Goal: Task Accomplishment & Management: Manage account settings

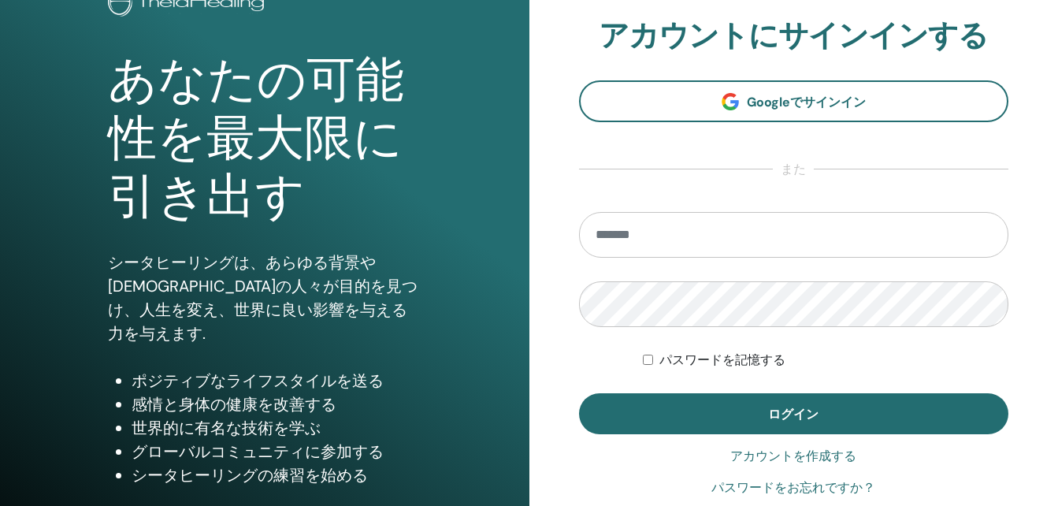
scroll to position [251, 0]
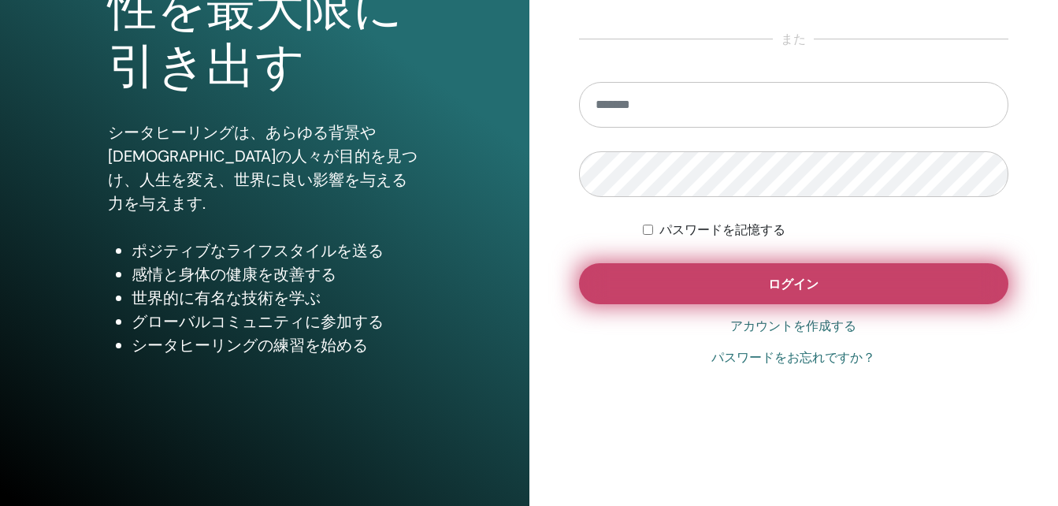
type input "**********"
click at [832, 283] on button "ログイン" at bounding box center [794, 283] width 430 height 41
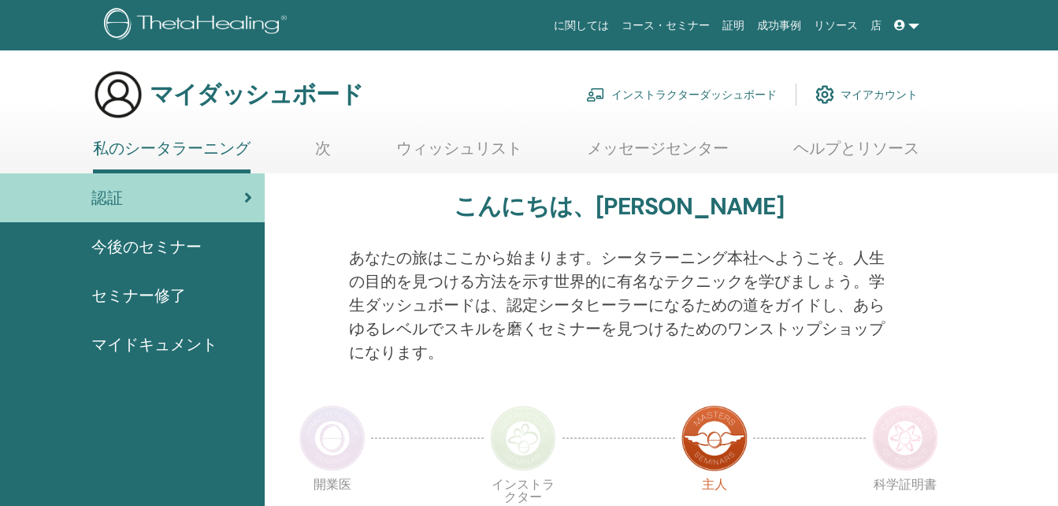
click at [705, 95] on font "インストラクターダッシュボード" at bounding box center [693, 94] width 165 height 14
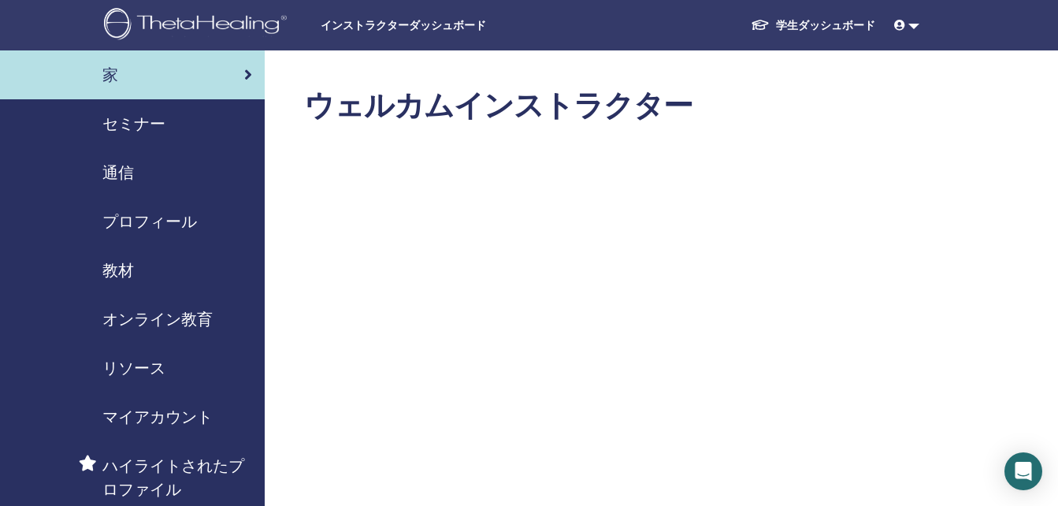
click at [803, 23] on font "学生ダッシュボード" at bounding box center [825, 25] width 99 height 14
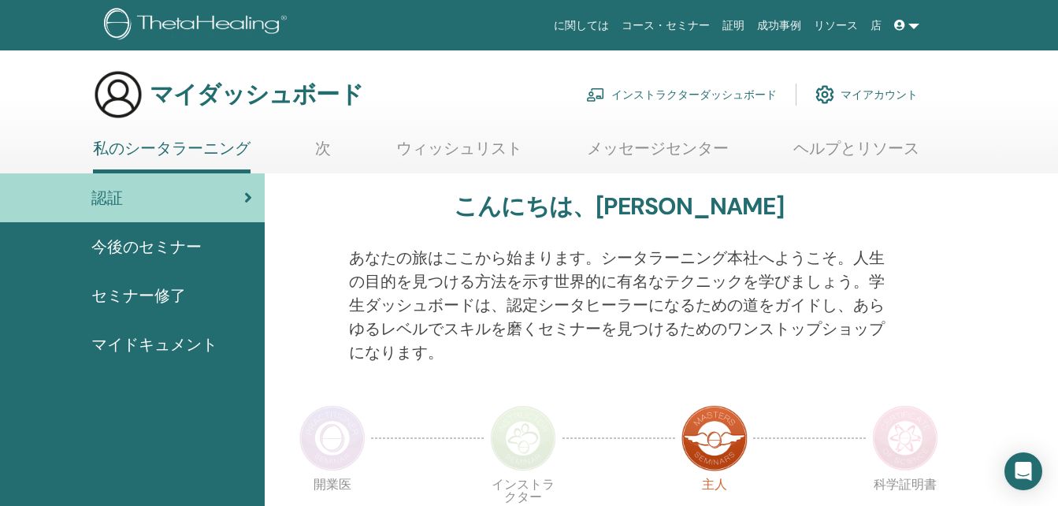
click at [166, 294] on span "セミナー修了" at bounding box center [138, 296] width 95 height 24
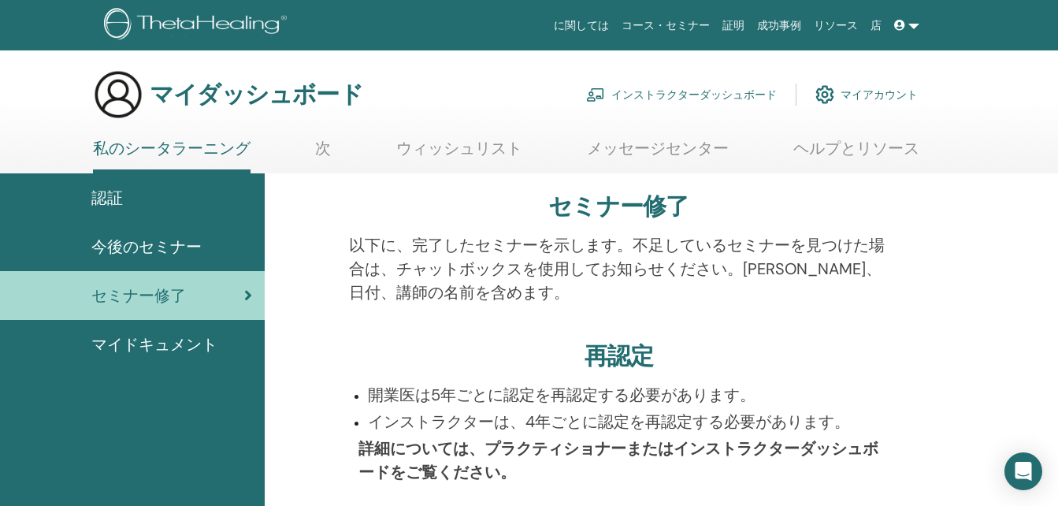
click at [666, 93] on font "インストラクターダッシュボード" at bounding box center [693, 94] width 165 height 14
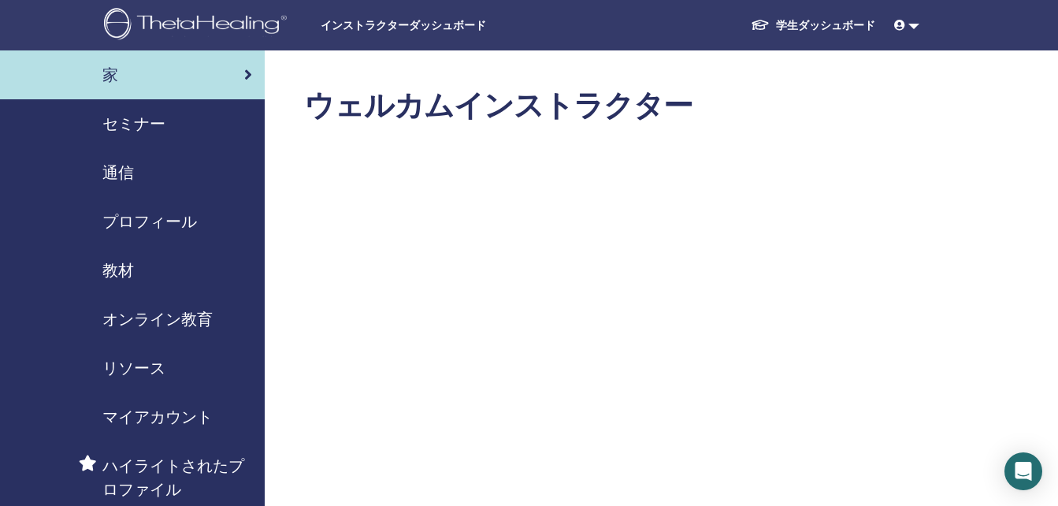
click at [165, 117] on span "セミナー" at bounding box center [133, 124] width 63 height 24
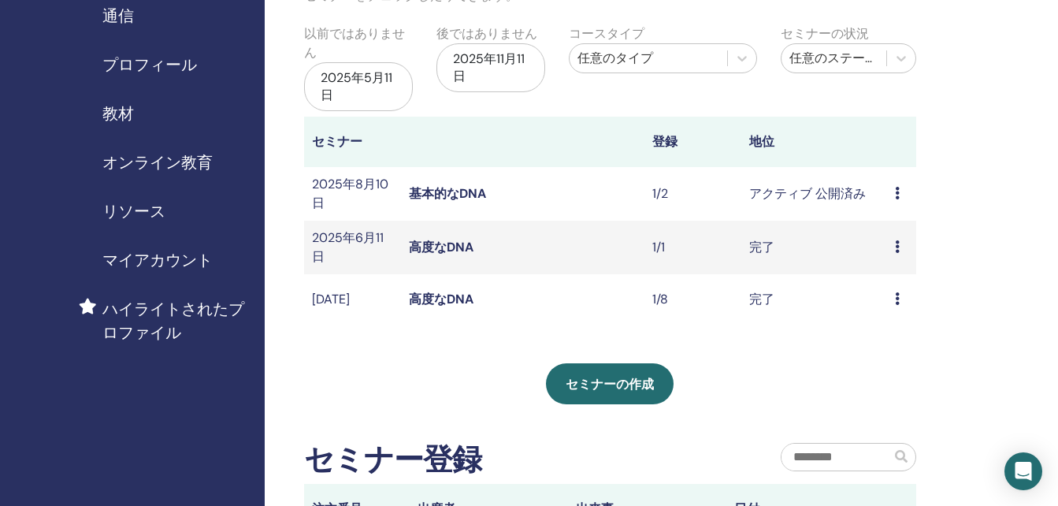
scroll to position [79, 0]
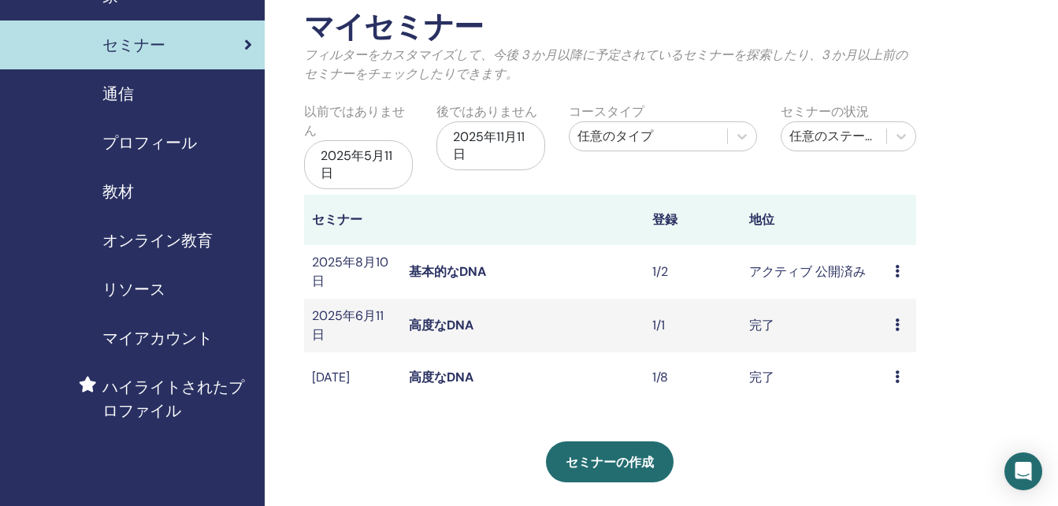
click at [369, 175] on div "2025年5月11日" at bounding box center [358, 164] width 109 height 49
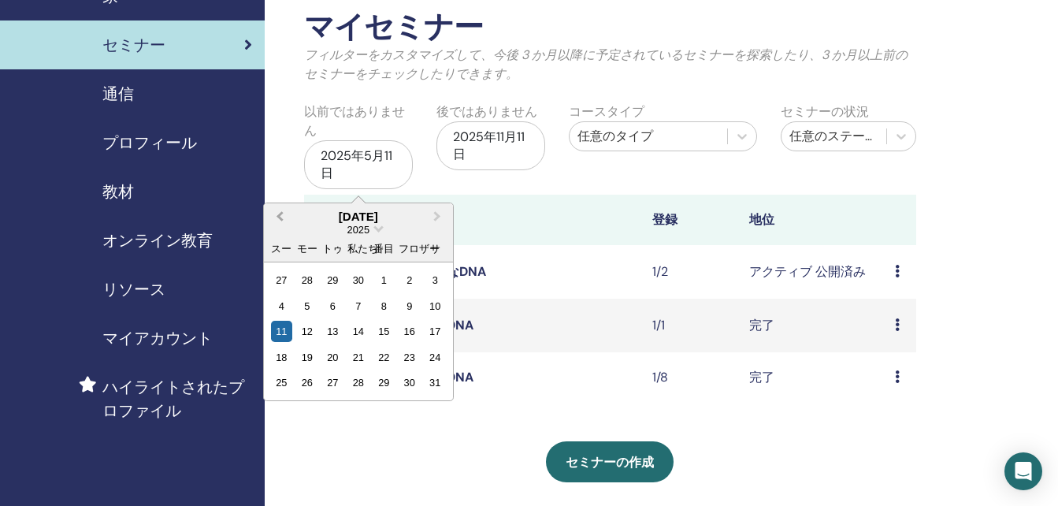
click at [273, 216] on button "Previous Month" at bounding box center [278, 217] width 25 height 25
click at [274, 215] on button "Previous Month" at bounding box center [278, 217] width 25 height 25
click at [379, 232] on span "日付を選択" at bounding box center [378, 227] width 10 height 10
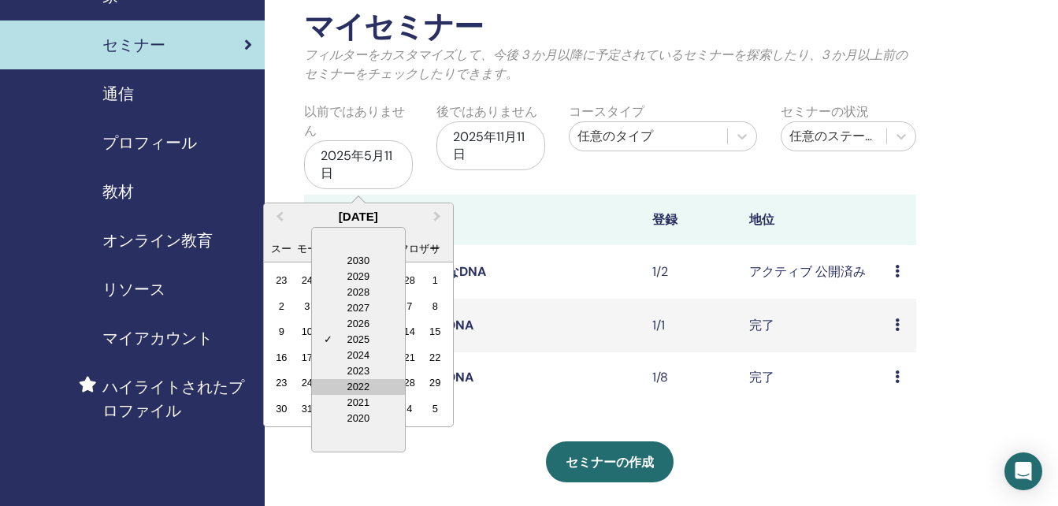
click at [361, 388] on div "2022" at bounding box center [358, 387] width 93 height 16
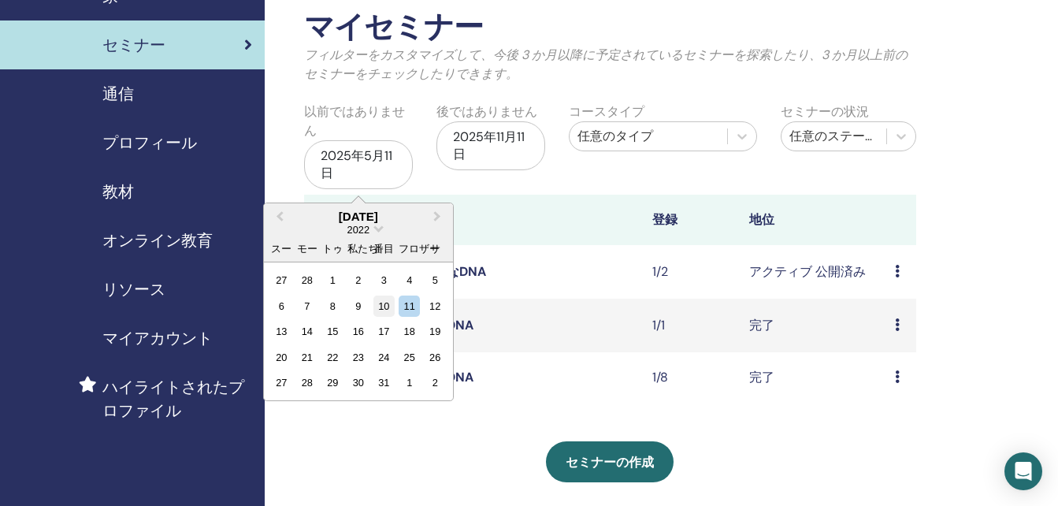
click at [378, 307] on div "10" at bounding box center [383, 305] width 21 height 21
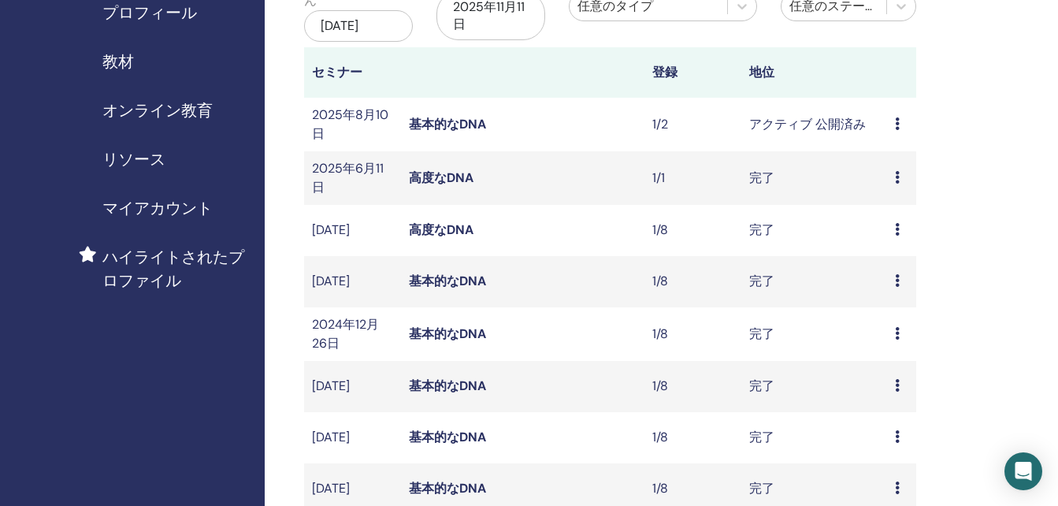
scroll to position [473, 0]
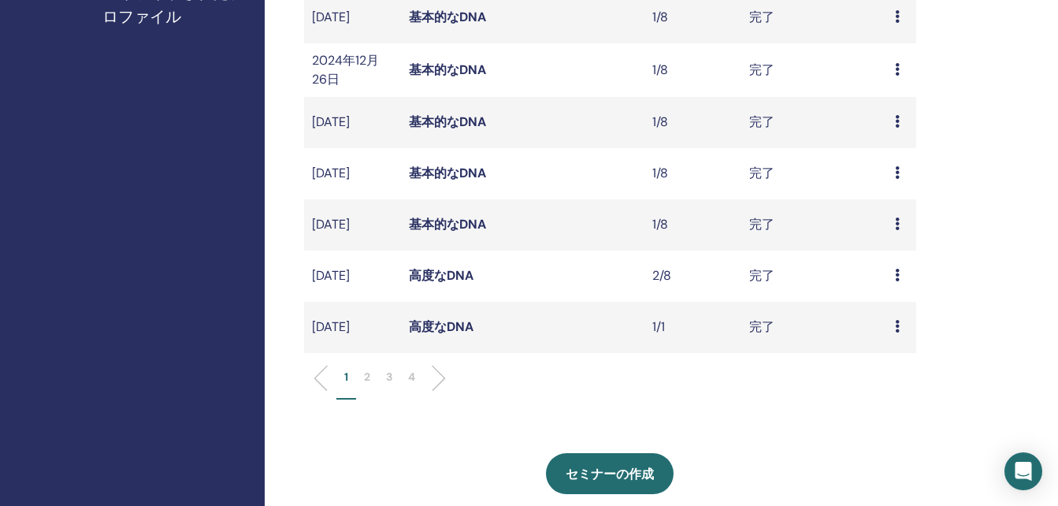
click at [439, 392] on li at bounding box center [432, 378] width 27 height 27
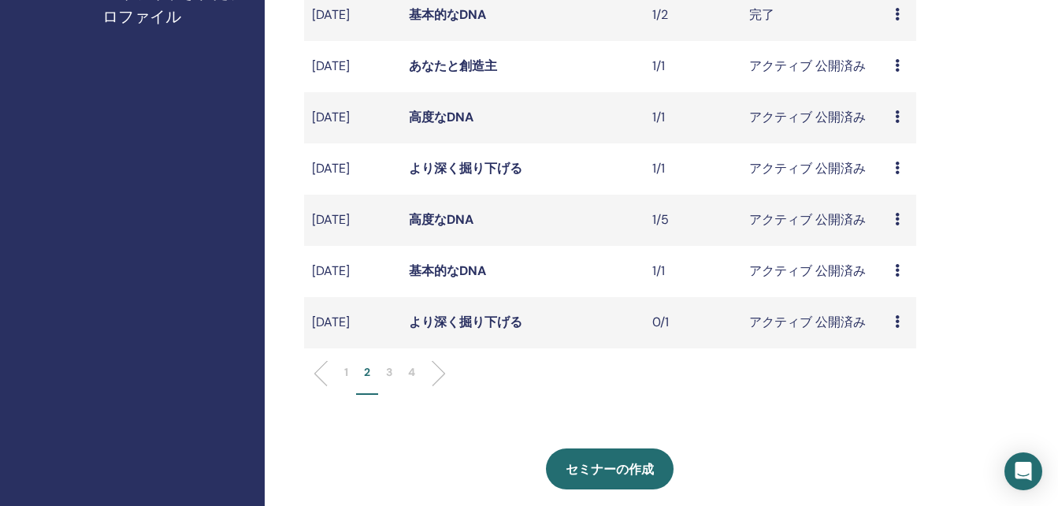
click at [443, 386] on li at bounding box center [432, 373] width 27 height 27
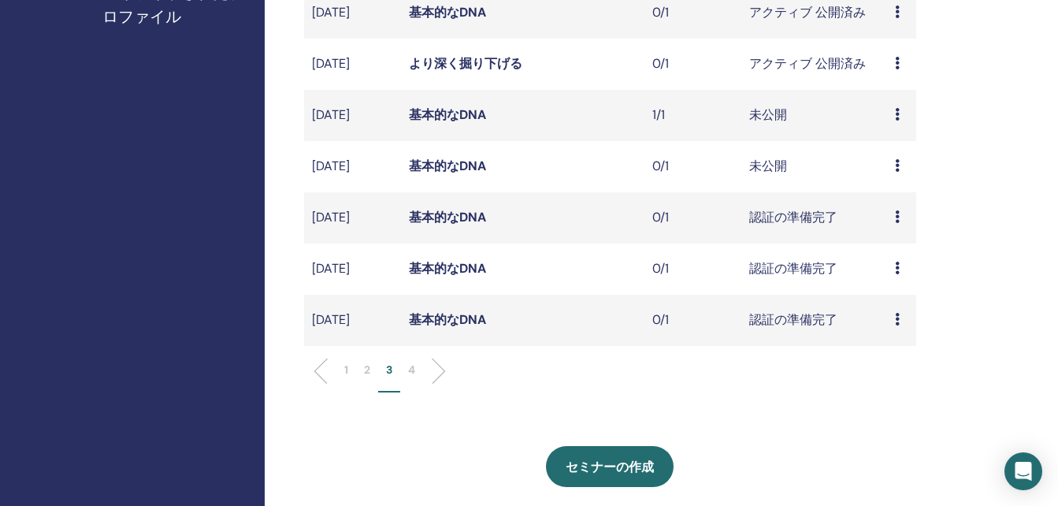
click at [446, 386] on ul "1 2 3 4" at bounding box center [609, 377] width 585 height 31
click at [442, 384] on li at bounding box center [432, 371] width 27 height 27
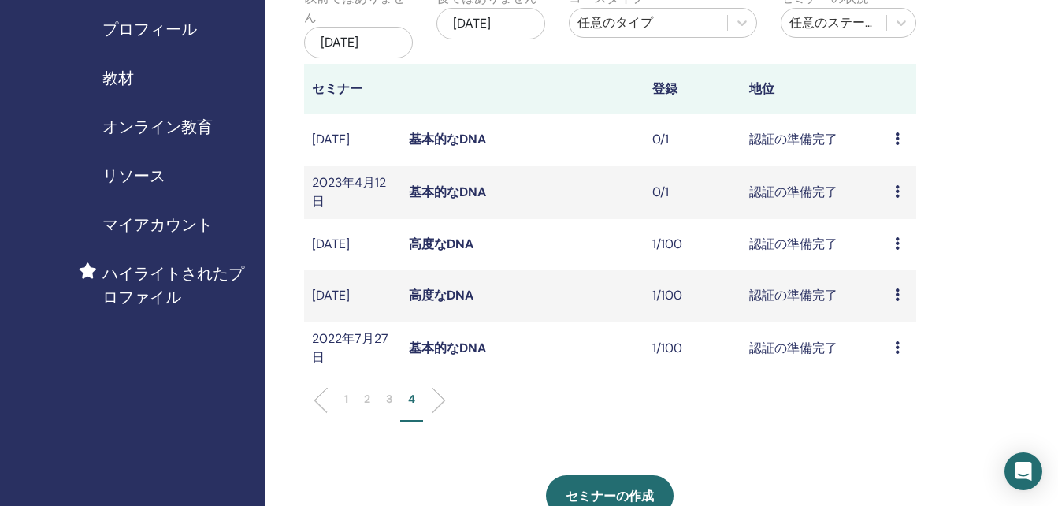
scroll to position [158, 0]
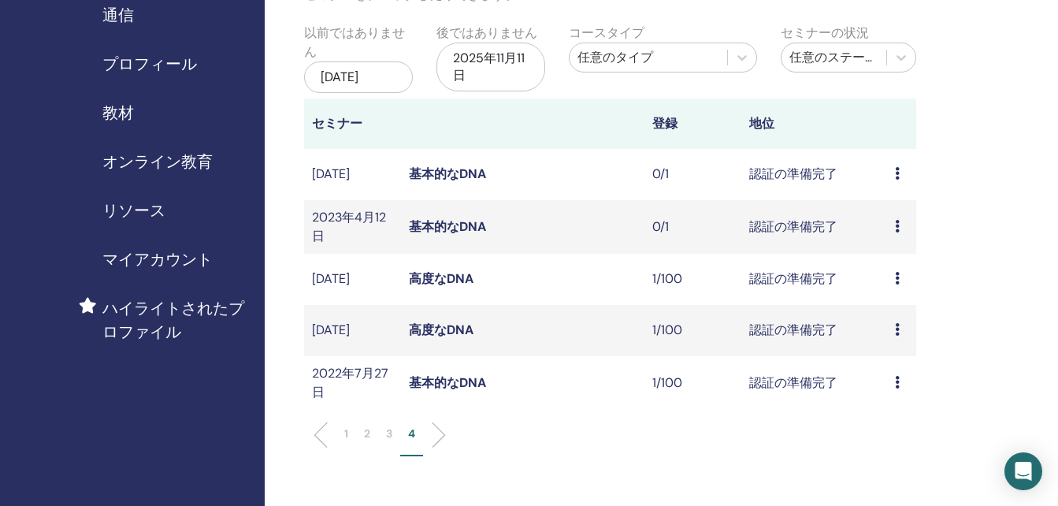
click at [903, 340] on div "Preview Edit Attendees Cancel" at bounding box center [901, 330] width 13 height 19
click at [902, 364] on link "Preview" at bounding box center [898, 366] width 45 height 17
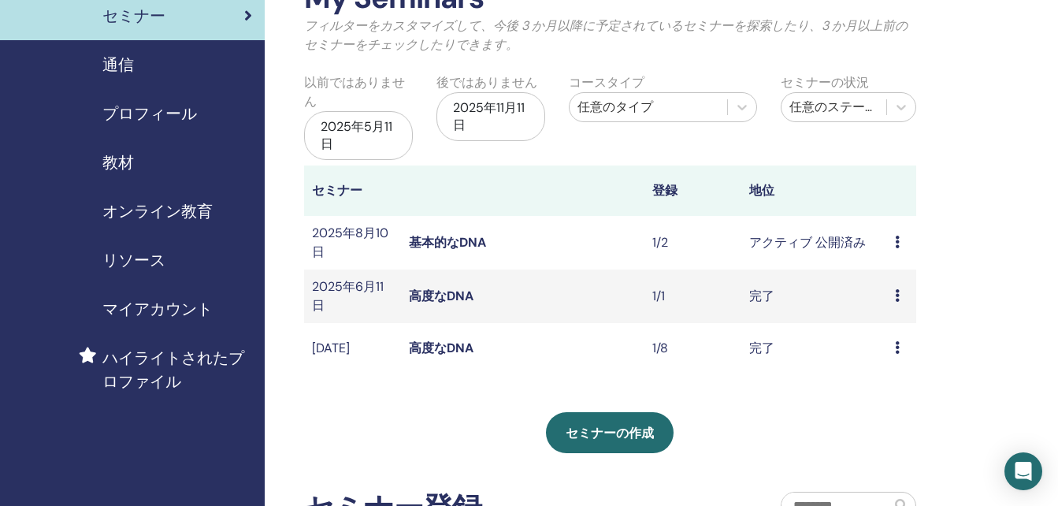
scroll to position [79, 0]
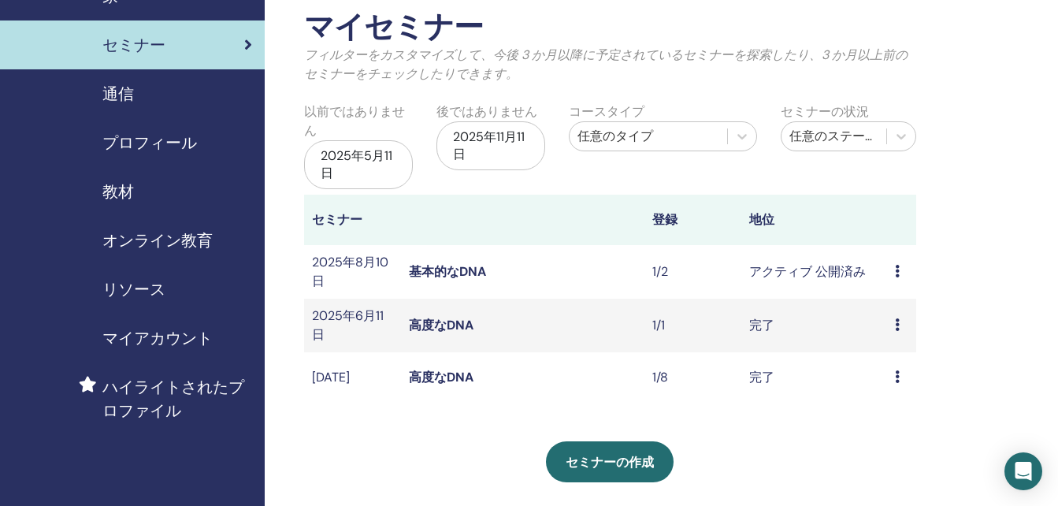
click at [347, 158] on div "2025年5月11日" at bounding box center [358, 164] width 109 height 49
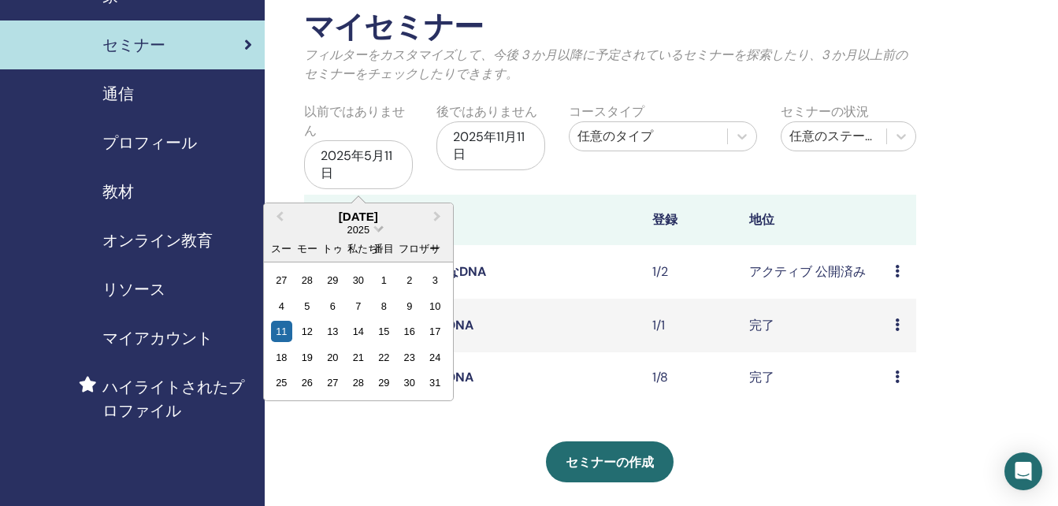
click at [377, 232] on span "日付を選択" at bounding box center [378, 227] width 10 height 10
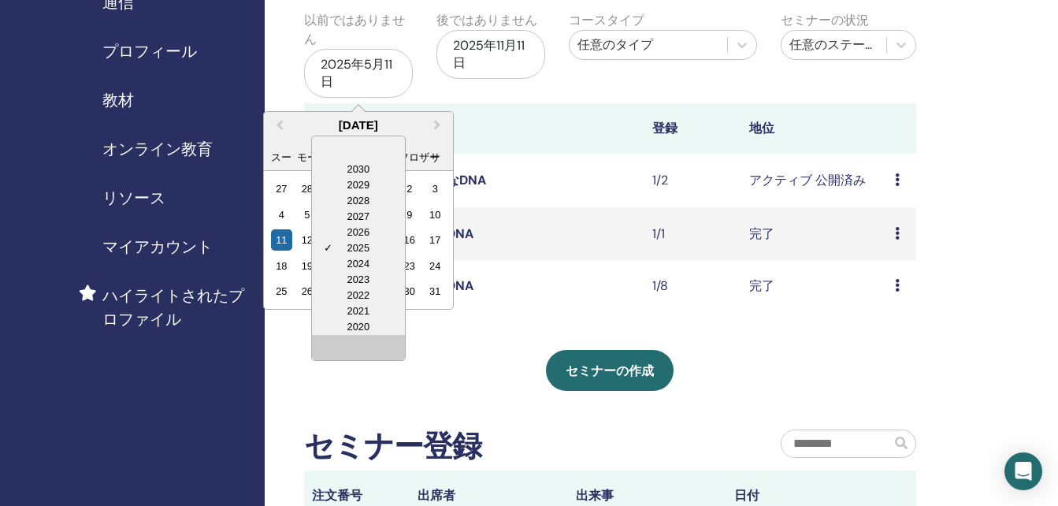
scroll to position [236, 0]
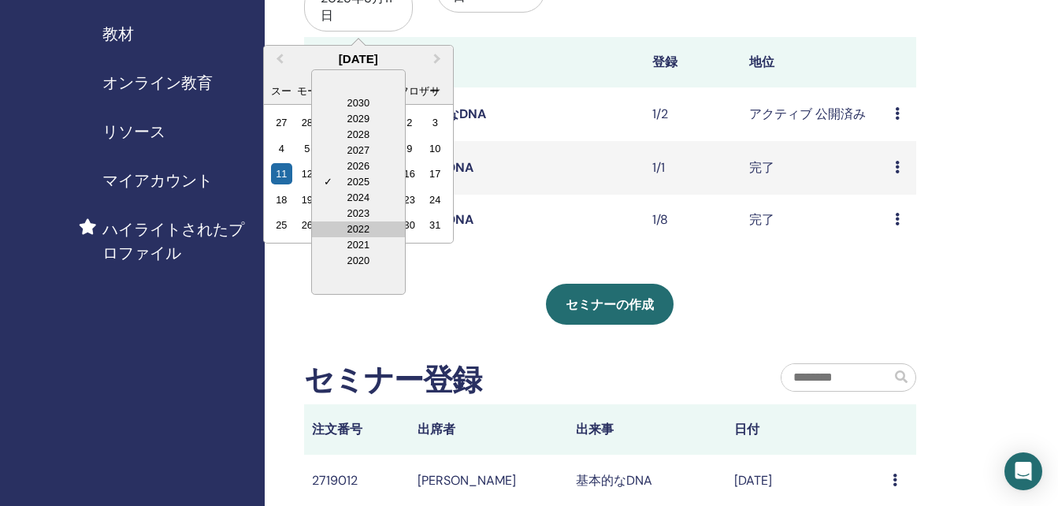
click at [362, 229] on div "2022" at bounding box center [358, 229] width 93 height 16
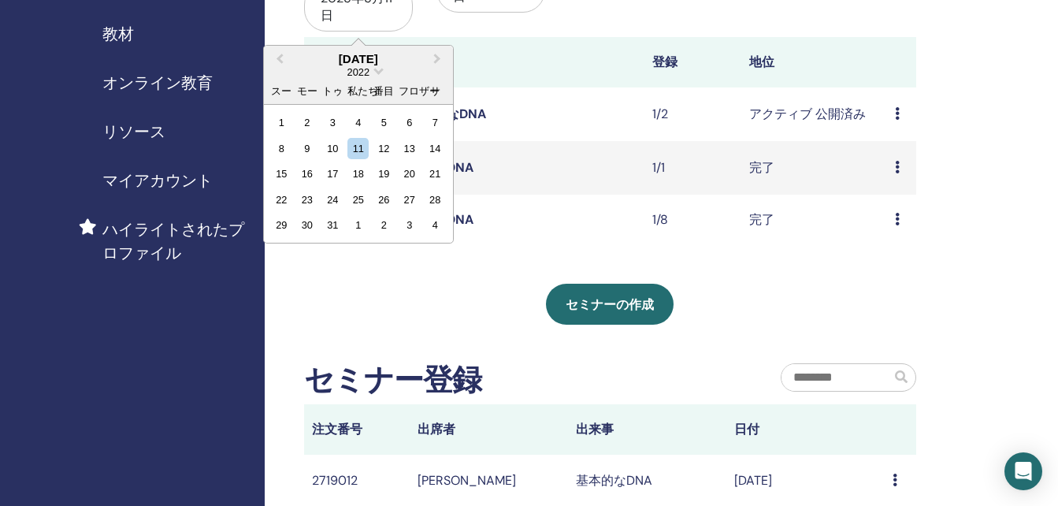
click at [396, 61] on div "[DATE]" at bounding box center [358, 58] width 189 height 13
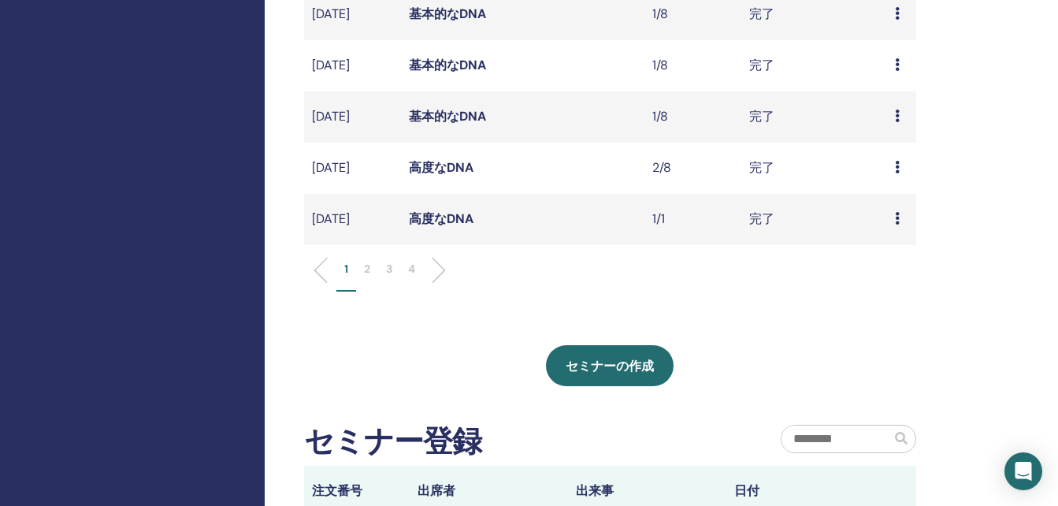
scroll to position [630, 0]
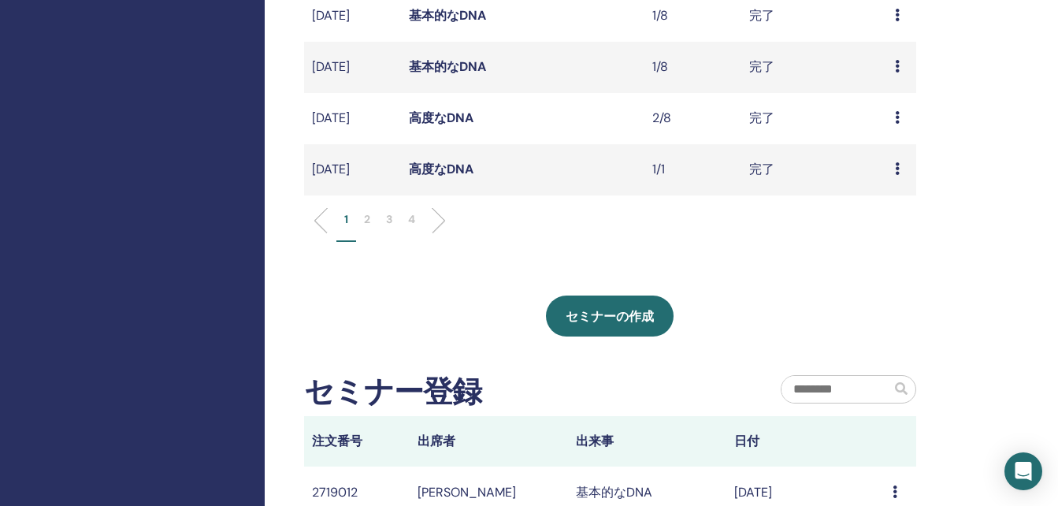
click at [409, 228] on p "4" at bounding box center [411, 219] width 7 height 17
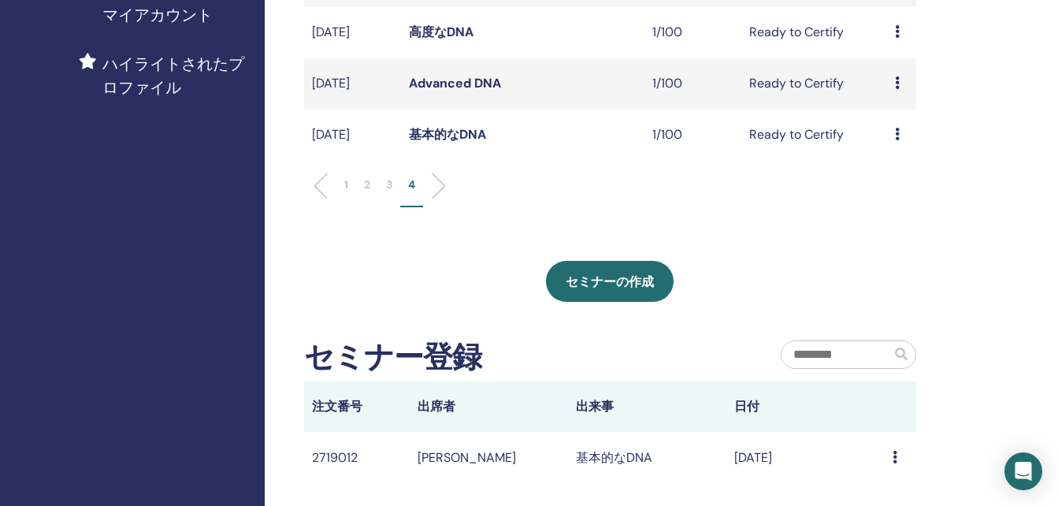
scroll to position [394, 0]
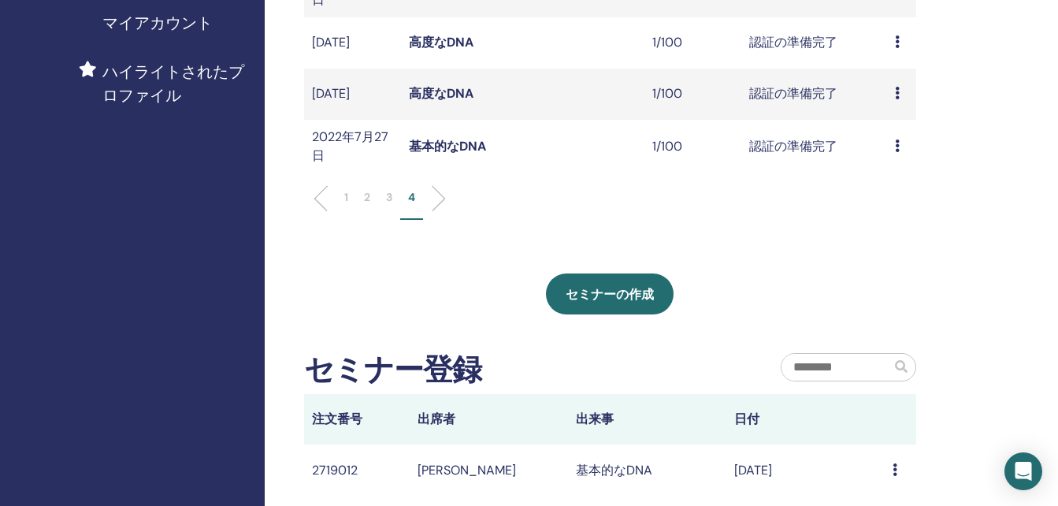
click at [388, 202] on p "3" at bounding box center [389, 197] width 6 height 17
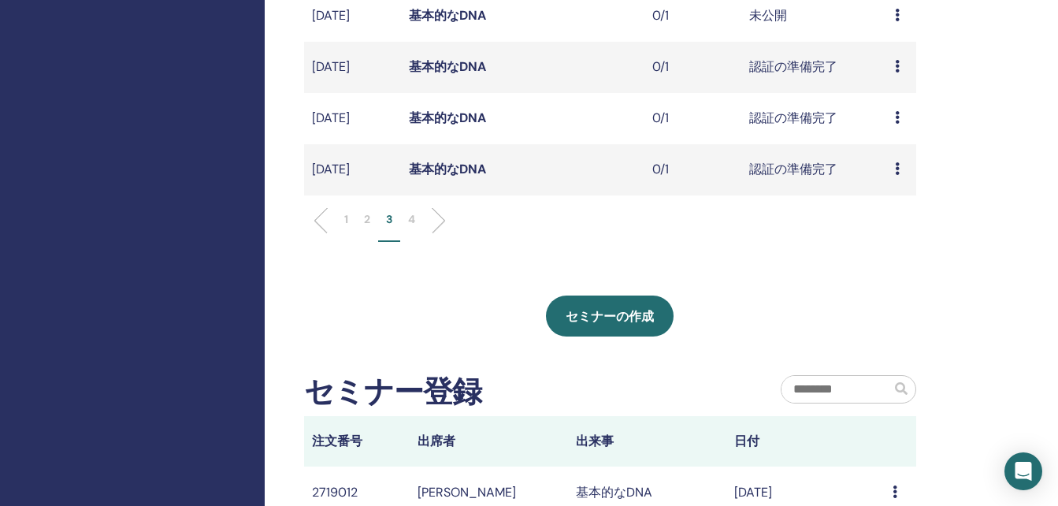
scroll to position [630, 0]
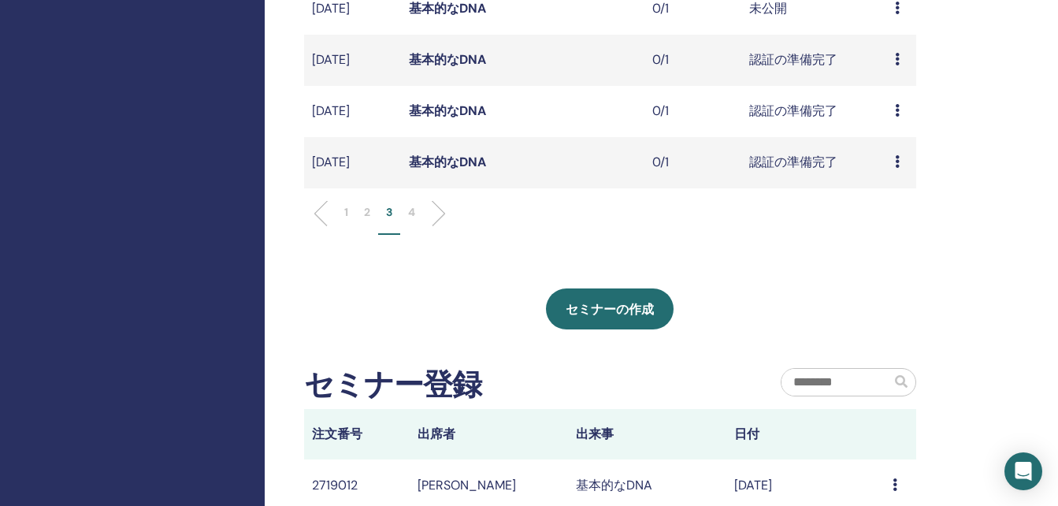
click at [417, 235] on li "4" at bounding box center [411, 219] width 23 height 31
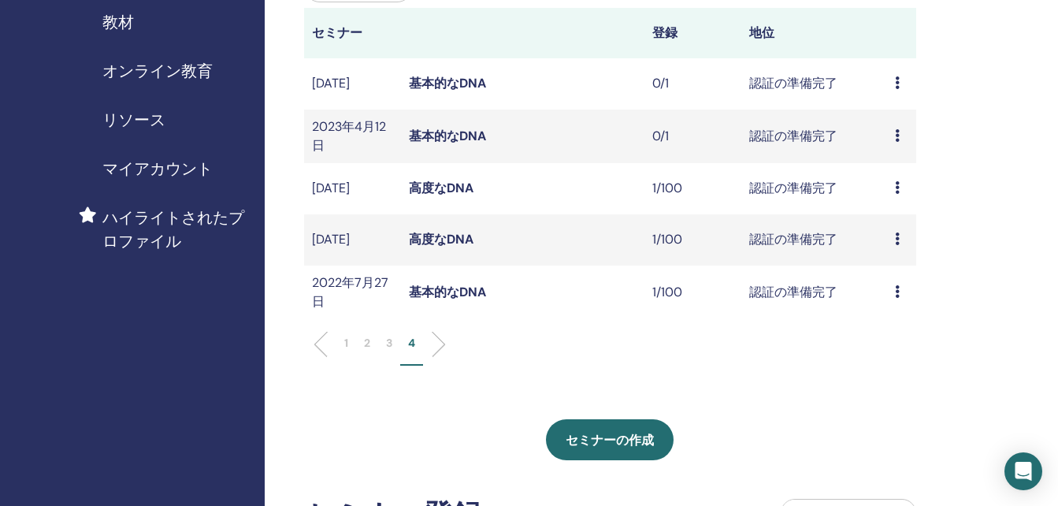
scroll to position [158, 0]
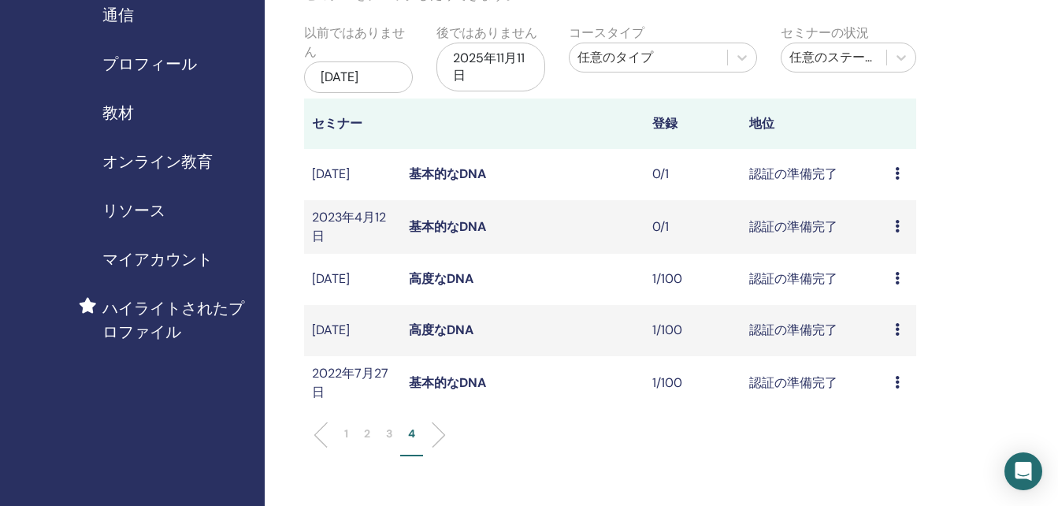
click at [897, 180] on icon at bounding box center [897, 173] width 5 height 13
click at [901, 204] on link "Preview" at bounding box center [893, 205] width 45 height 17
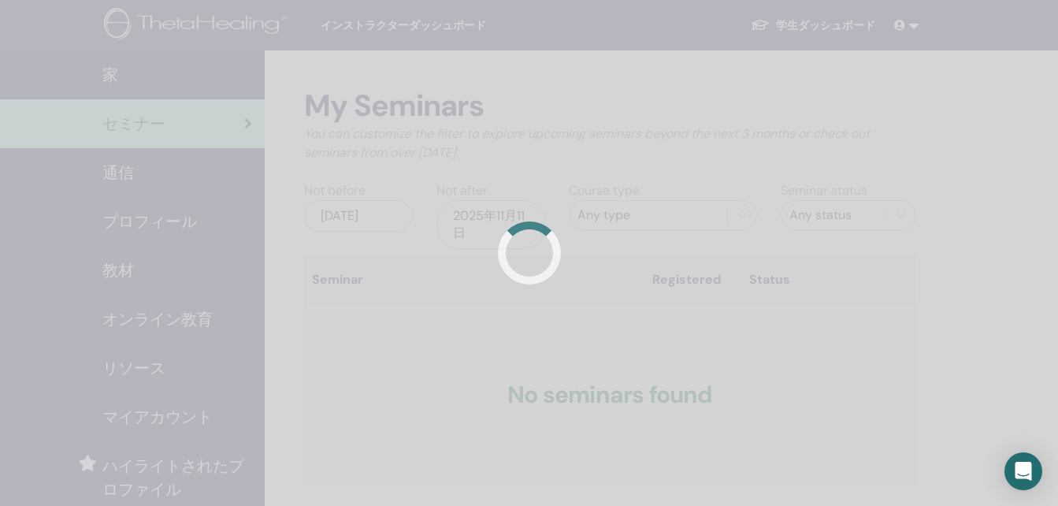
scroll to position [158, 0]
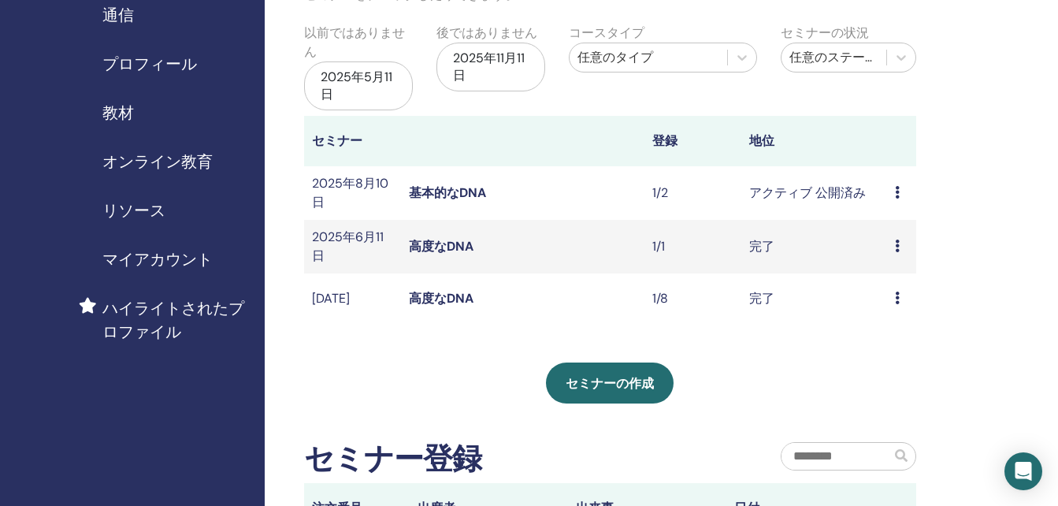
click at [376, 69] on div "2025年5月11日" at bounding box center [358, 85] width 109 height 49
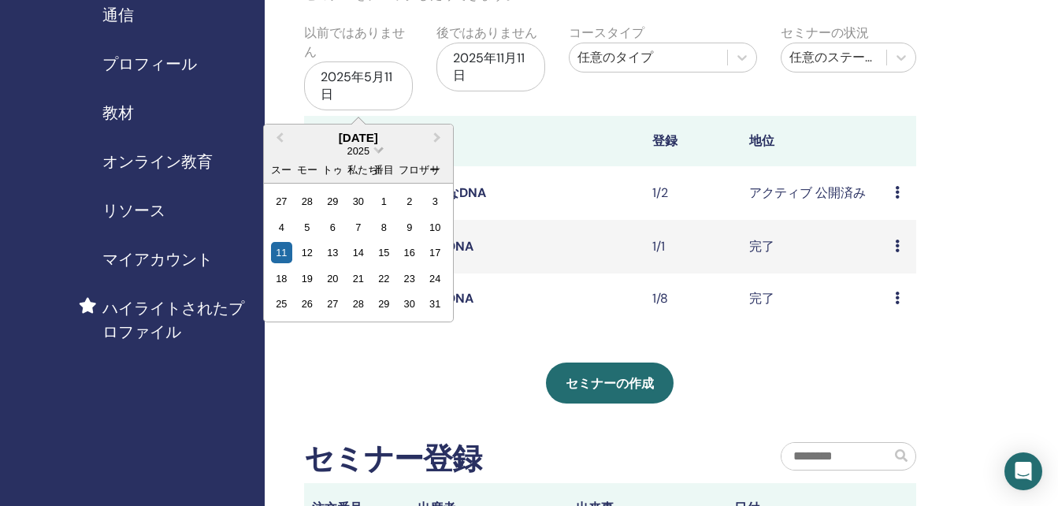
click at [375, 153] on span "日付を選択" at bounding box center [378, 148] width 10 height 10
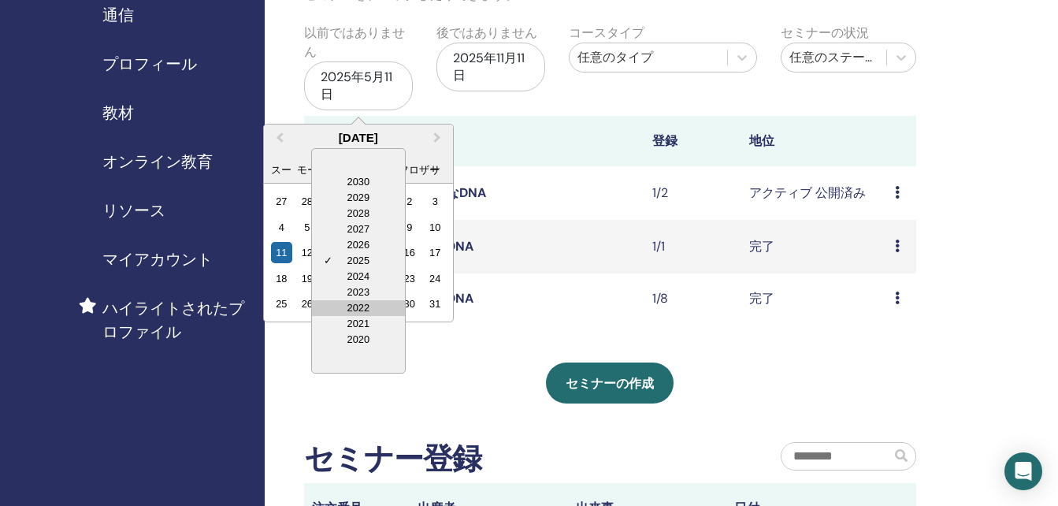
click at [352, 305] on div "2022" at bounding box center [358, 308] width 93 height 16
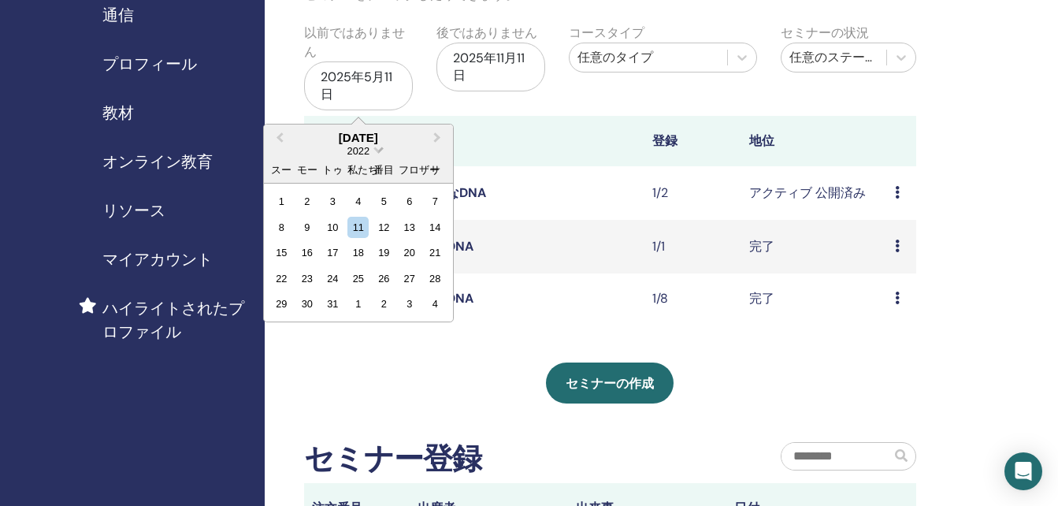
click at [379, 154] on span "日付を選択" at bounding box center [378, 148] width 10 height 10
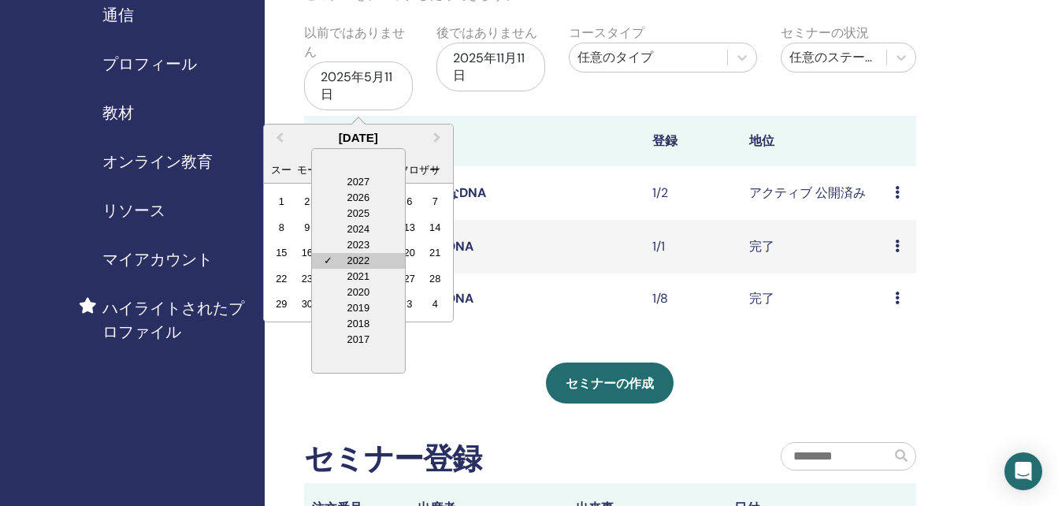
click at [361, 258] on font "2022" at bounding box center [358, 260] width 22 height 12
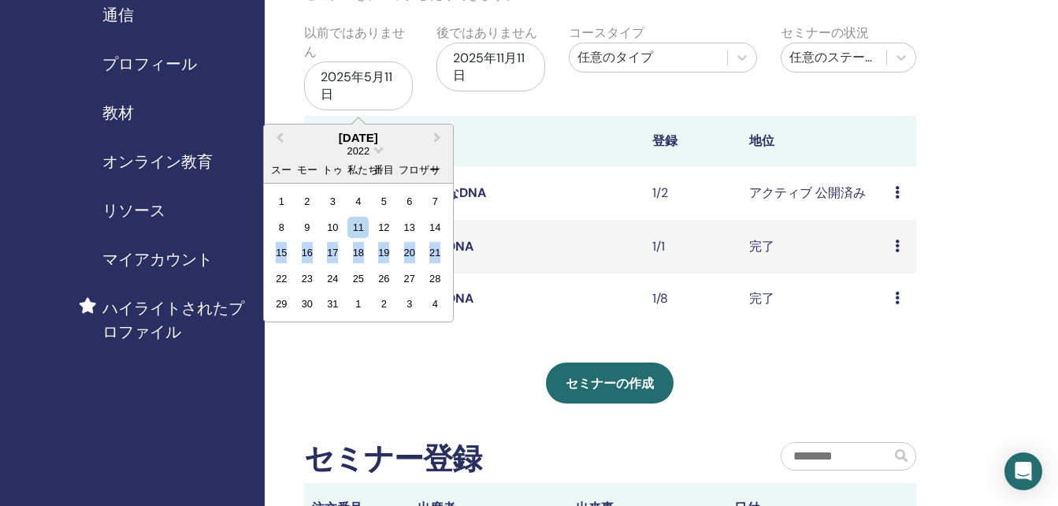
click at [361, 258] on div "18" at bounding box center [357, 252] width 21 height 21
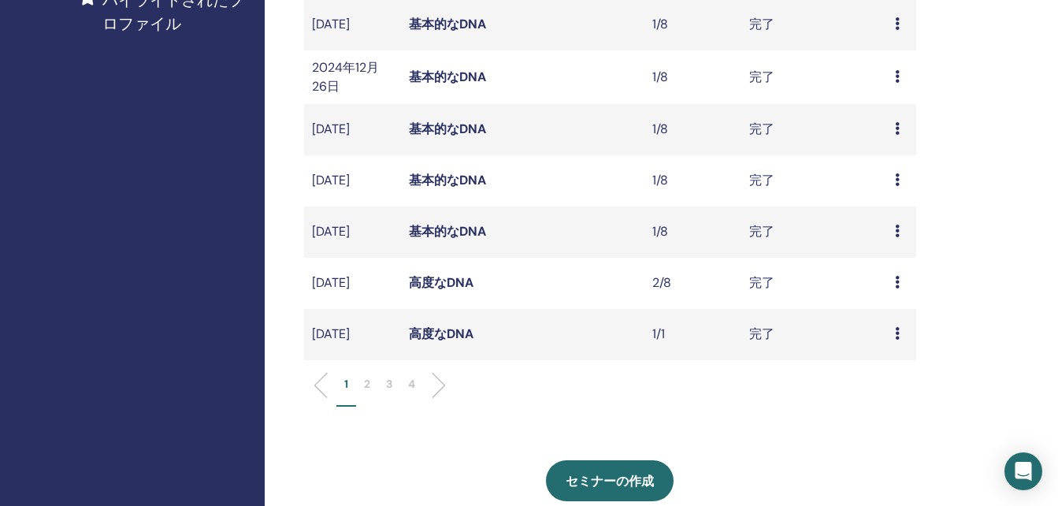
scroll to position [473, 0]
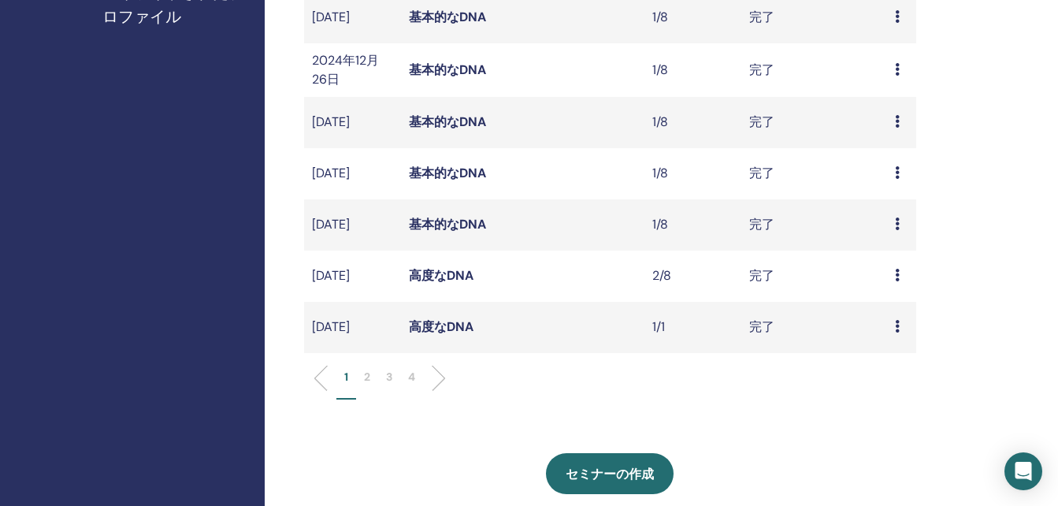
click at [397, 399] on li "3" at bounding box center [389, 384] width 22 height 31
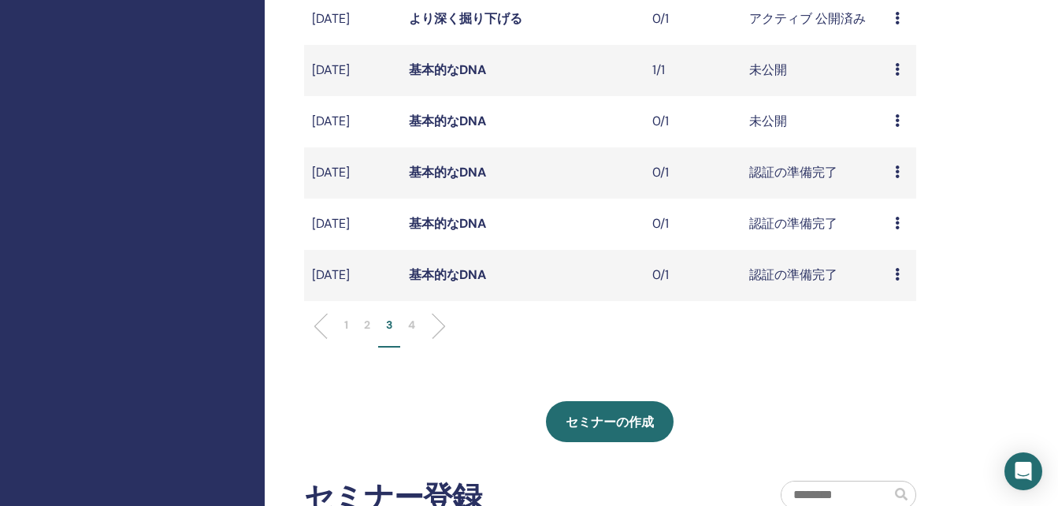
scroll to position [551, 0]
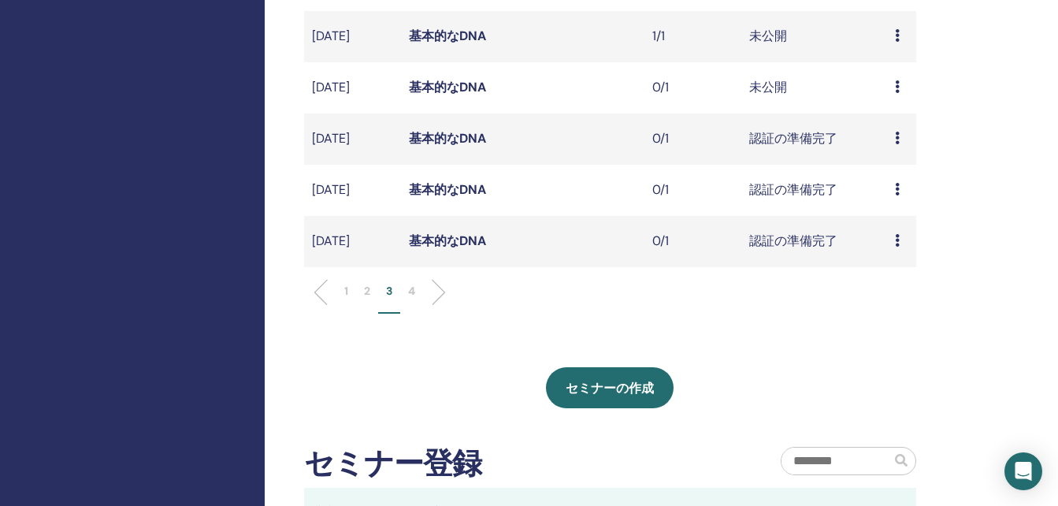
click at [368, 299] on p "2" at bounding box center [367, 291] width 6 height 17
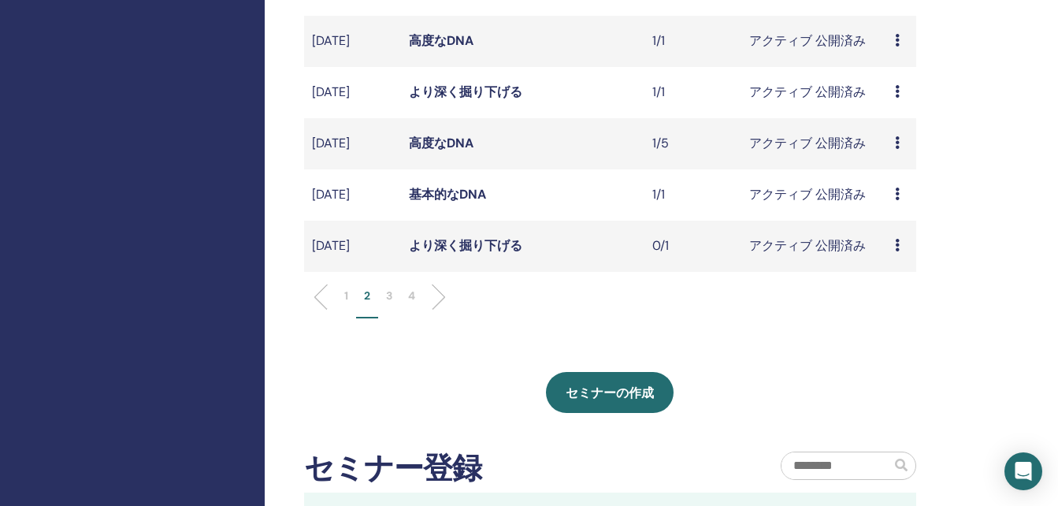
click at [395, 318] on li "3" at bounding box center [389, 303] width 22 height 31
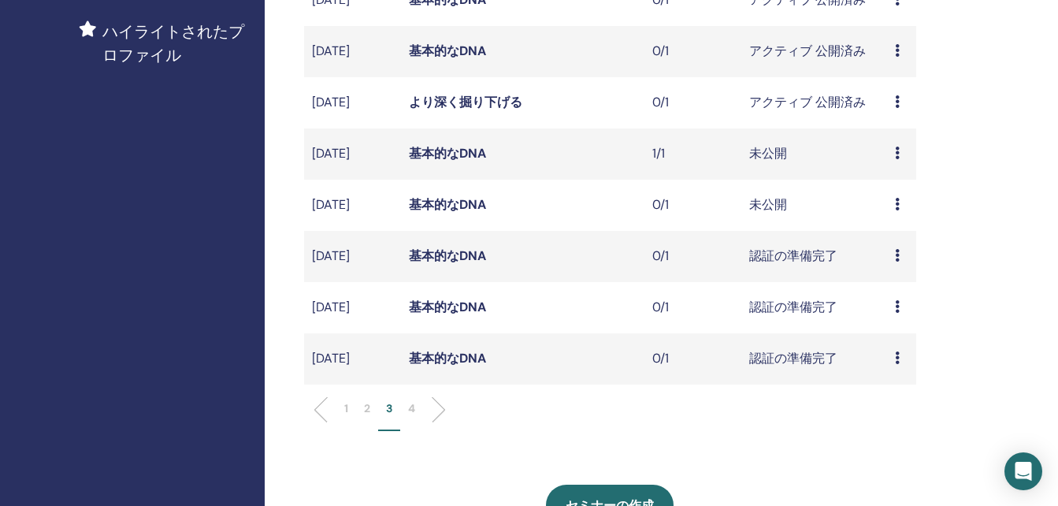
scroll to position [473, 0]
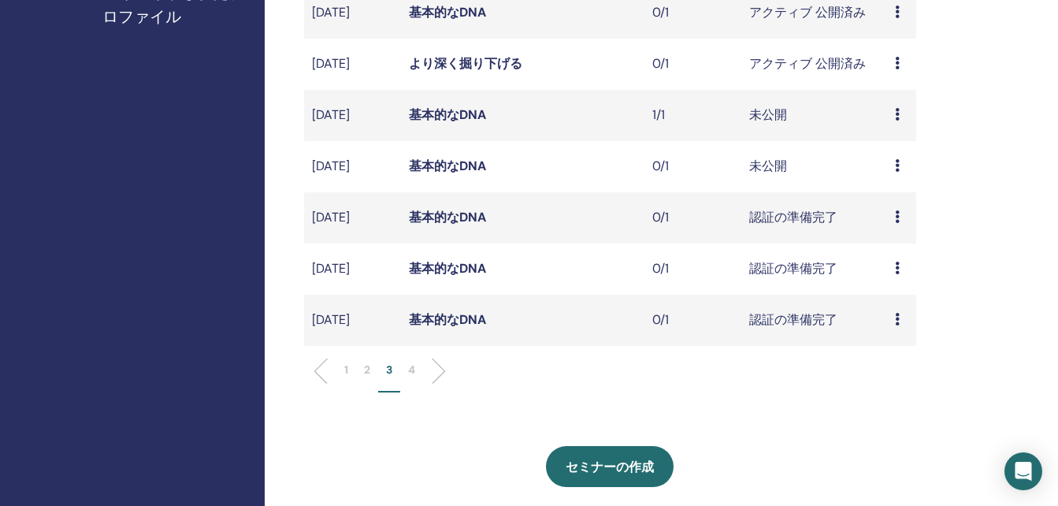
click at [409, 378] on p "4" at bounding box center [411, 370] width 7 height 17
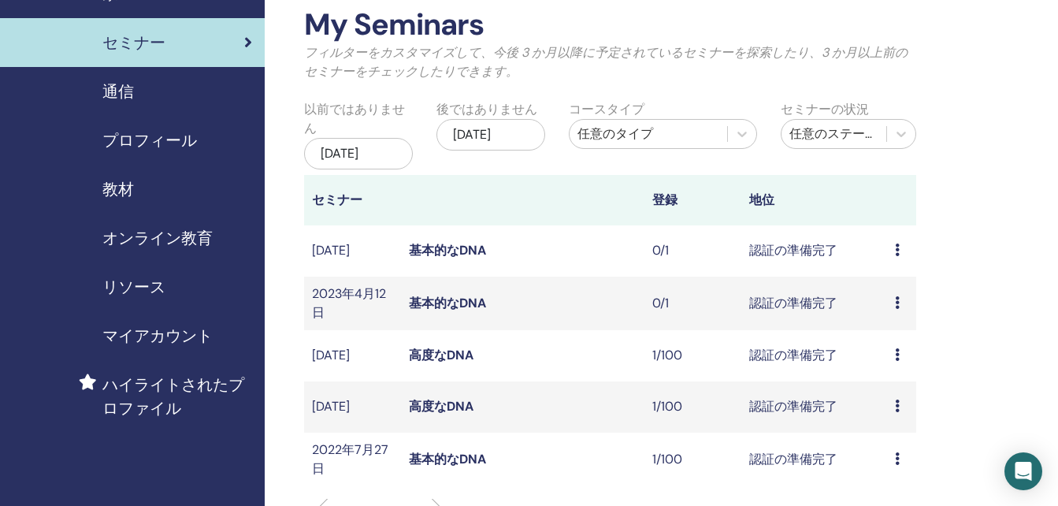
scroll to position [79, 0]
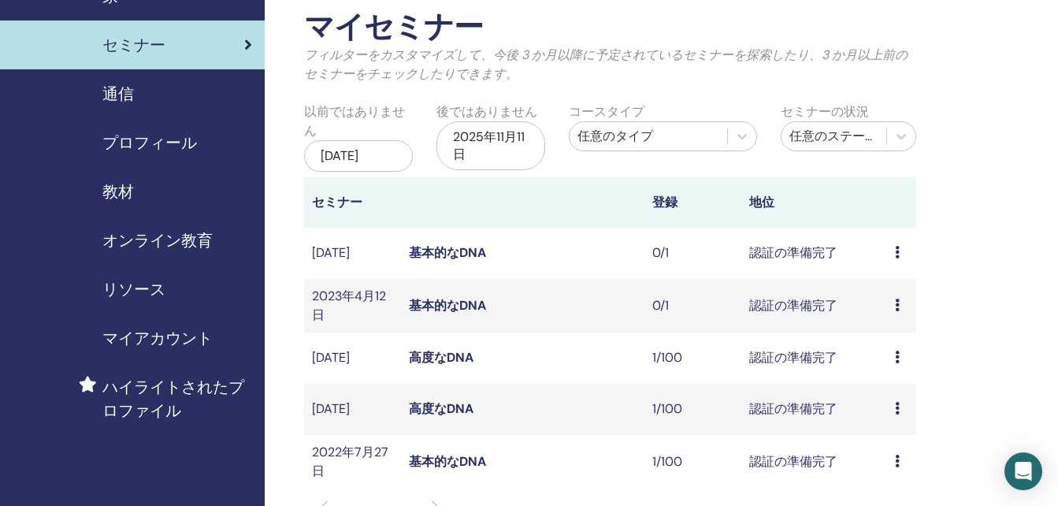
click at [899, 363] on icon at bounding box center [897, 357] width 5 height 13
click at [895, 392] on link "Preview" at bounding box center [894, 392] width 45 height 17
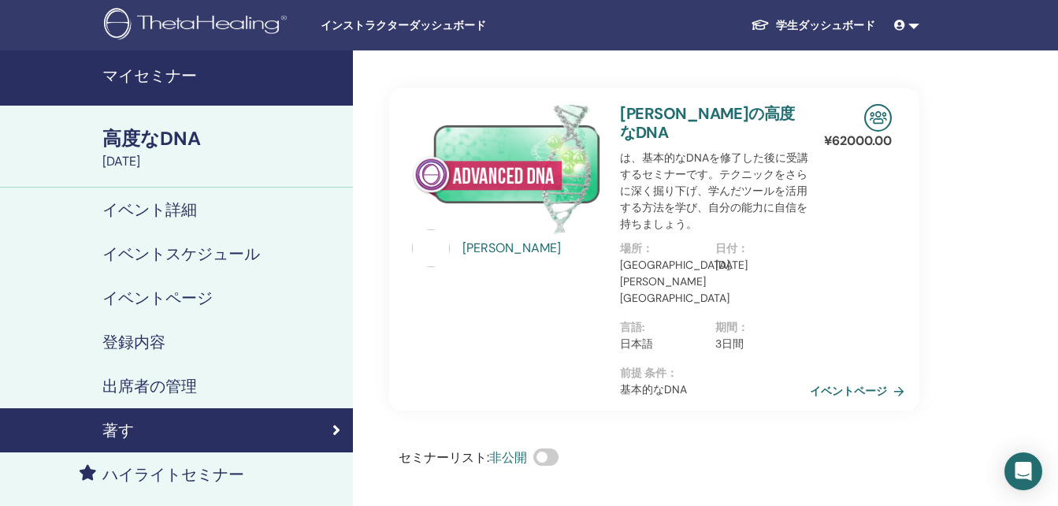
click at [912, 25] on link at bounding box center [907, 25] width 38 height 29
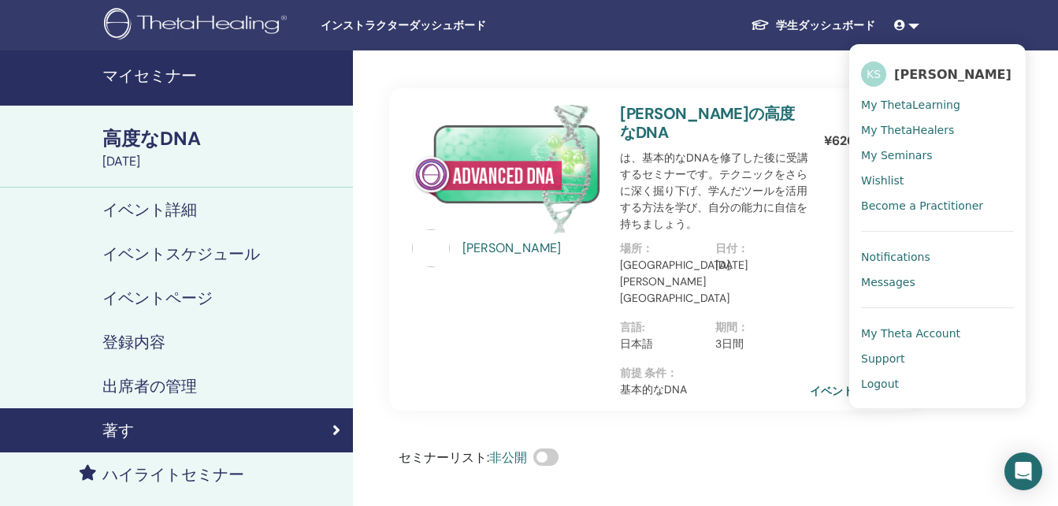
click at [820, 18] on font "学生ダッシュボード" at bounding box center [825, 25] width 99 height 14
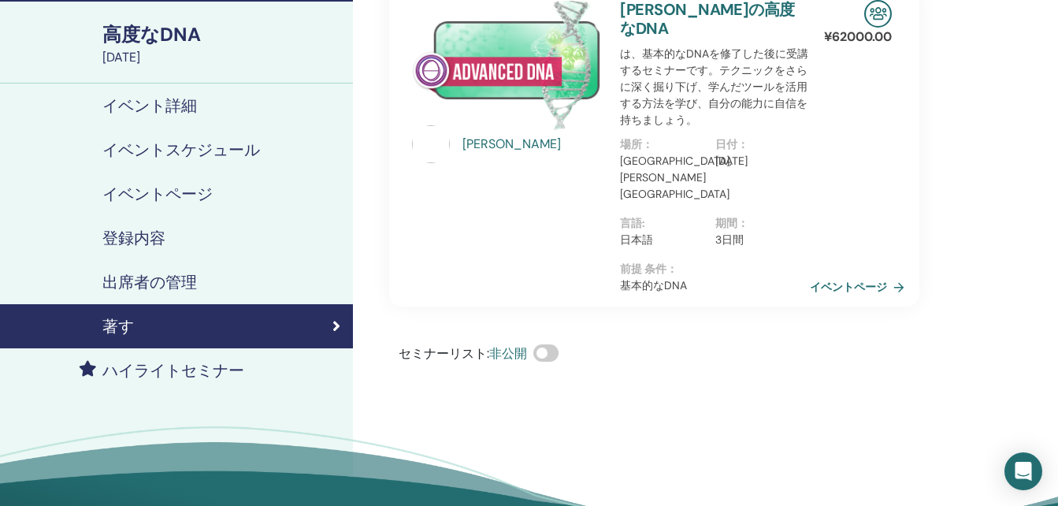
scroll to position [79, 0]
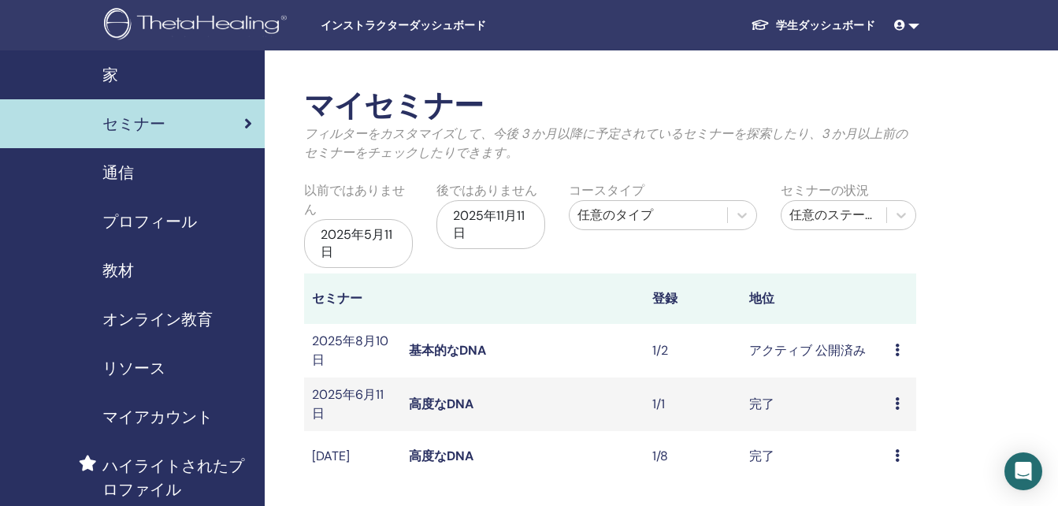
scroll to position [158, 0]
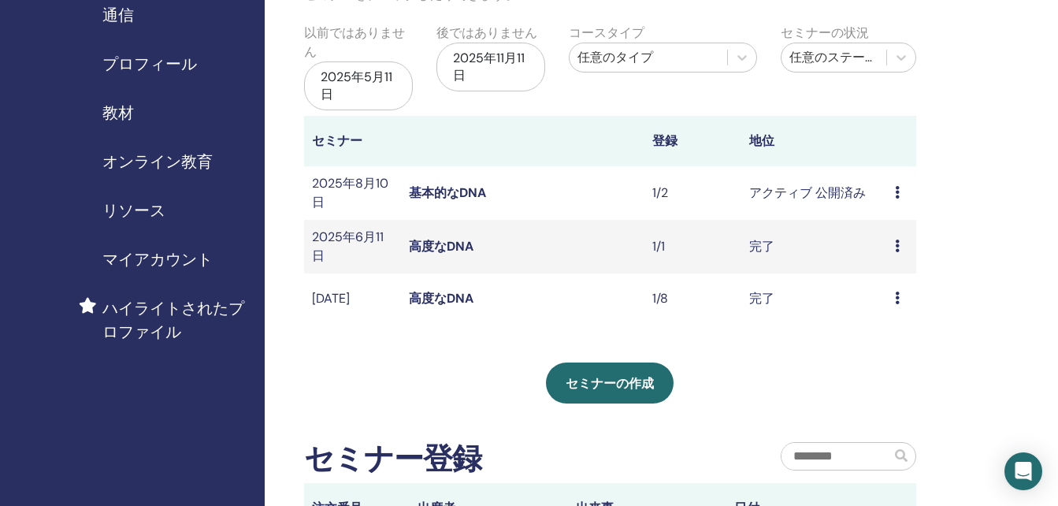
click at [380, 98] on div "2025年5月11日" at bounding box center [358, 85] width 109 height 49
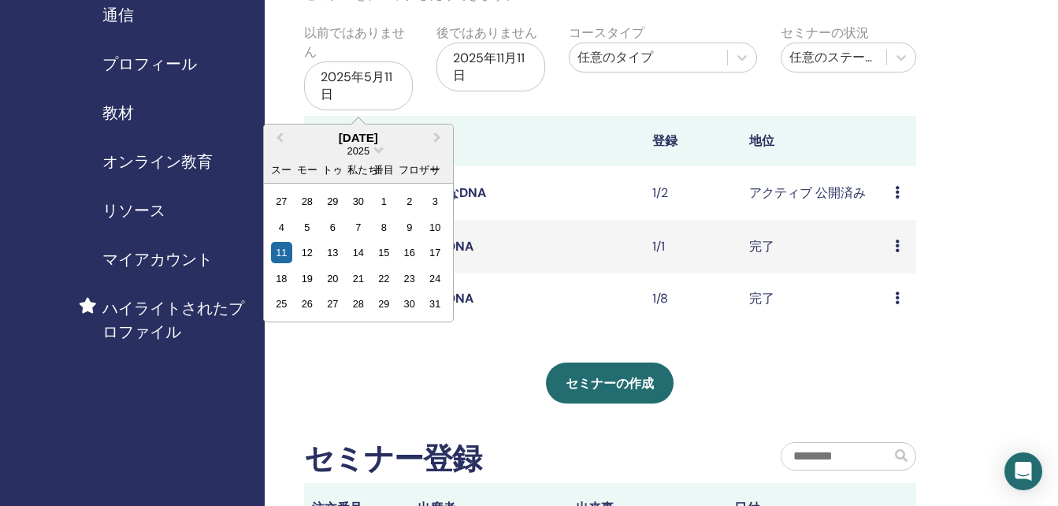
click at [377, 158] on div "2025" at bounding box center [358, 150] width 189 height 13
click at [378, 154] on span "日付を選択" at bounding box center [378, 148] width 10 height 10
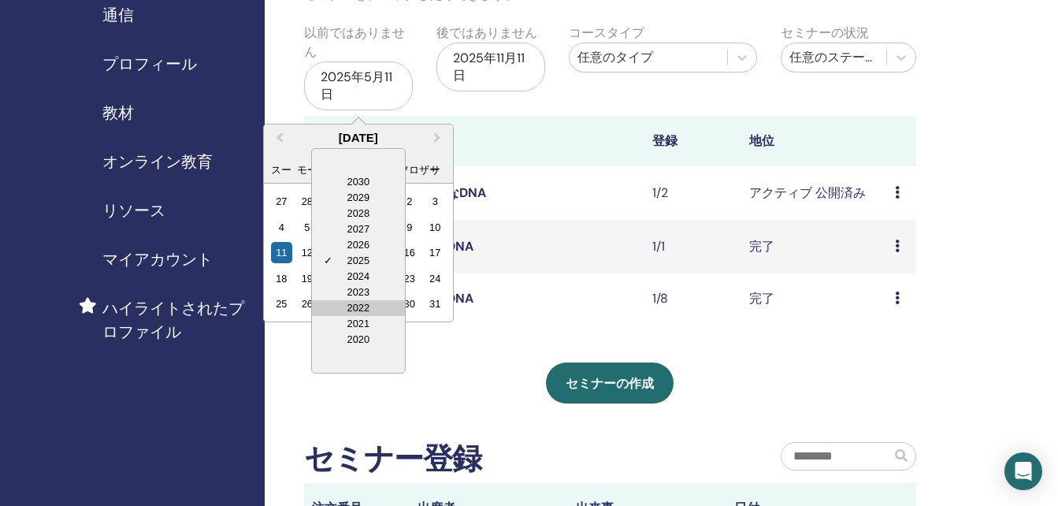
click at [361, 302] on div "2022" at bounding box center [358, 308] width 93 height 16
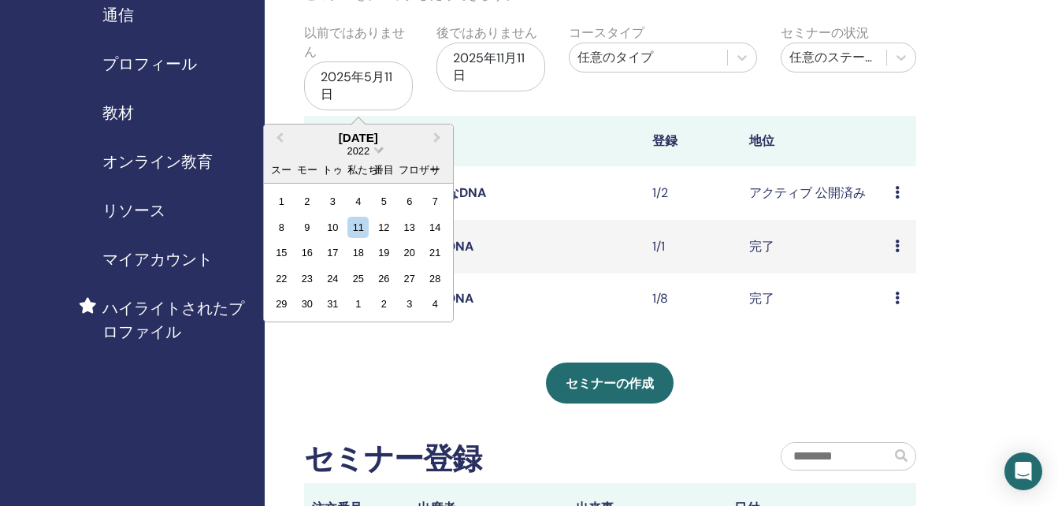
click at [381, 154] on span "日付を選択" at bounding box center [378, 148] width 10 height 10
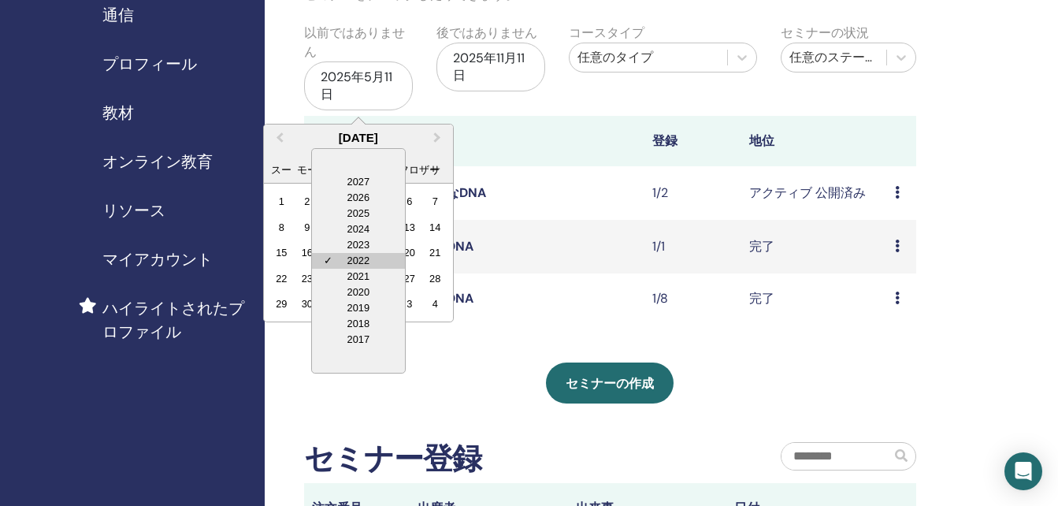
click at [351, 262] on font "2022" at bounding box center [358, 260] width 22 height 12
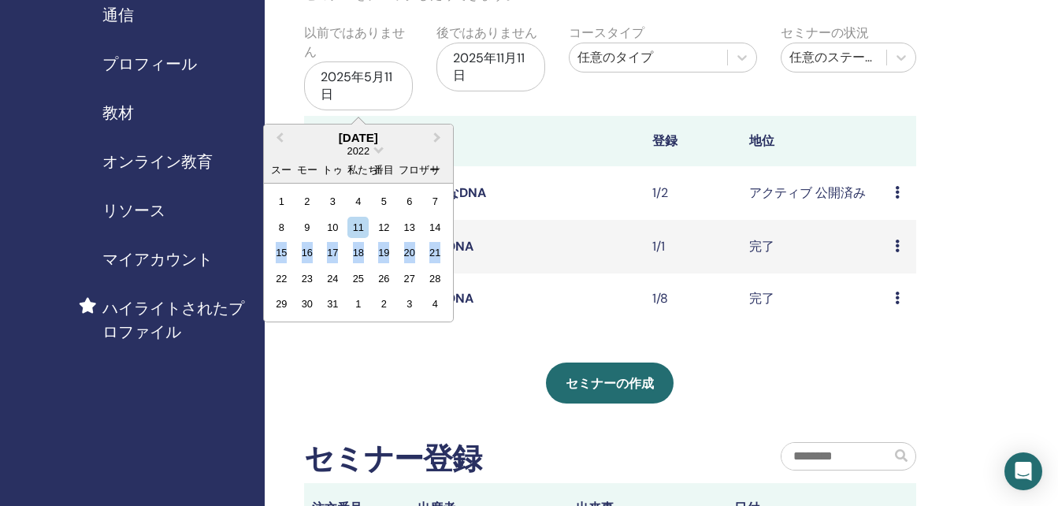
click at [351, 262] on div "18" at bounding box center [357, 252] width 21 height 21
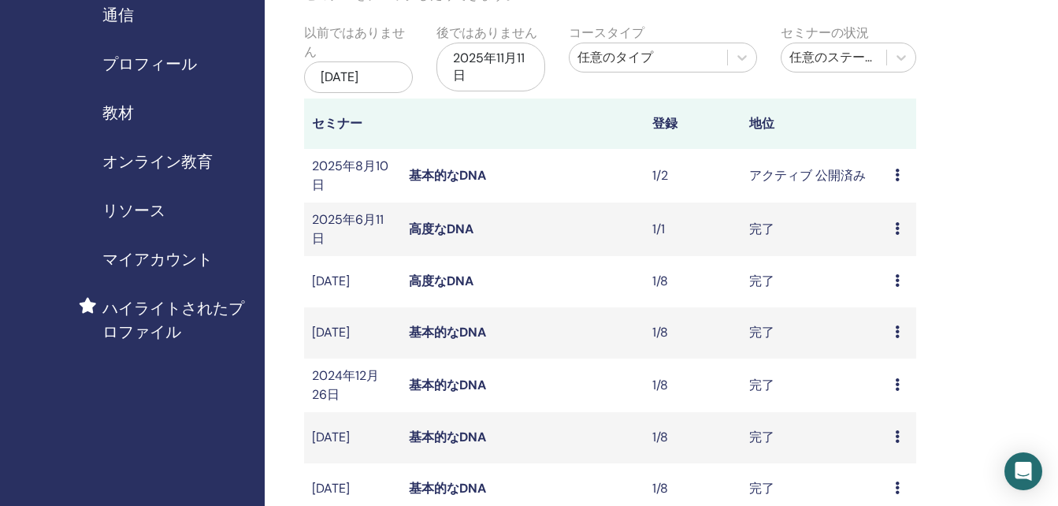
click at [901, 239] on div "Preview Attendees" at bounding box center [901, 229] width 13 height 19
click at [899, 264] on link "Preview" at bounding box center [896, 261] width 45 height 17
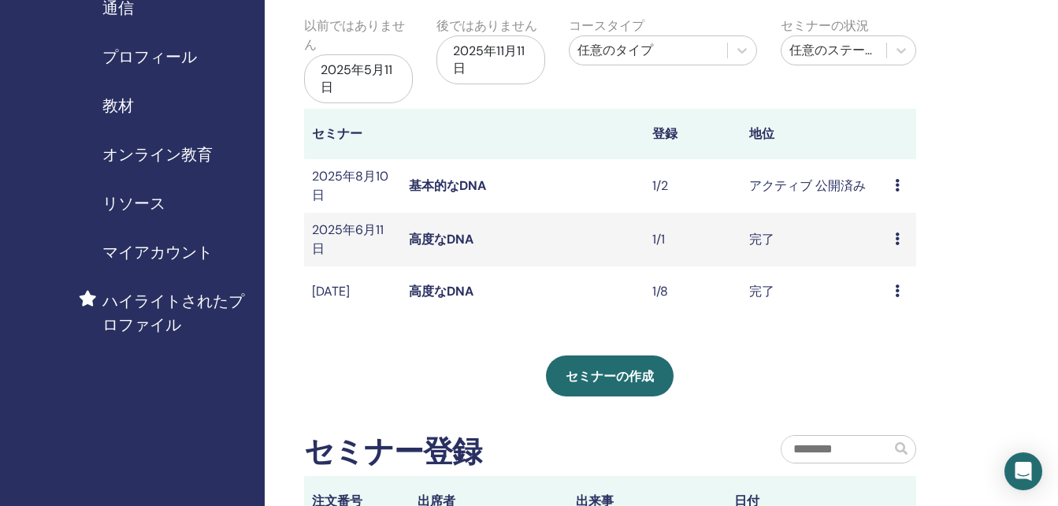
scroll to position [158, 0]
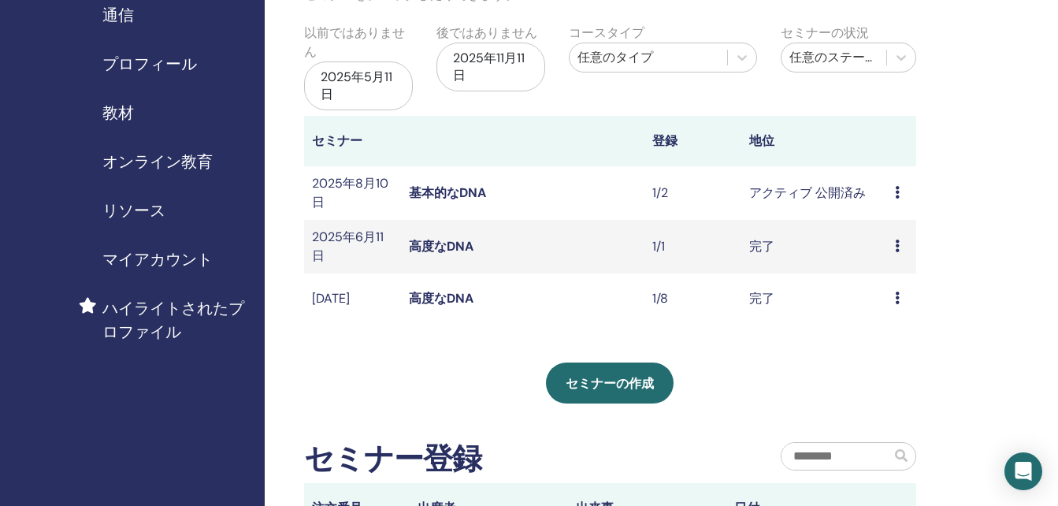
click at [354, 96] on div "2025年5月11日" at bounding box center [358, 85] width 109 height 49
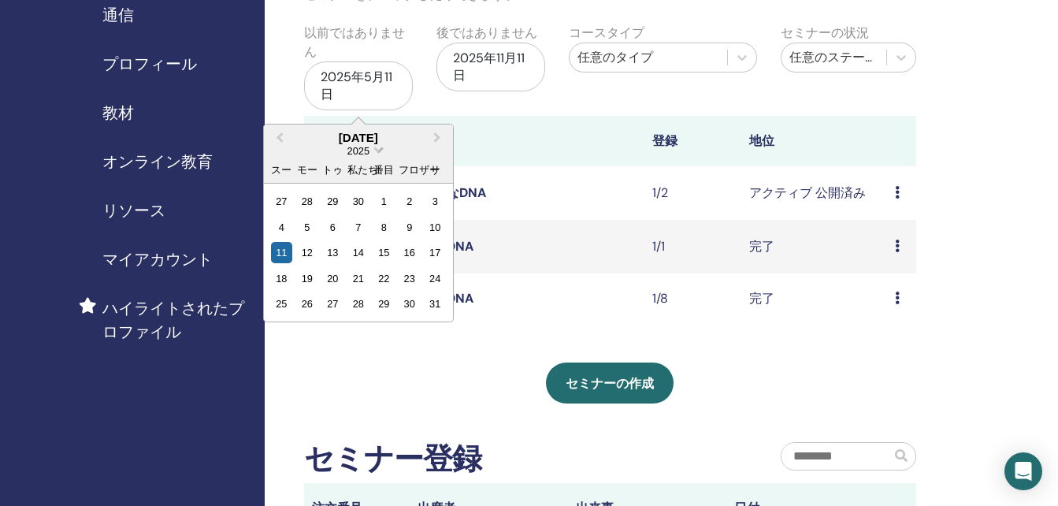
click at [377, 154] on span "日付を選択" at bounding box center [378, 148] width 10 height 10
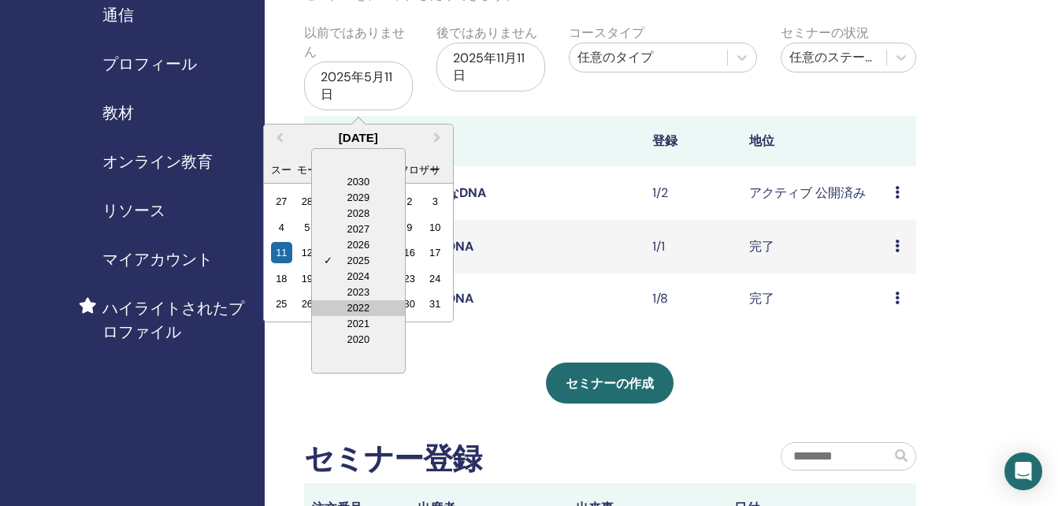
click at [360, 302] on div "2022" at bounding box center [358, 308] width 93 height 16
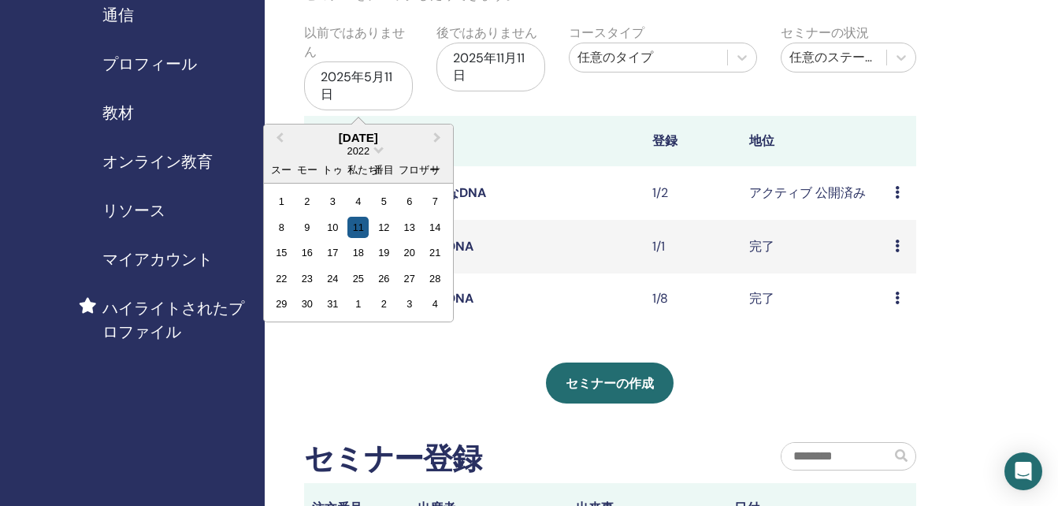
click at [358, 228] on div "11" at bounding box center [357, 227] width 21 height 21
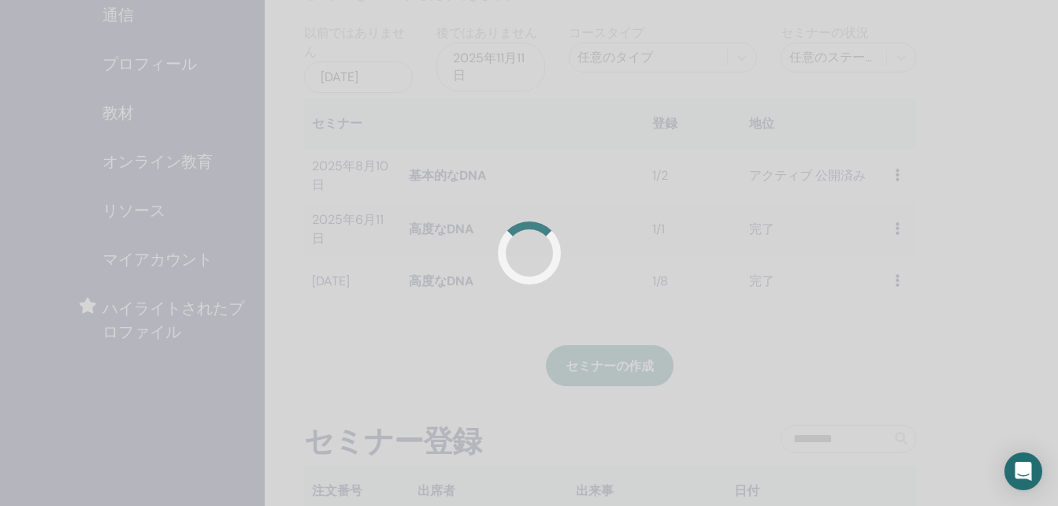
click at [358, 228] on div at bounding box center [529, 253] width 1058 height 506
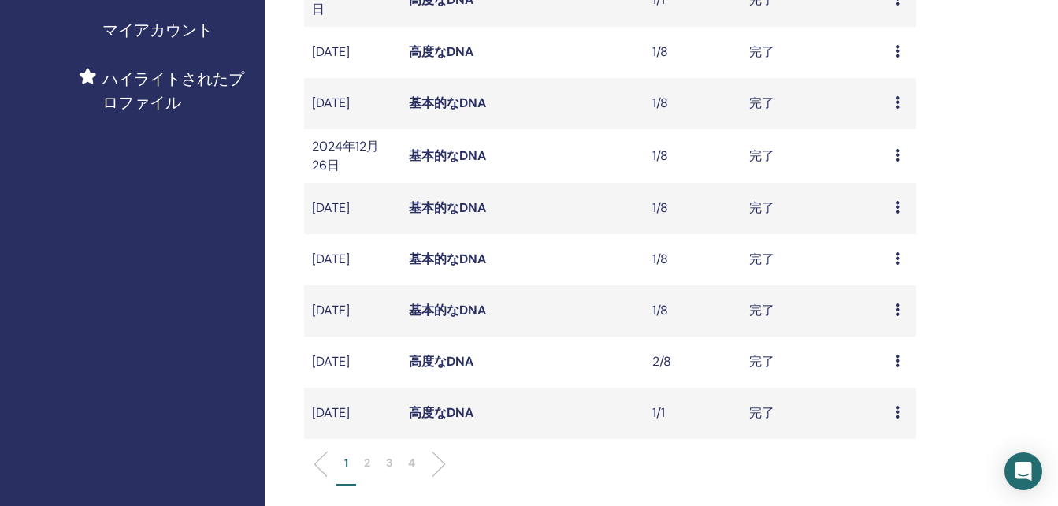
scroll to position [394, 0]
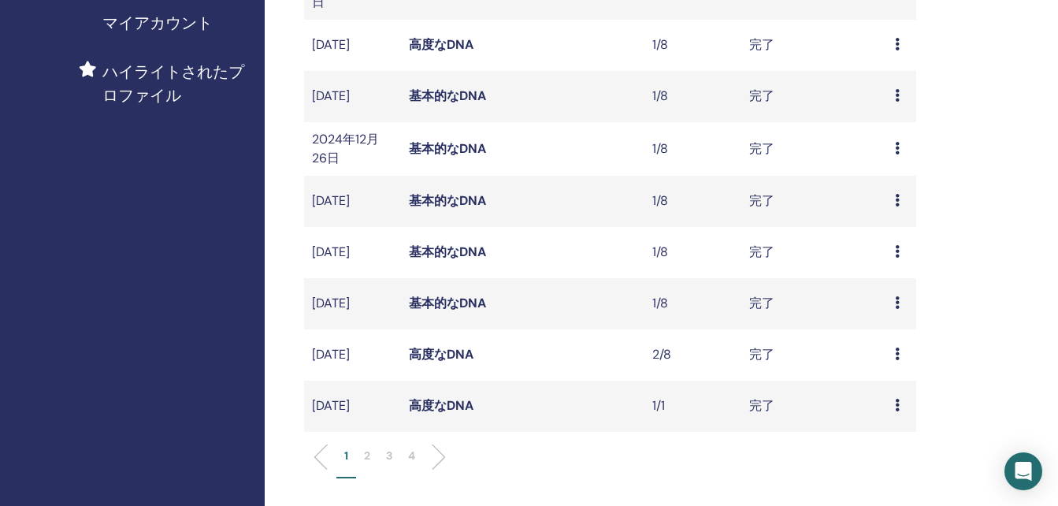
click at [436, 311] on link "基本的なDNA" at bounding box center [447, 303] width 77 height 17
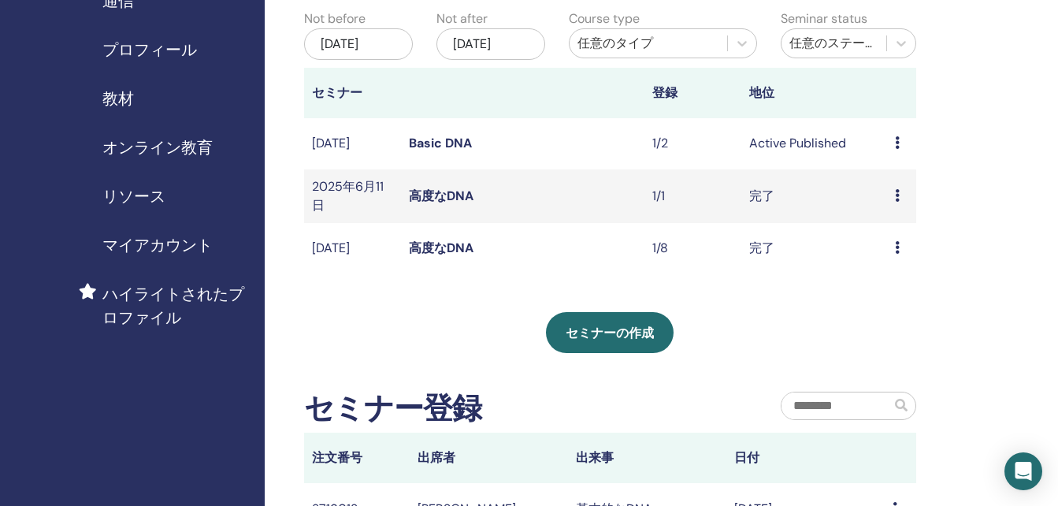
scroll to position [139, 0]
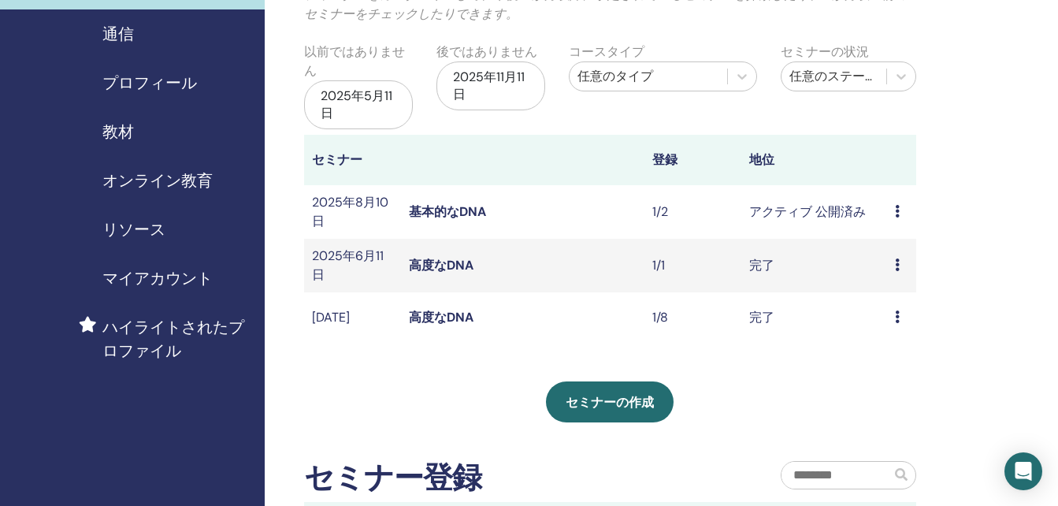
click at [366, 102] on div "2025年5月11日" at bounding box center [358, 104] width 109 height 49
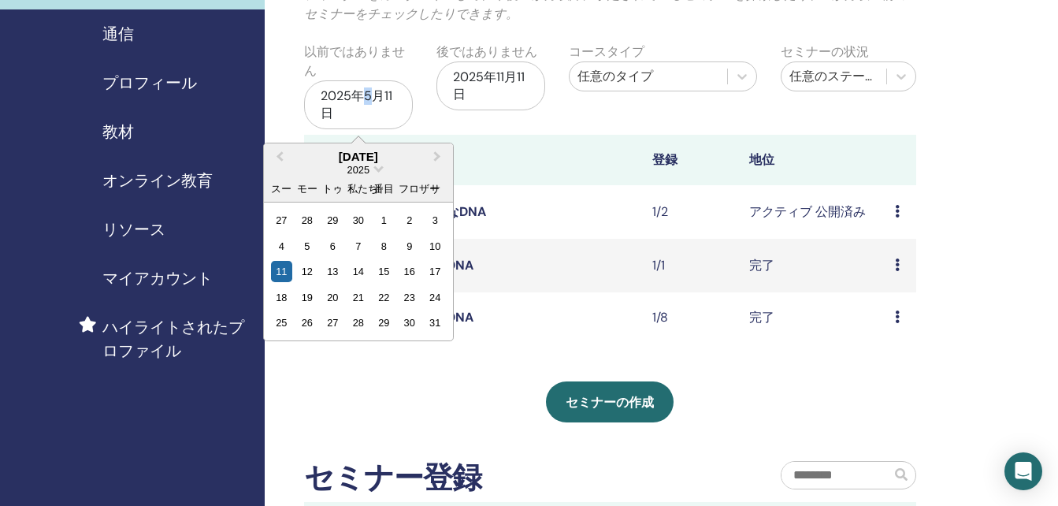
click at [366, 102] on div "2025年5月11日" at bounding box center [358, 104] width 109 height 49
drag, startPoint x: 366, startPoint y: 102, endPoint x: 377, endPoint y: 172, distance: 70.3
click at [377, 172] on span "日付を選択" at bounding box center [378, 167] width 10 height 10
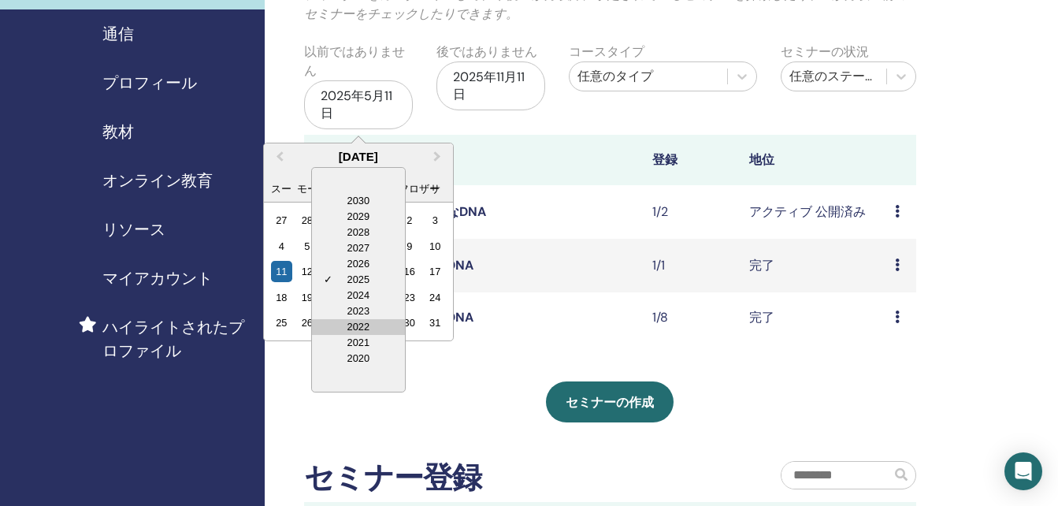
click at [359, 327] on div "2022" at bounding box center [358, 327] width 93 height 16
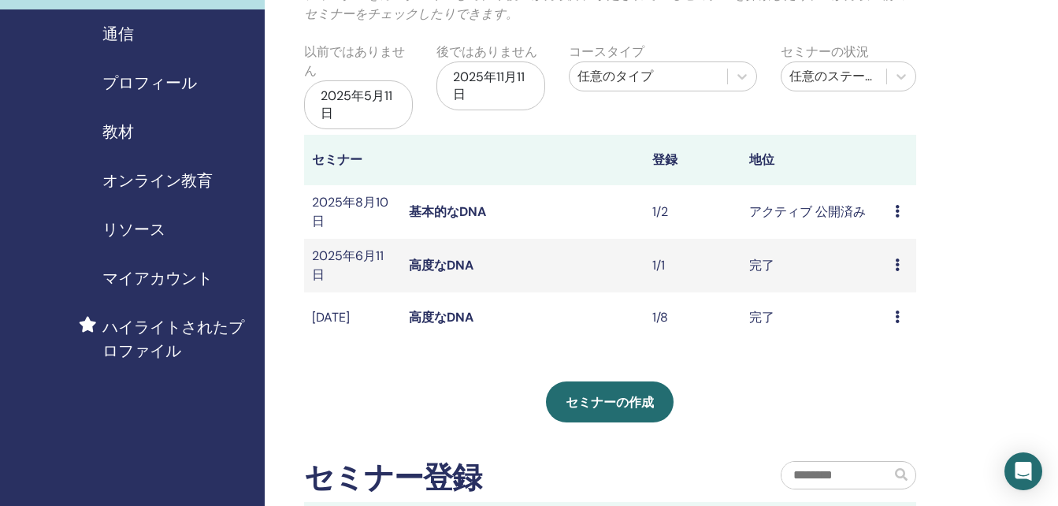
click at [526, 340] on td "高度なDNA" at bounding box center [522, 317] width 243 height 51
click at [387, 99] on div "2025年5月11日" at bounding box center [358, 104] width 109 height 49
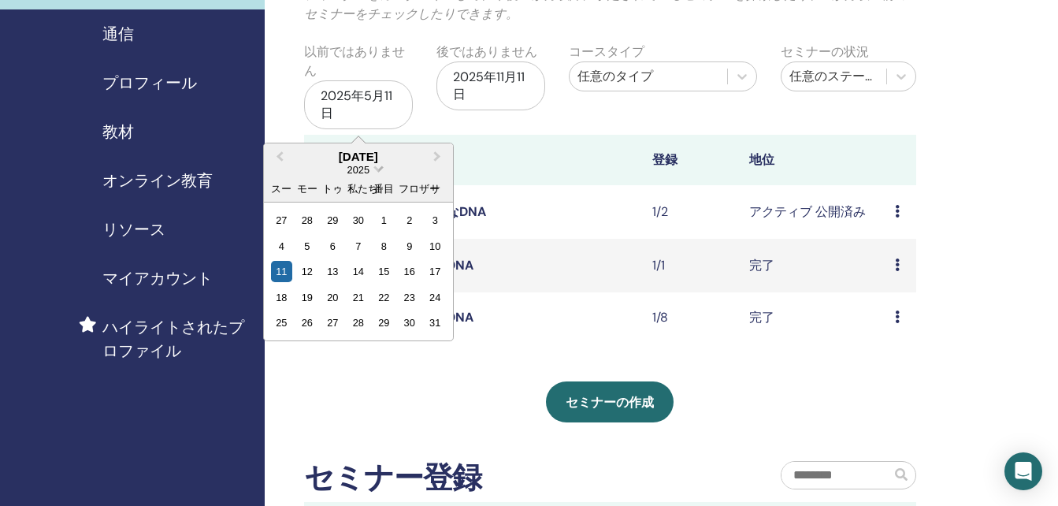
click at [376, 173] on span "日付を選択" at bounding box center [378, 167] width 10 height 10
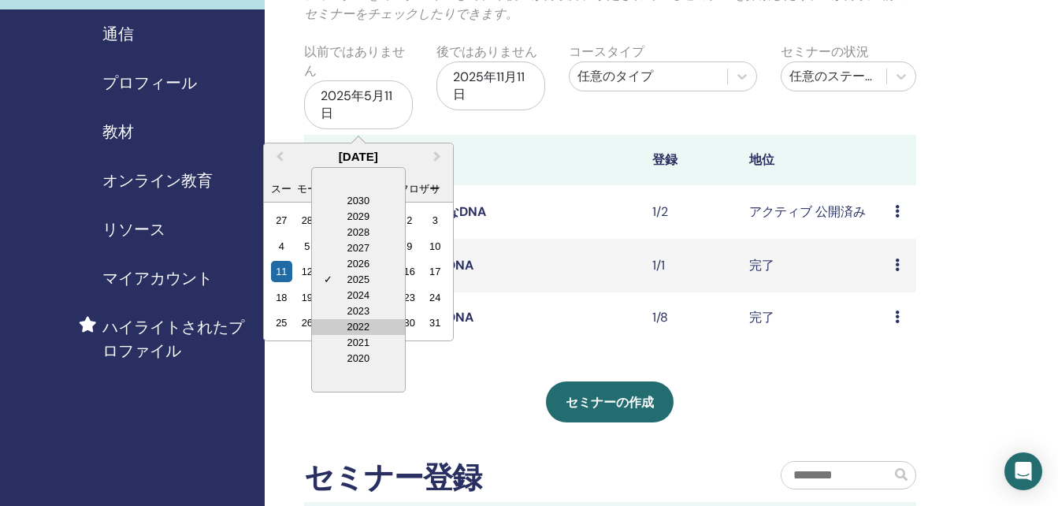
click at [358, 323] on div "2022" at bounding box center [358, 327] width 93 height 16
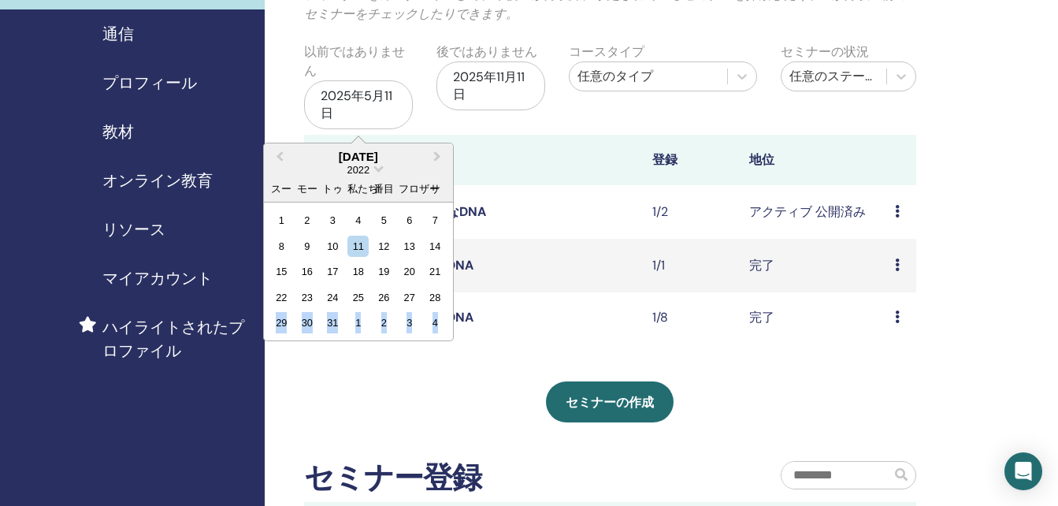
click at [358, 323] on div "1" at bounding box center [357, 322] width 21 height 21
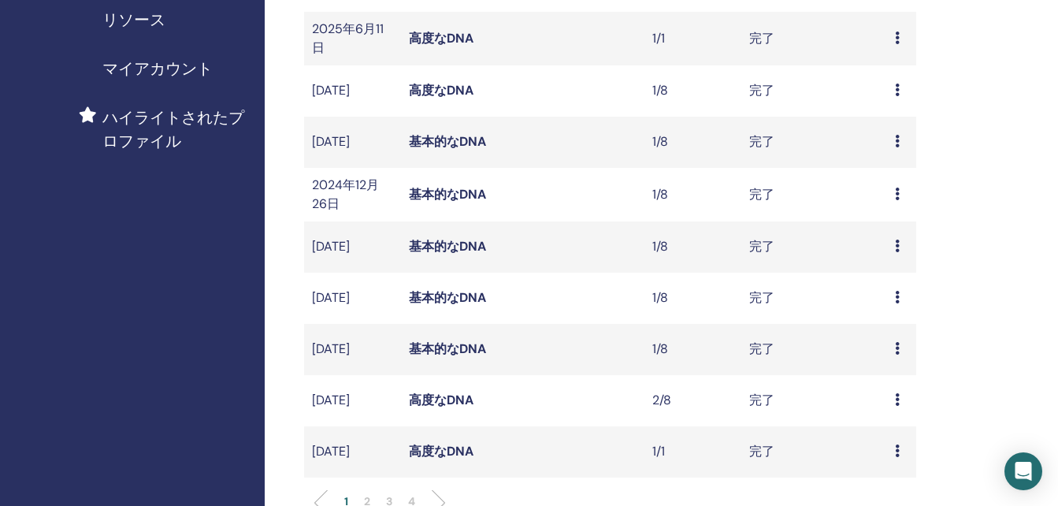
scroll to position [611, 0]
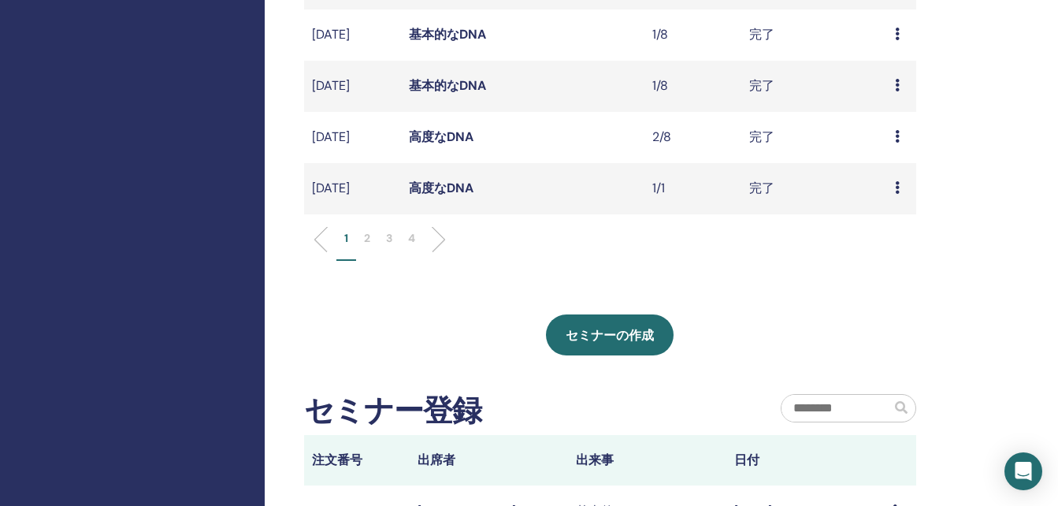
click at [395, 261] on li "3" at bounding box center [389, 245] width 22 height 31
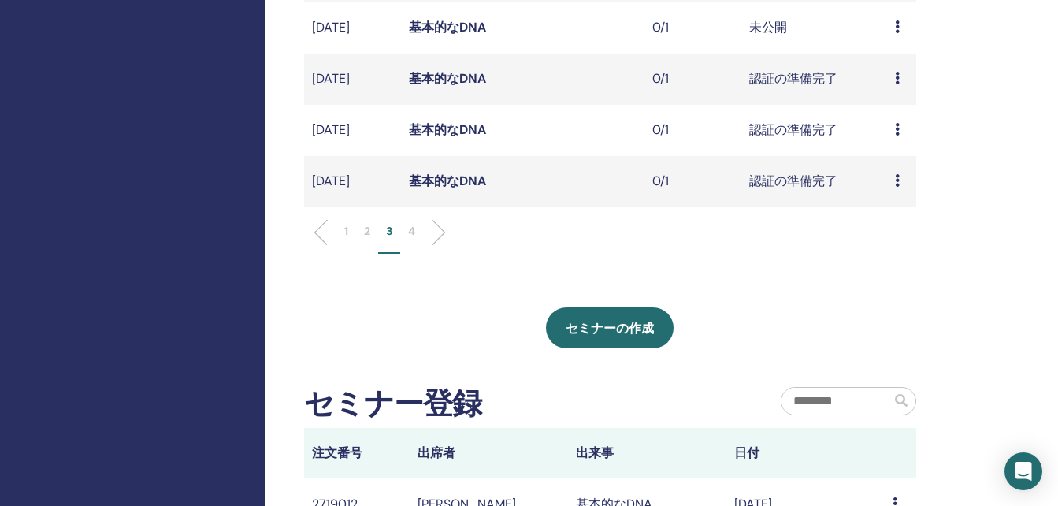
click at [408, 240] on p "4" at bounding box center [411, 231] width 7 height 17
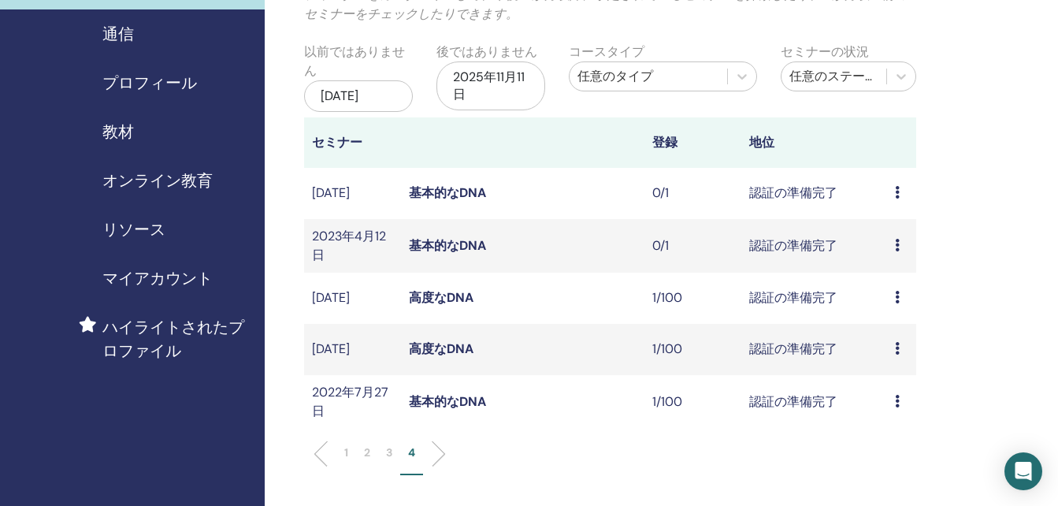
scroll to position [217, 0]
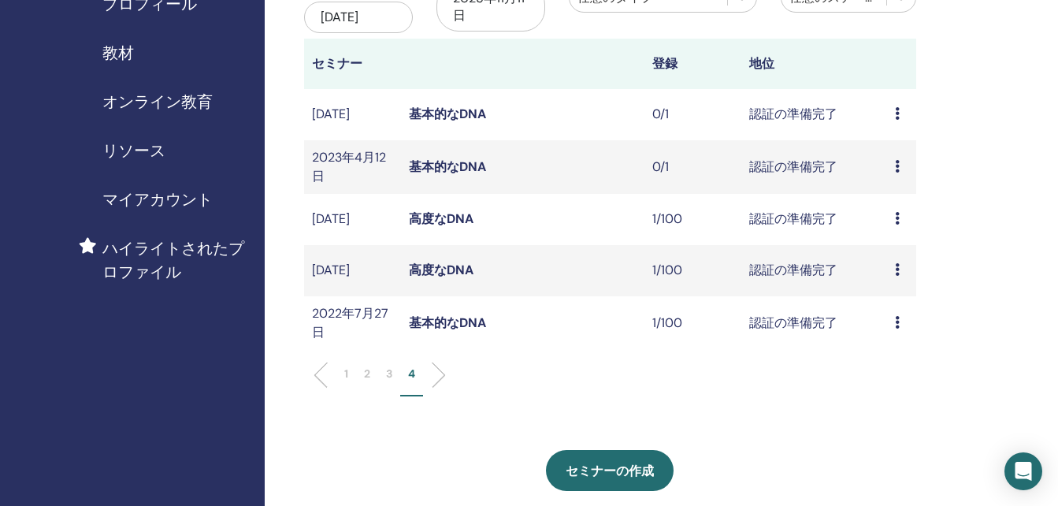
click at [449, 227] on link "高度なDNA" at bounding box center [441, 218] width 65 height 17
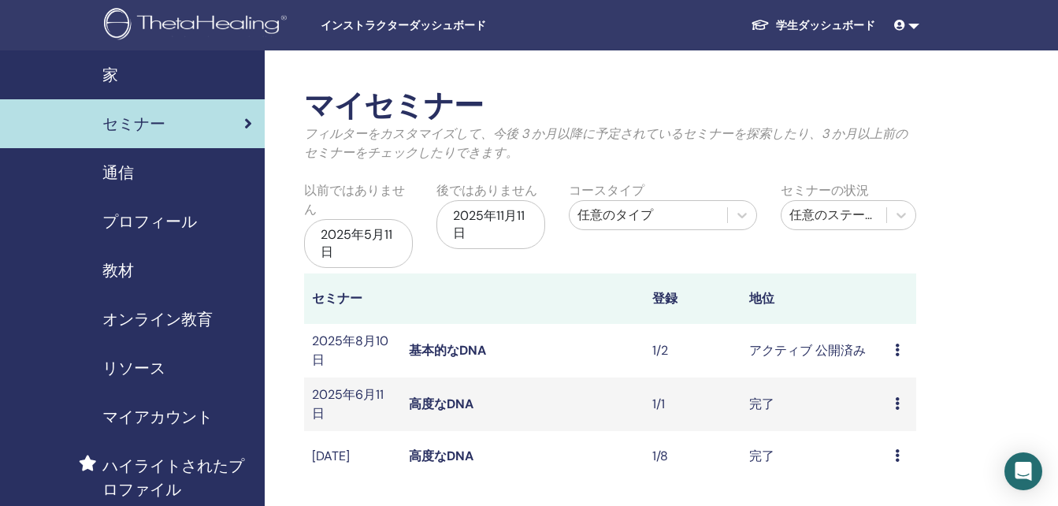
click at [350, 243] on div "2025年5月11日" at bounding box center [358, 243] width 109 height 49
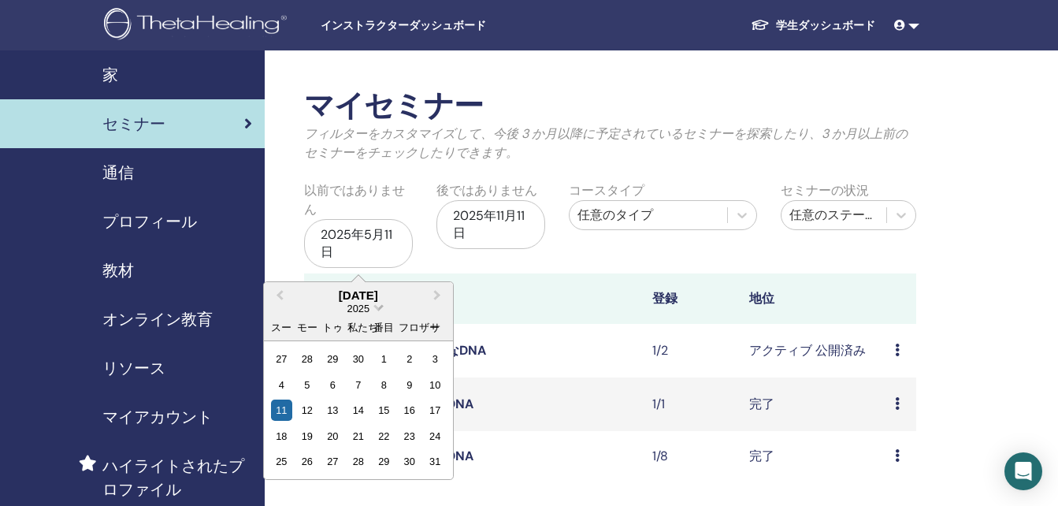
click at [380, 310] on span "日付を選択" at bounding box center [378, 306] width 10 height 10
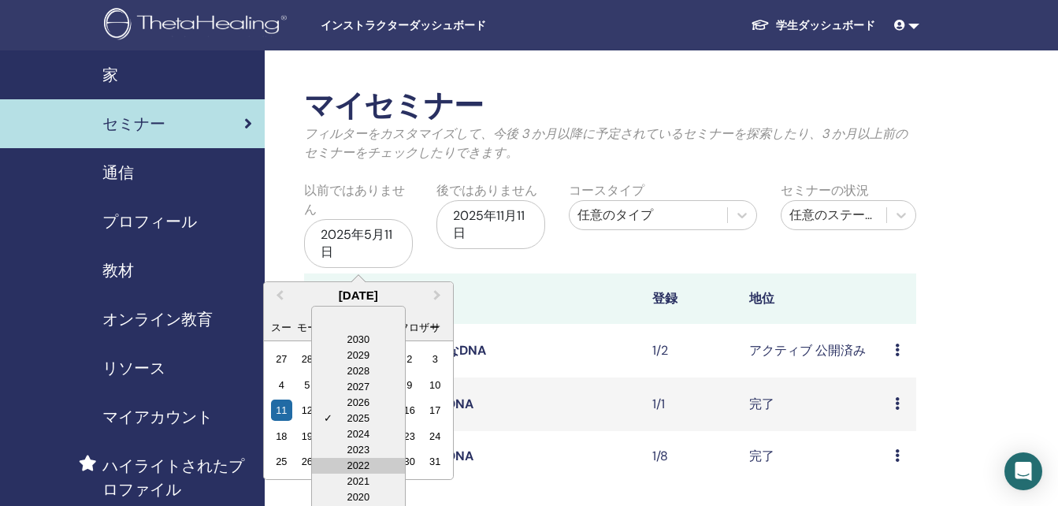
click at [353, 461] on div "2022" at bounding box center [358, 466] width 93 height 16
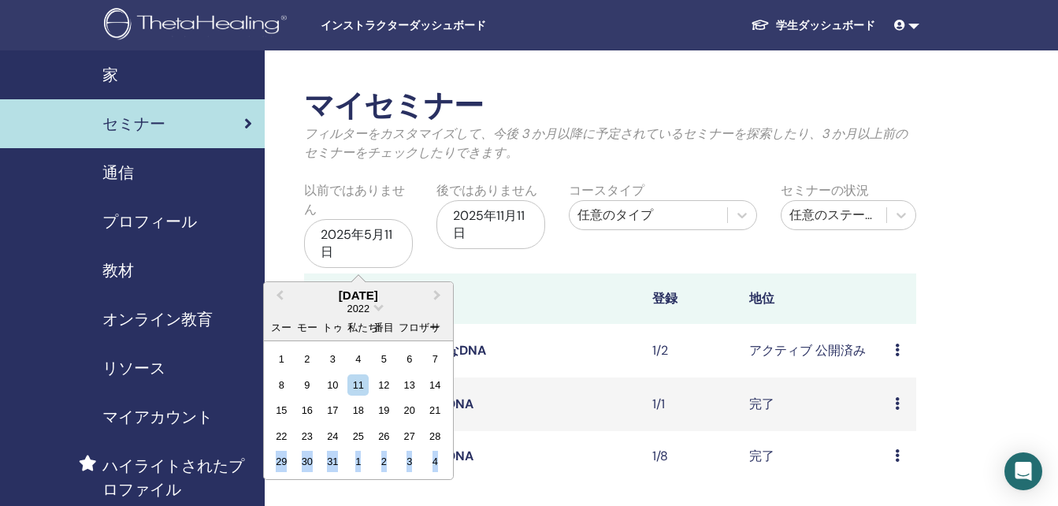
click at [353, 461] on div "1" at bounding box center [357, 461] width 21 height 21
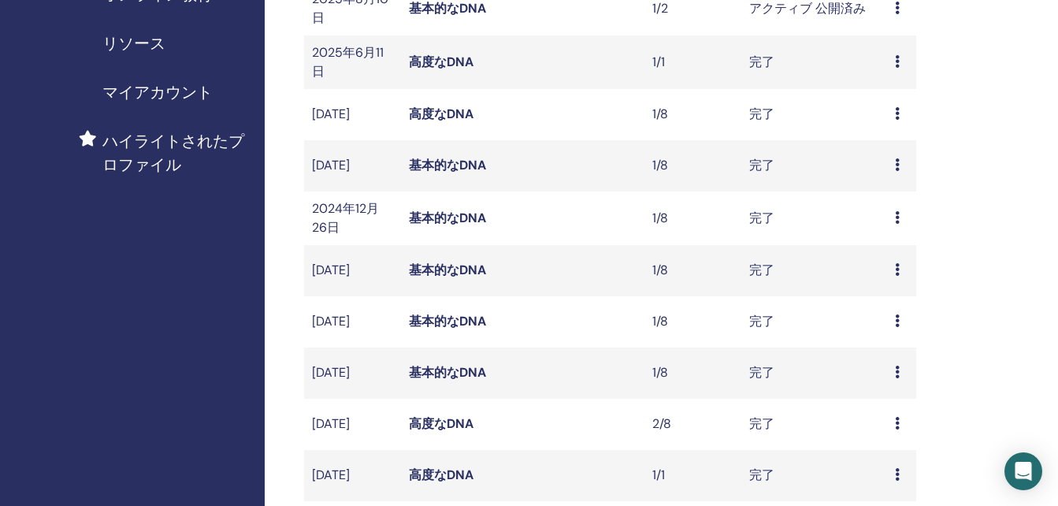
scroll to position [473, 0]
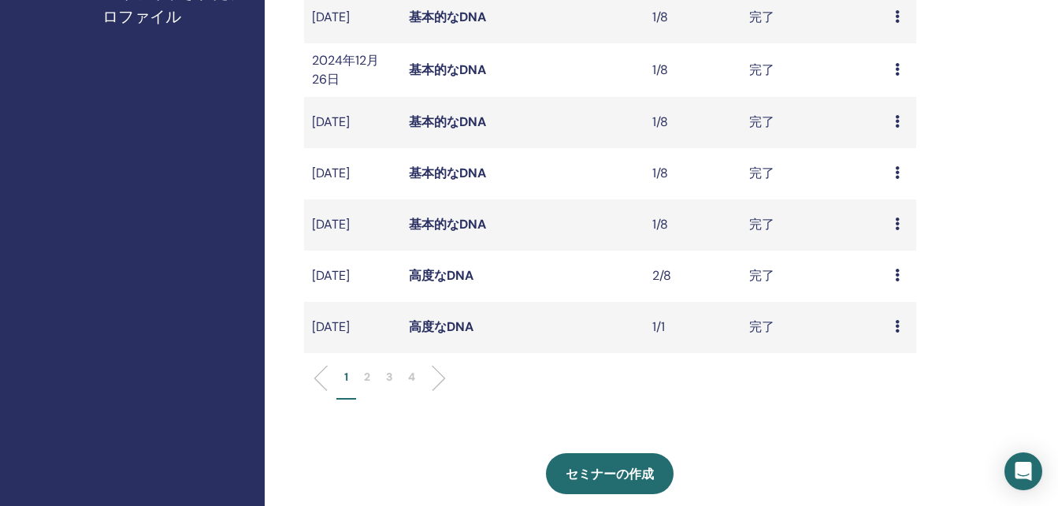
click at [413, 385] on p "4" at bounding box center [411, 377] width 7 height 17
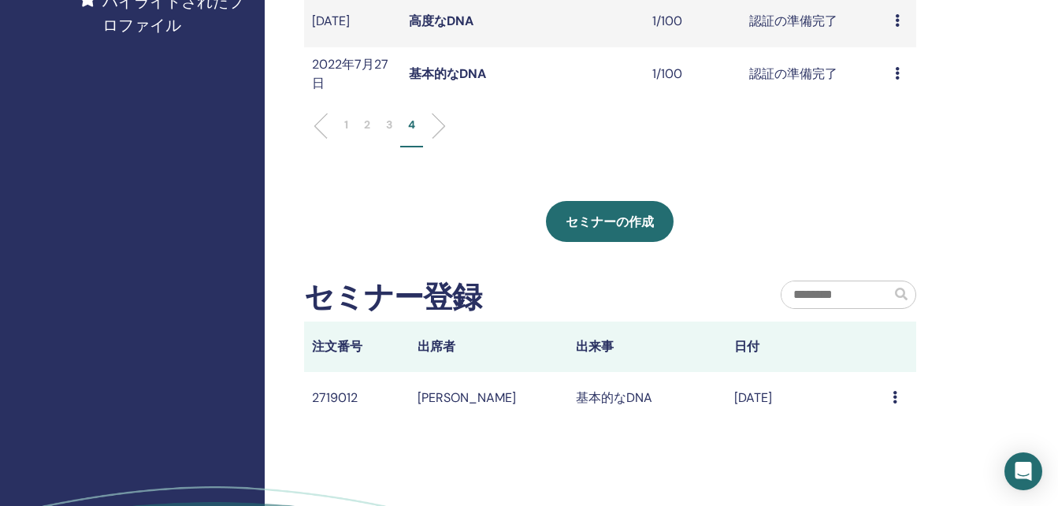
scroll to position [236, 0]
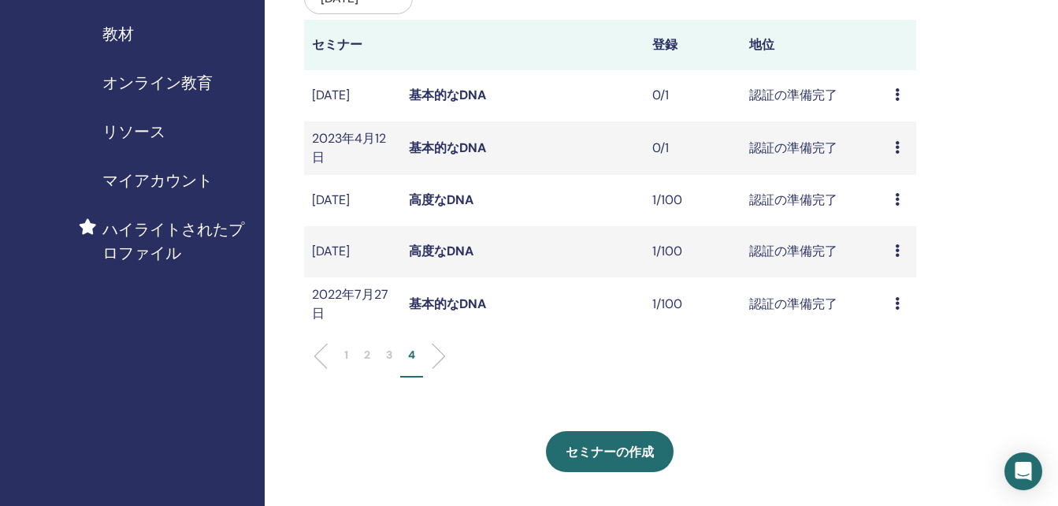
click at [452, 312] on link "基本的なDNA" at bounding box center [447, 303] width 77 height 17
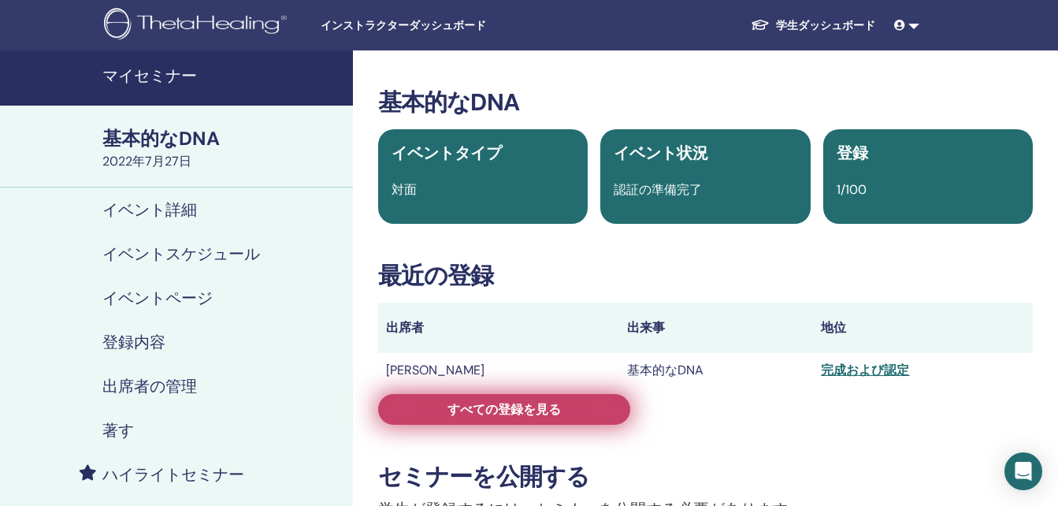
click at [477, 414] on span "すべての登録を見る" at bounding box center [503, 409] width 113 height 17
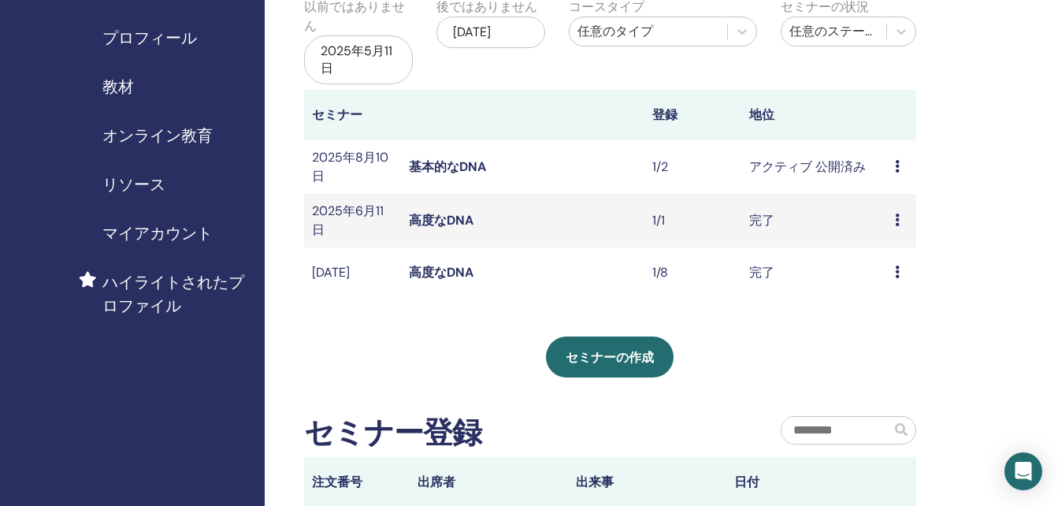
scroll to position [79, 0]
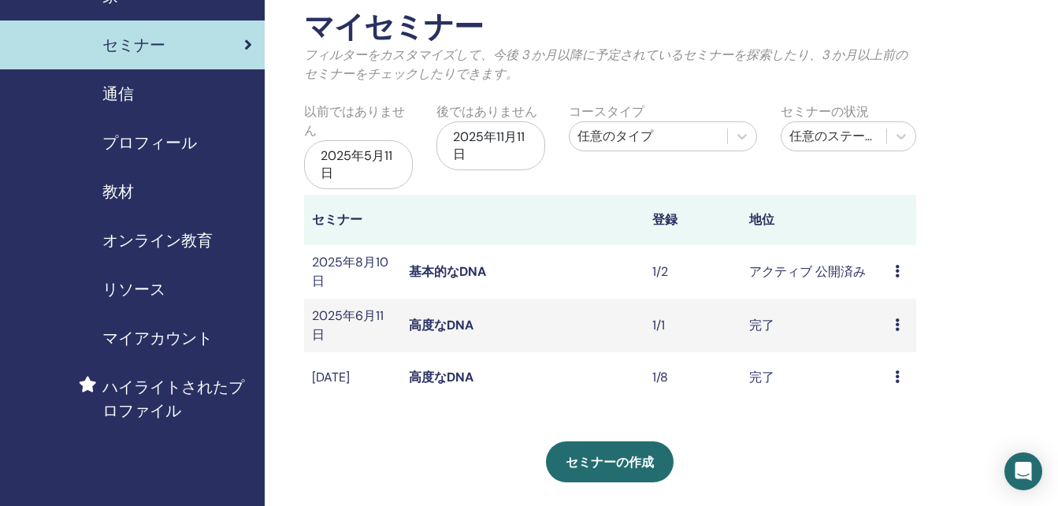
click at [358, 154] on div "2025年5月11日" at bounding box center [358, 164] width 109 height 49
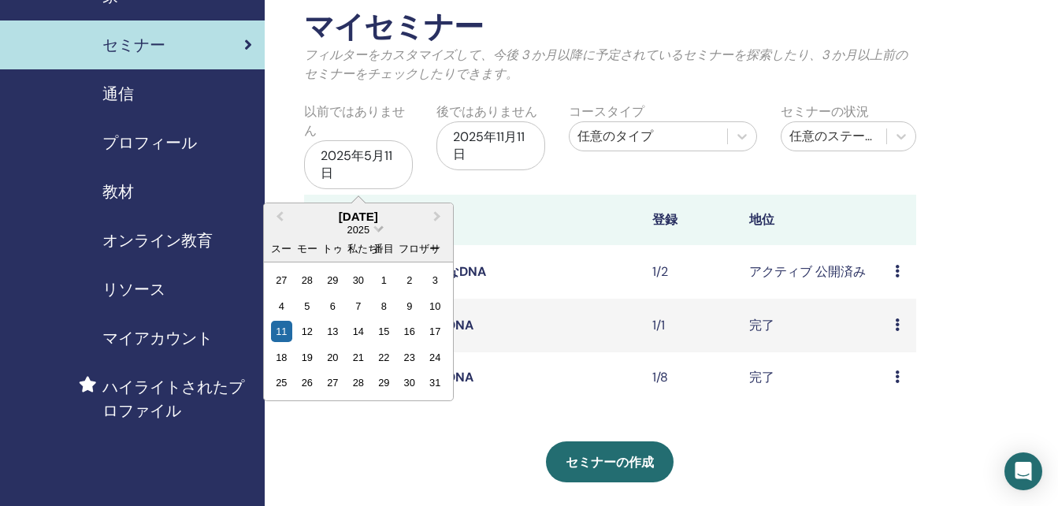
click at [376, 232] on span "日付を選択" at bounding box center [378, 227] width 10 height 10
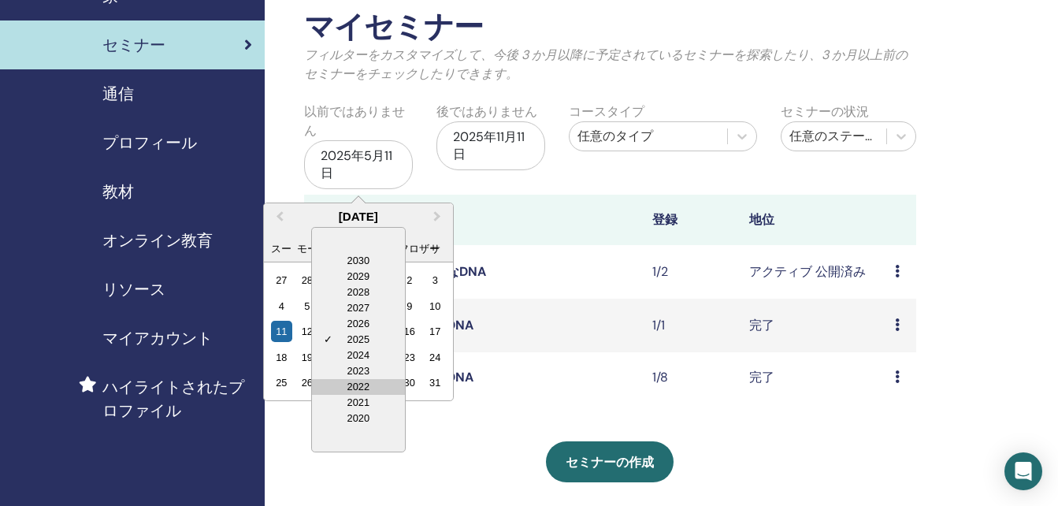
click at [358, 388] on div "2022" at bounding box center [358, 387] width 93 height 16
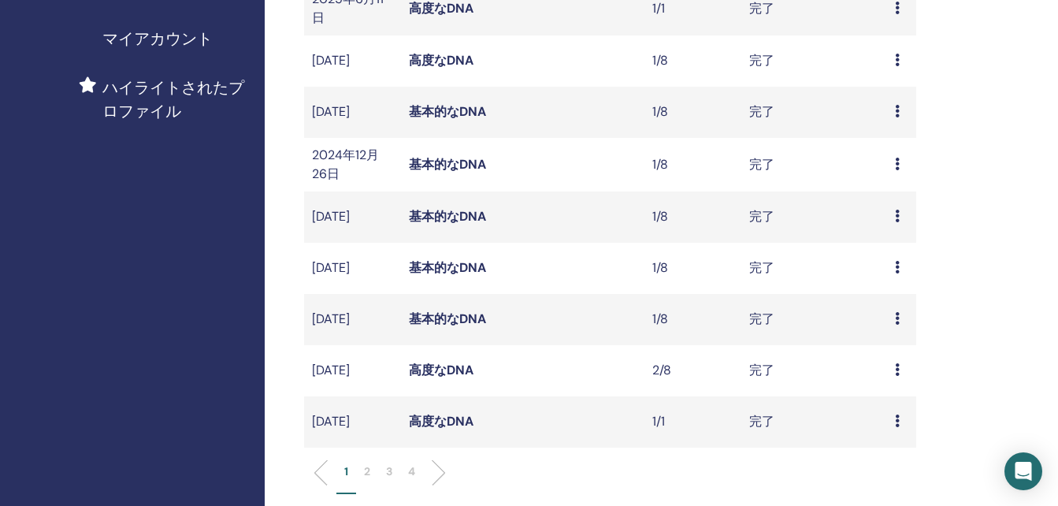
scroll to position [551, 0]
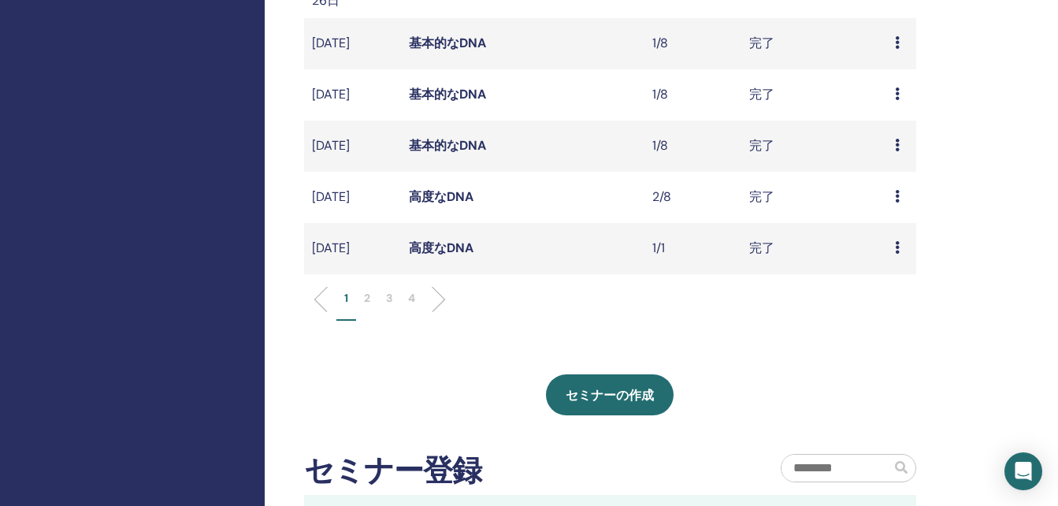
click at [387, 306] on p "3" at bounding box center [389, 298] width 6 height 17
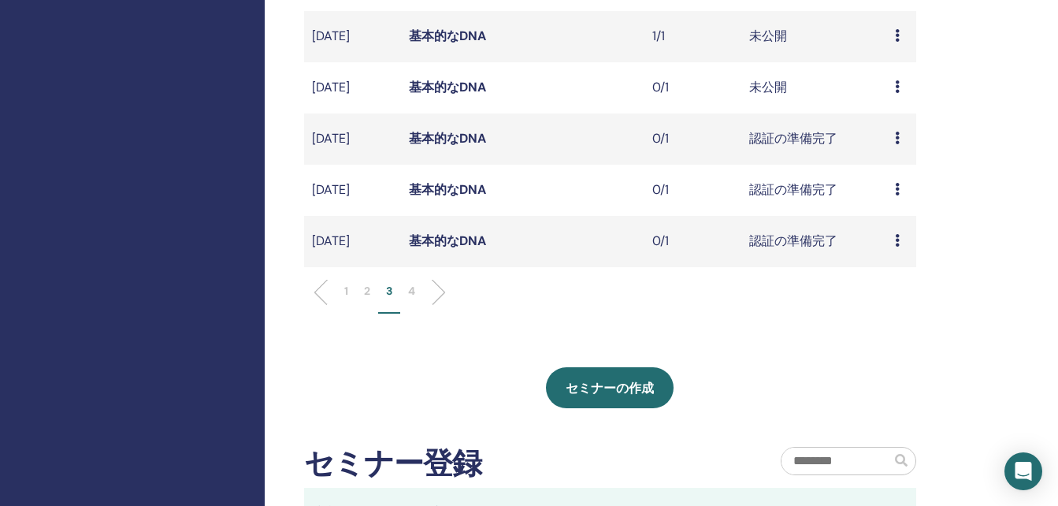
click at [410, 299] on p "4" at bounding box center [411, 291] width 7 height 17
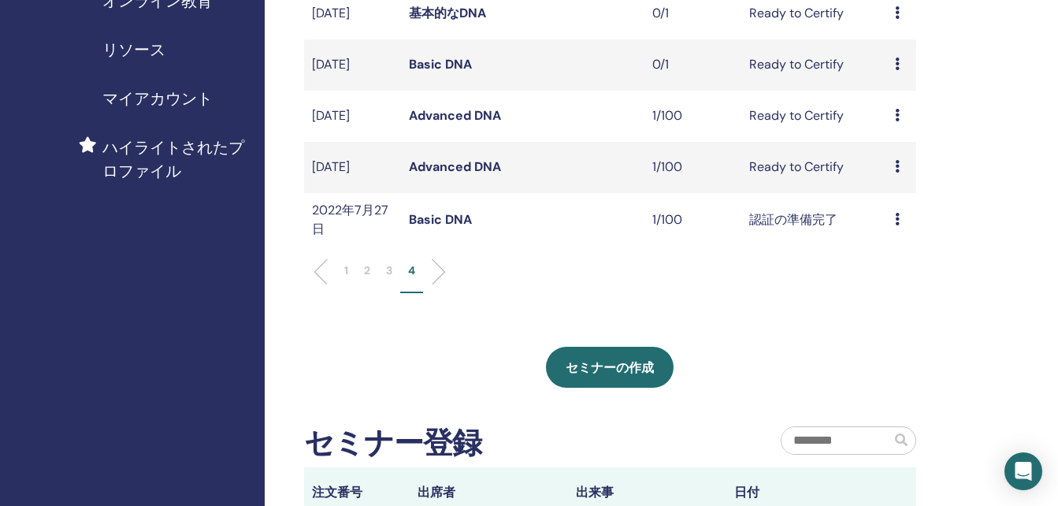
scroll to position [315, 0]
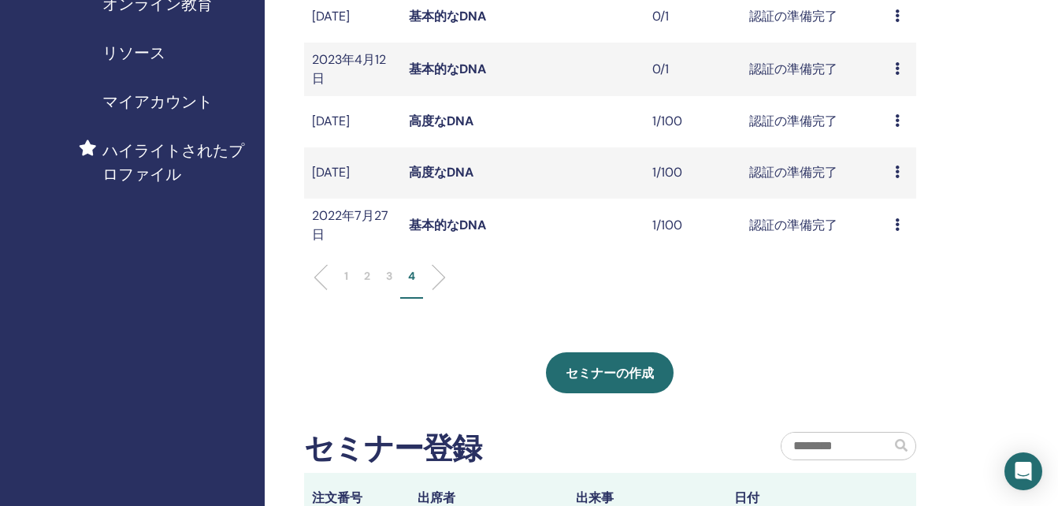
click at [898, 177] on icon at bounding box center [897, 171] width 5 height 13
click at [441, 173] on link "高度なDNA" at bounding box center [441, 172] width 65 height 17
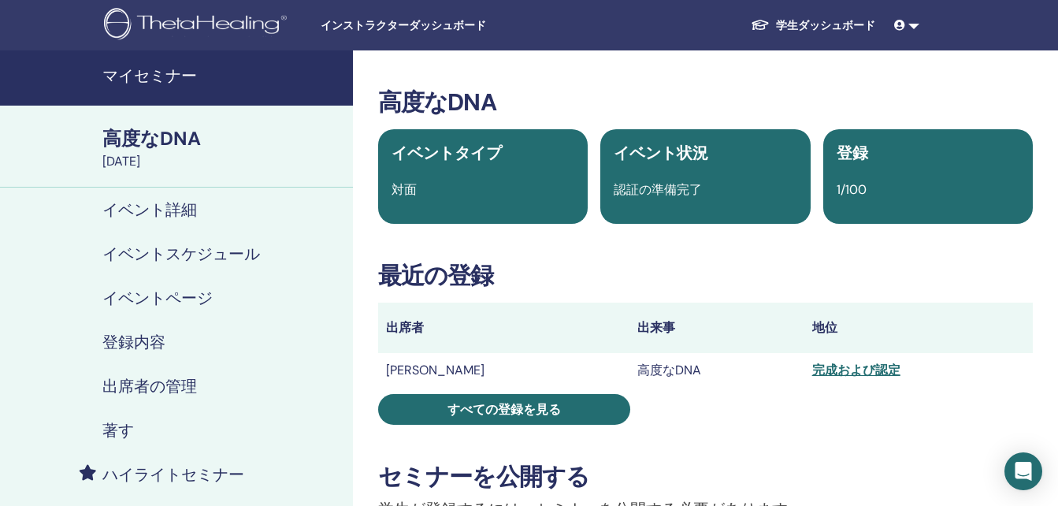
click at [813, 375] on div "完成および認定" at bounding box center [918, 370] width 213 height 19
click at [812, 369] on div "完成および認定" at bounding box center [918, 370] width 213 height 19
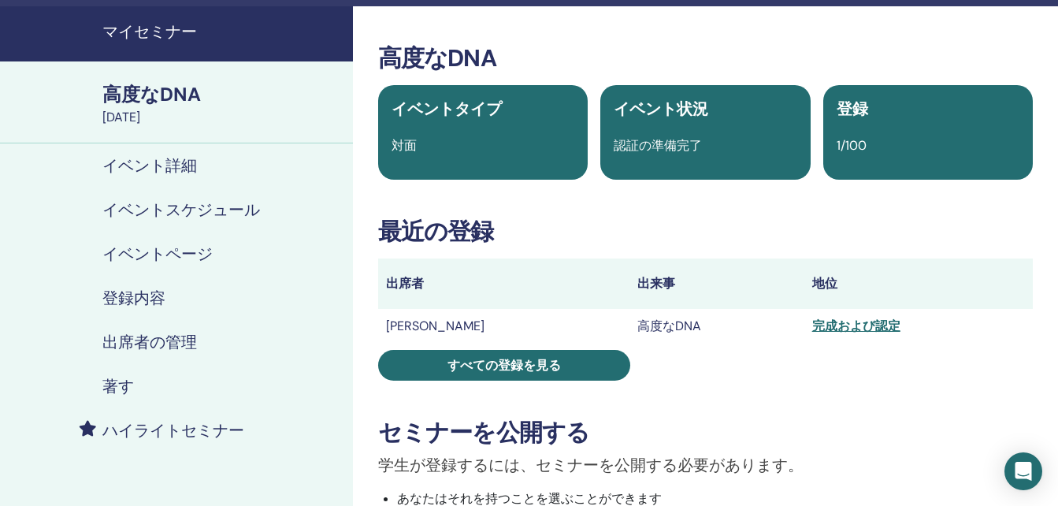
scroll to position [79, 0]
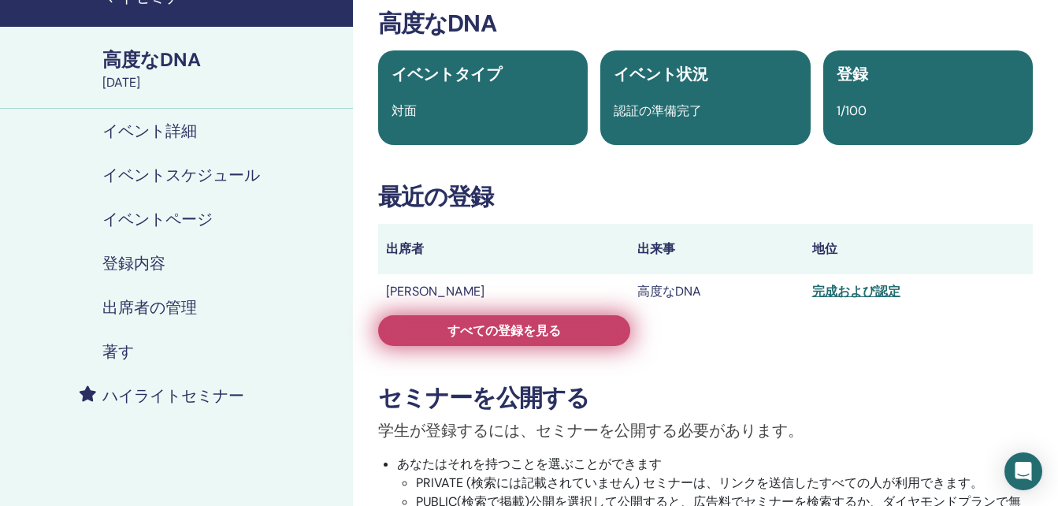
click at [528, 331] on span "すべての登録を見る" at bounding box center [503, 330] width 113 height 17
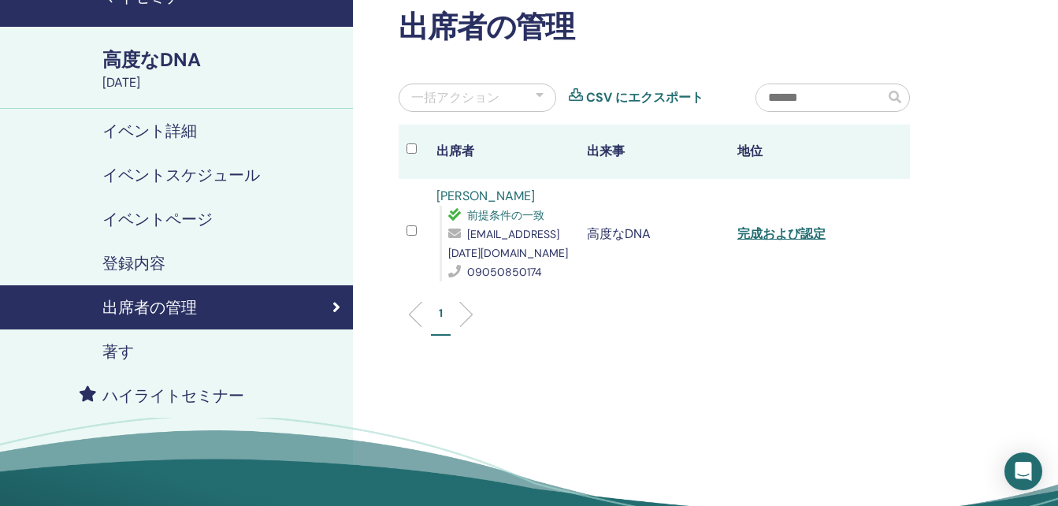
click at [407, 309] on div "1" at bounding box center [654, 320] width 535 height 62
click at [467, 314] on li at bounding box center [460, 314] width 27 height 27
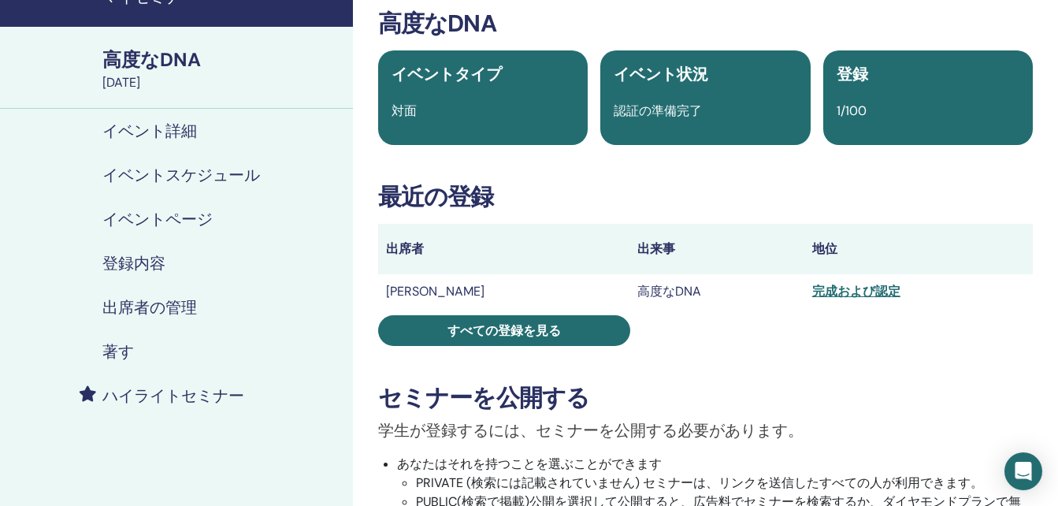
click at [812, 293] on div "完成および認定" at bounding box center [918, 291] width 213 height 19
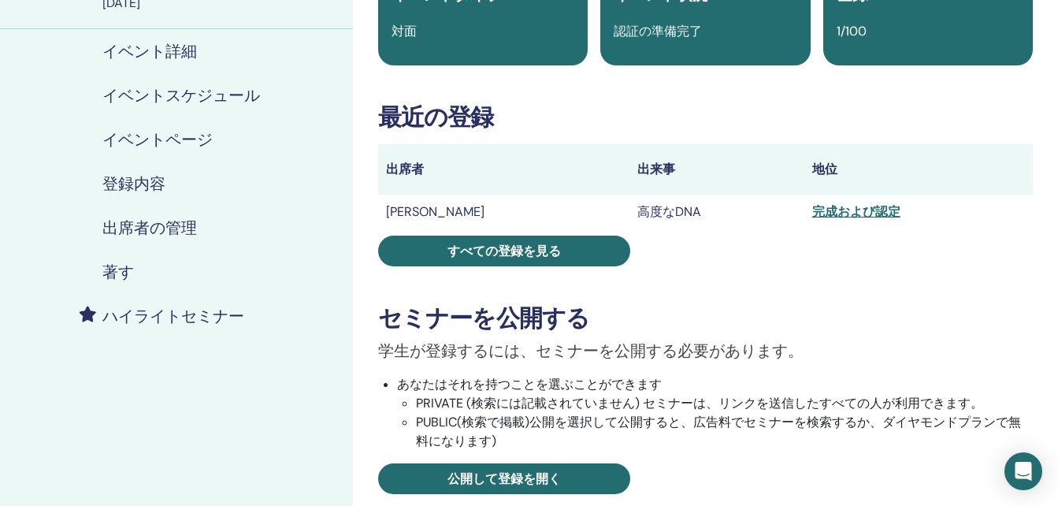
scroll to position [158, 0]
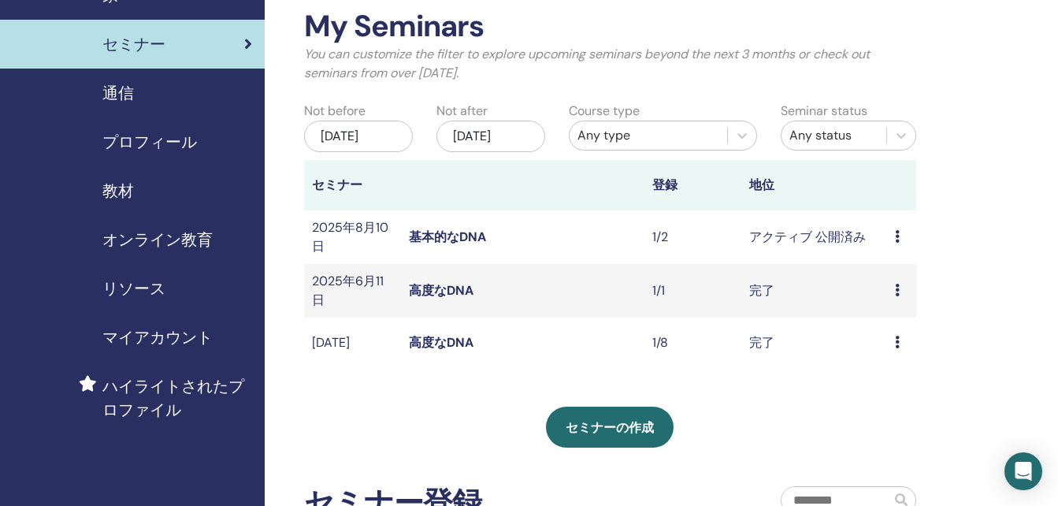
scroll to position [79, 0]
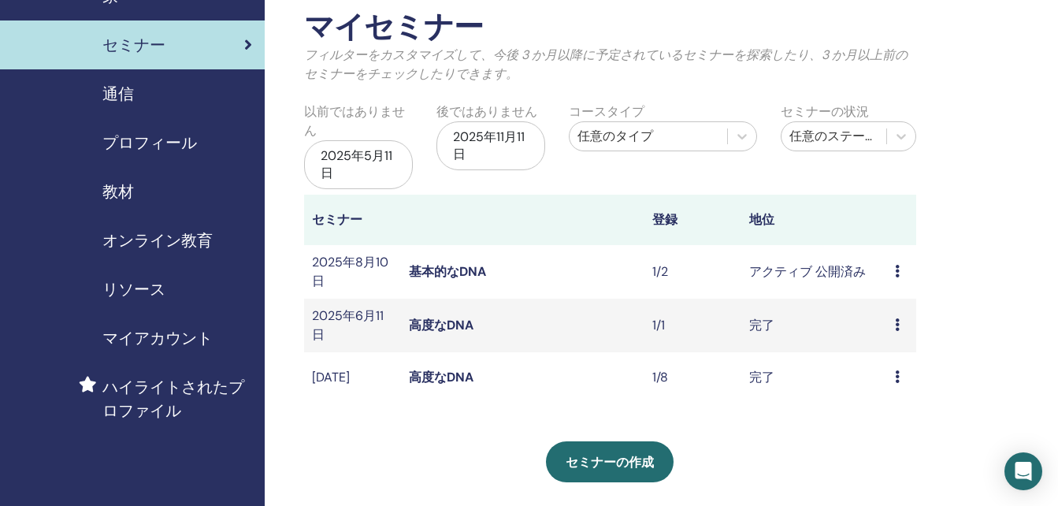
click at [392, 164] on div "2025年5月11日" at bounding box center [358, 164] width 109 height 49
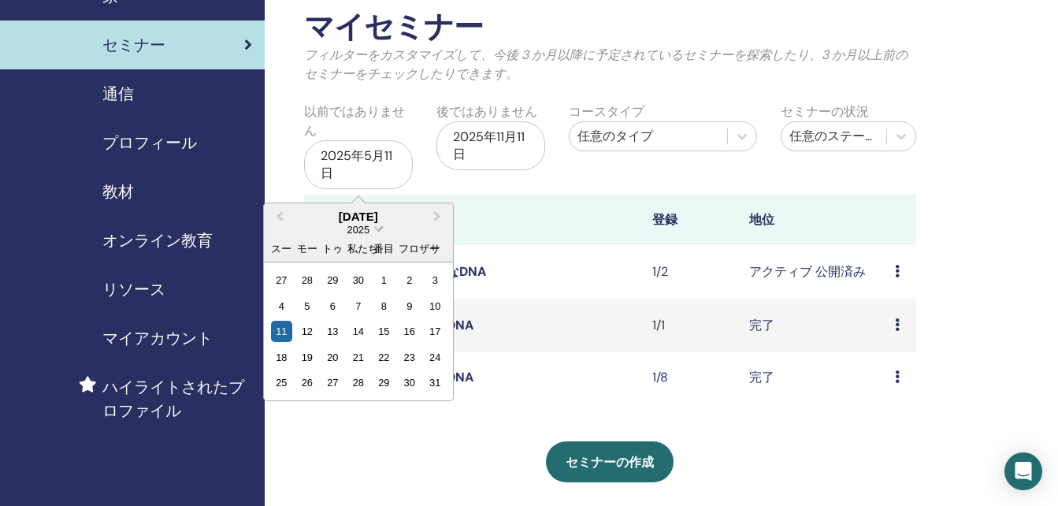
click at [376, 232] on span "日付を選択" at bounding box center [378, 227] width 10 height 10
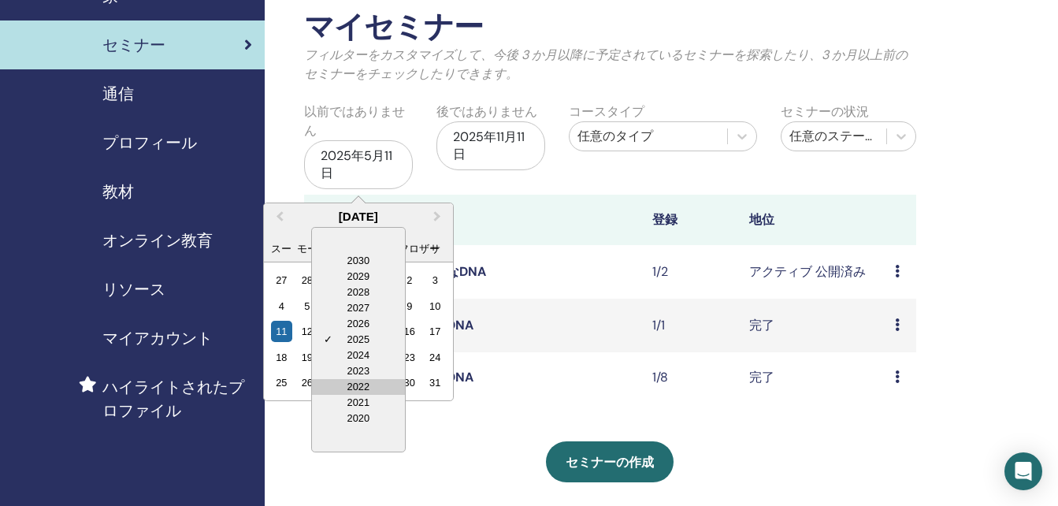
click at [358, 387] on div "2022" at bounding box center [358, 387] width 93 height 16
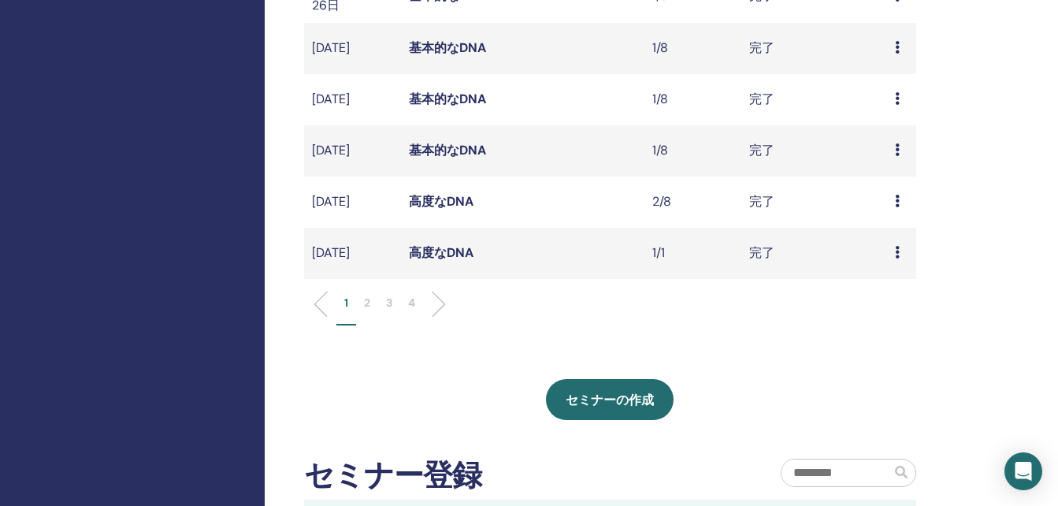
scroll to position [551, 0]
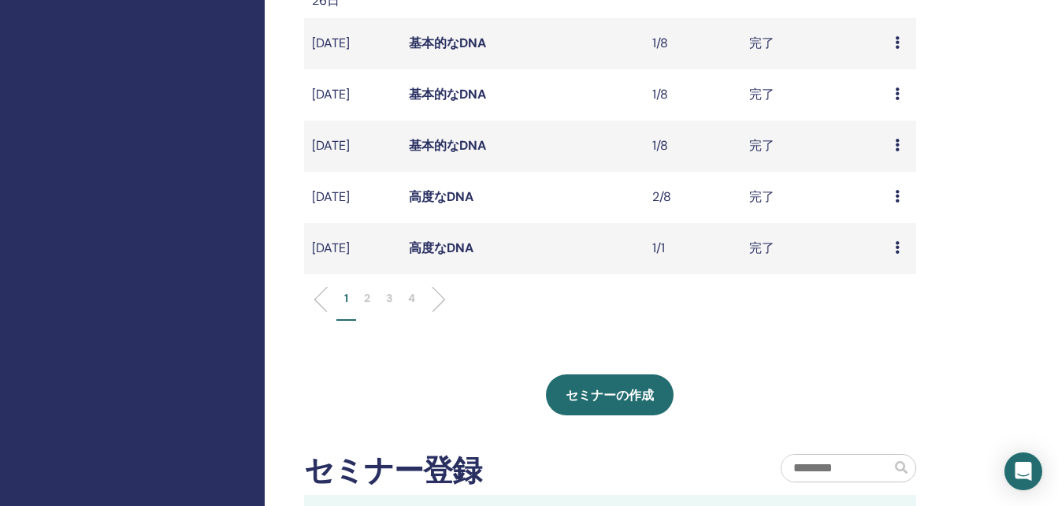
click at [411, 306] on p "4" at bounding box center [411, 298] width 7 height 17
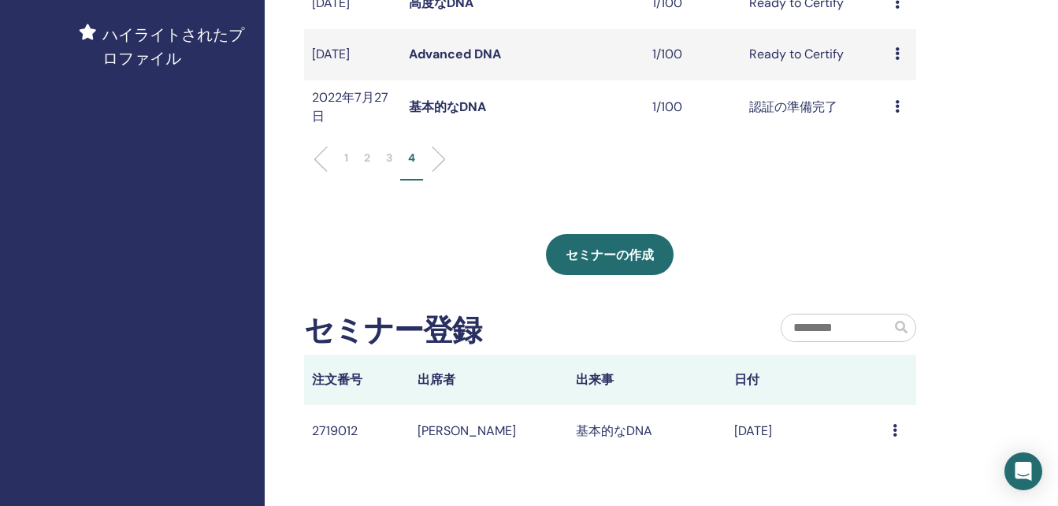
scroll to position [236, 0]
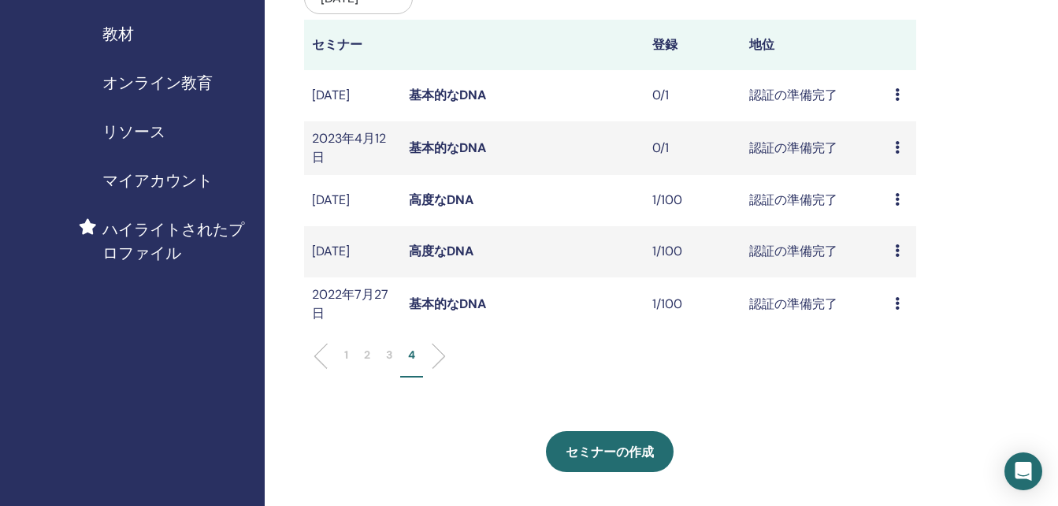
click at [443, 312] on link "基本的なDNA" at bounding box center [447, 303] width 77 height 17
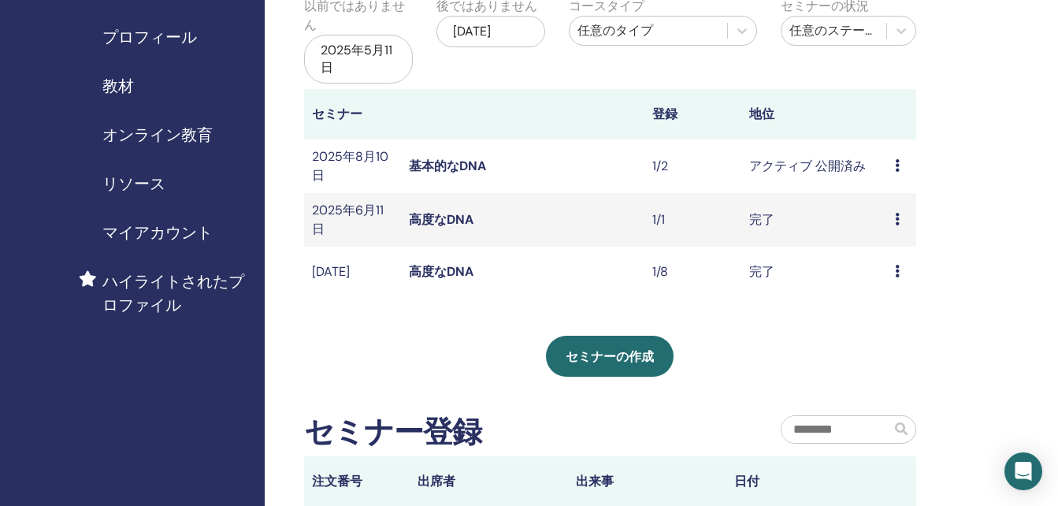
scroll to position [158, 0]
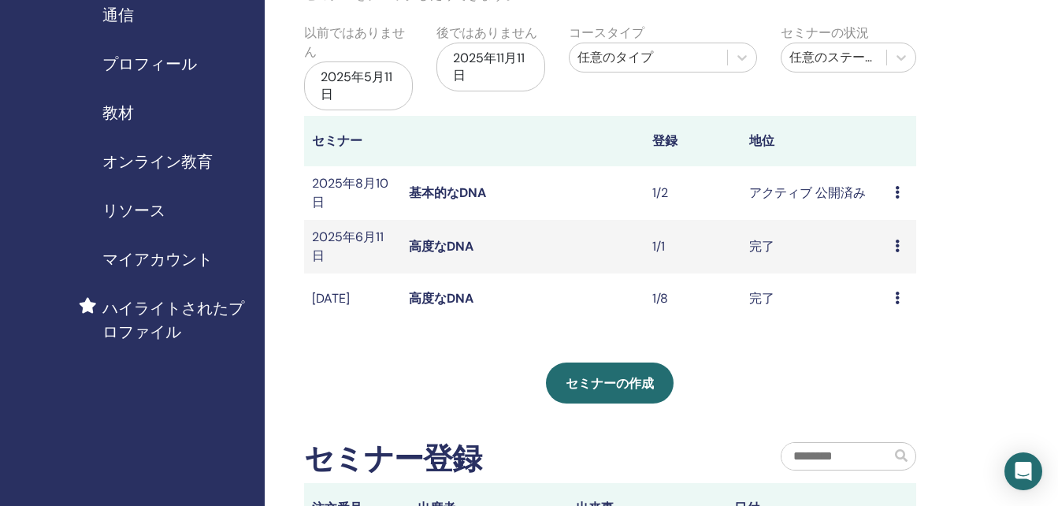
click at [384, 84] on div "2025年5月11日" at bounding box center [358, 85] width 109 height 49
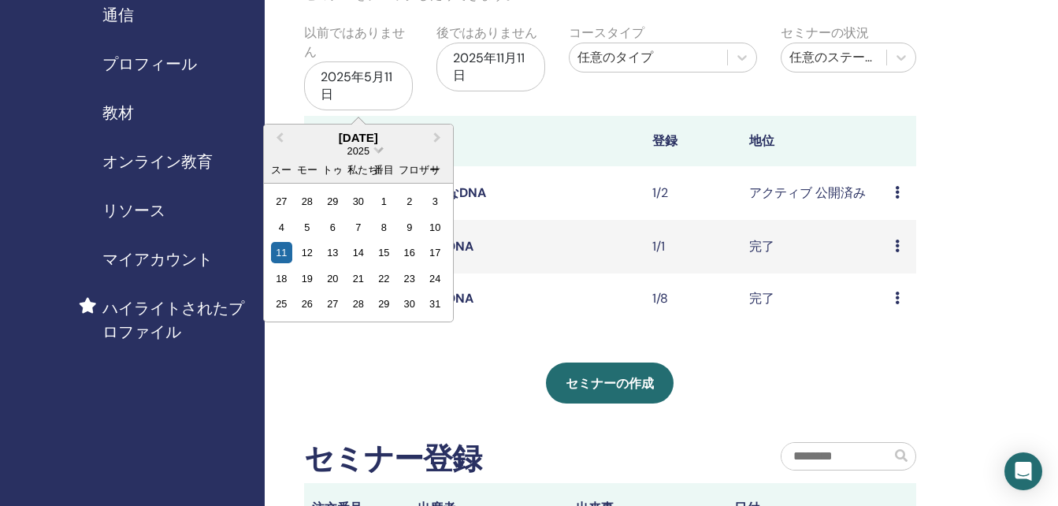
click at [377, 153] on span "日付を選択" at bounding box center [378, 148] width 10 height 10
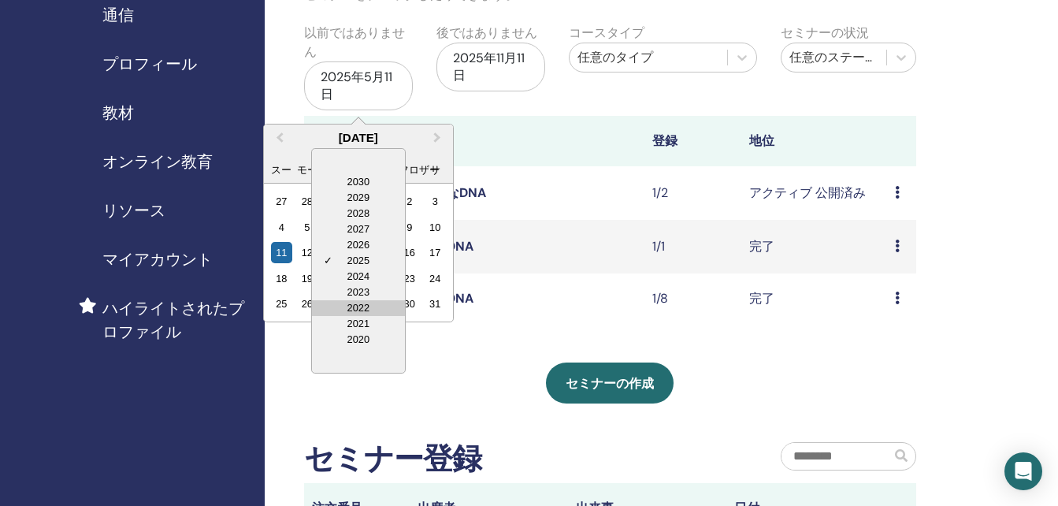
click at [362, 307] on div "2022" at bounding box center [358, 308] width 93 height 16
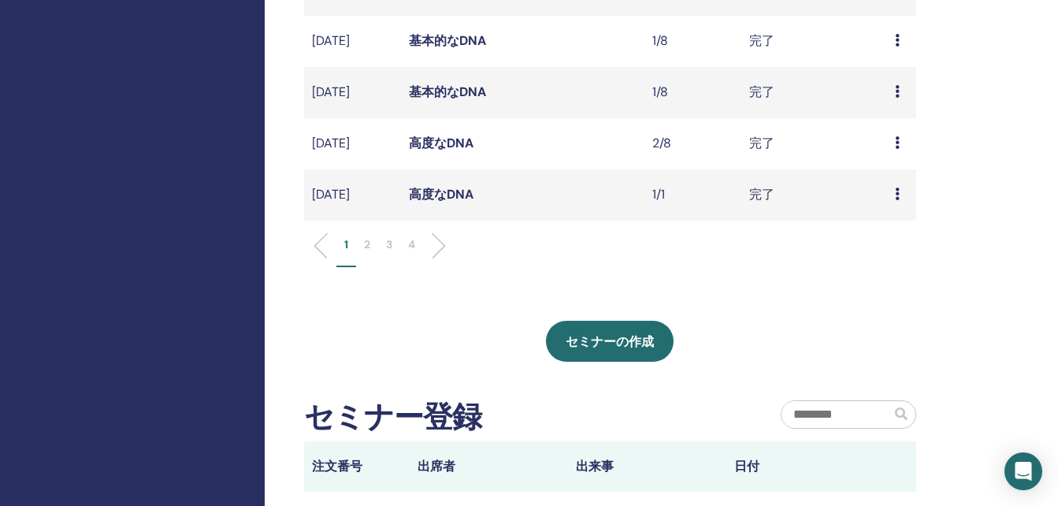
scroll to position [788, 0]
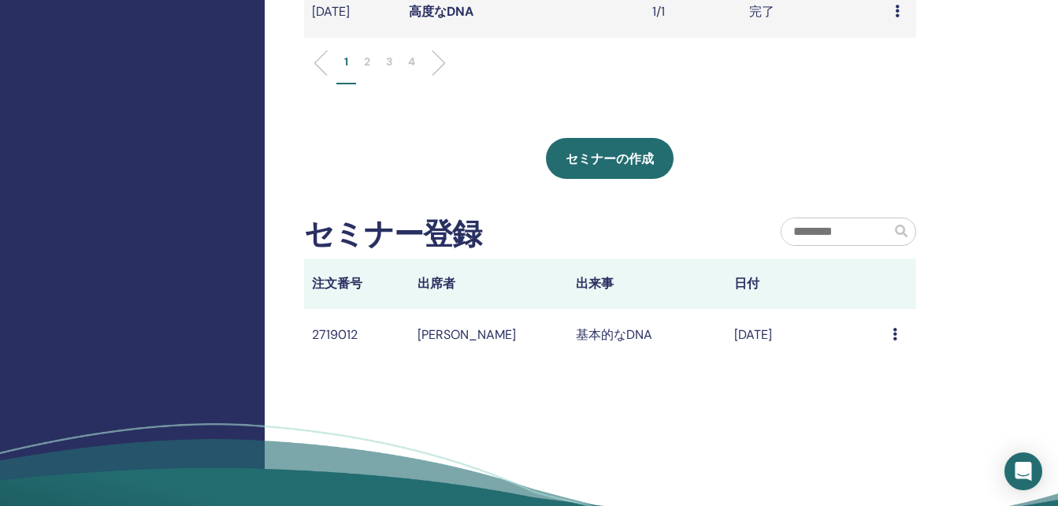
click at [411, 70] on p "4" at bounding box center [411, 62] width 7 height 17
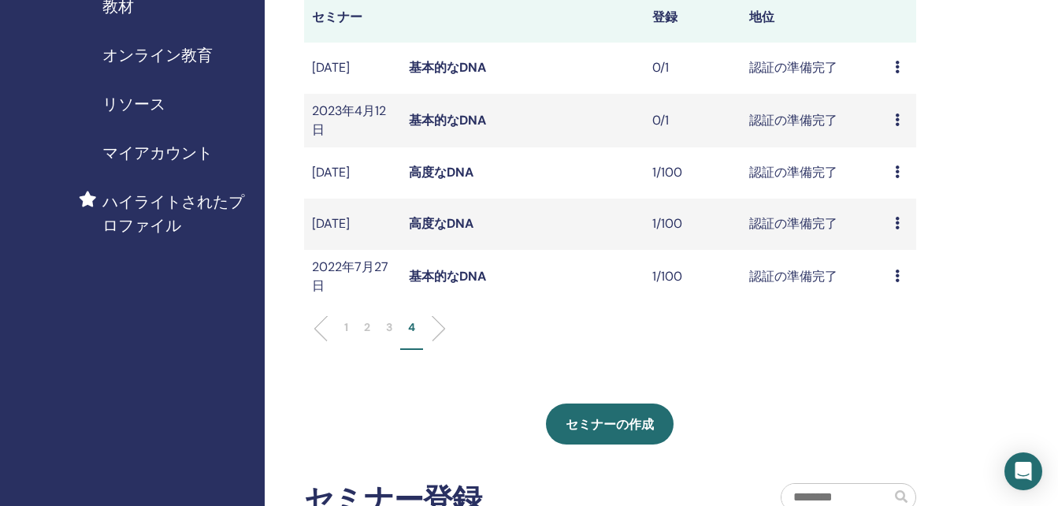
scroll to position [236, 0]
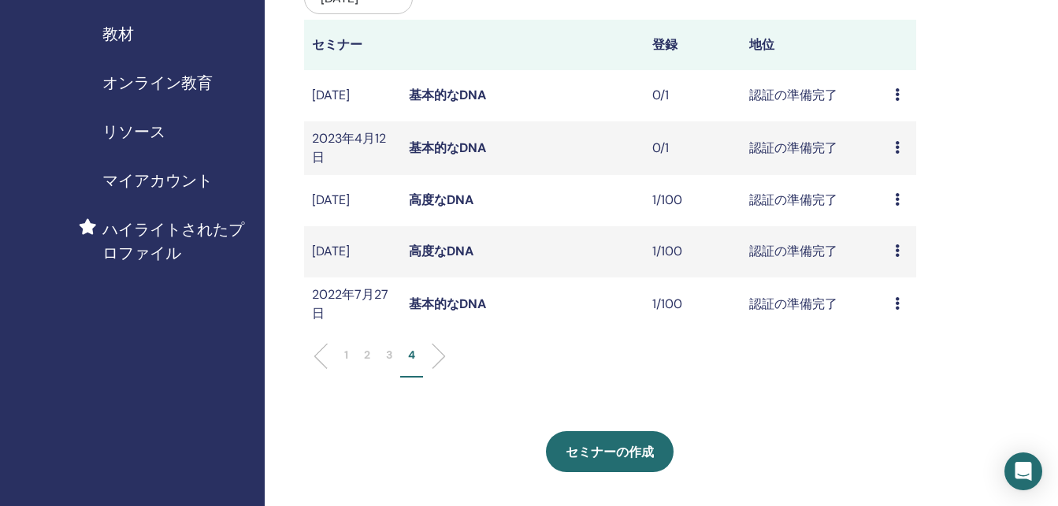
click at [440, 156] on link "基本的なDNA" at bounding box center [447, 147] width 77 height 17
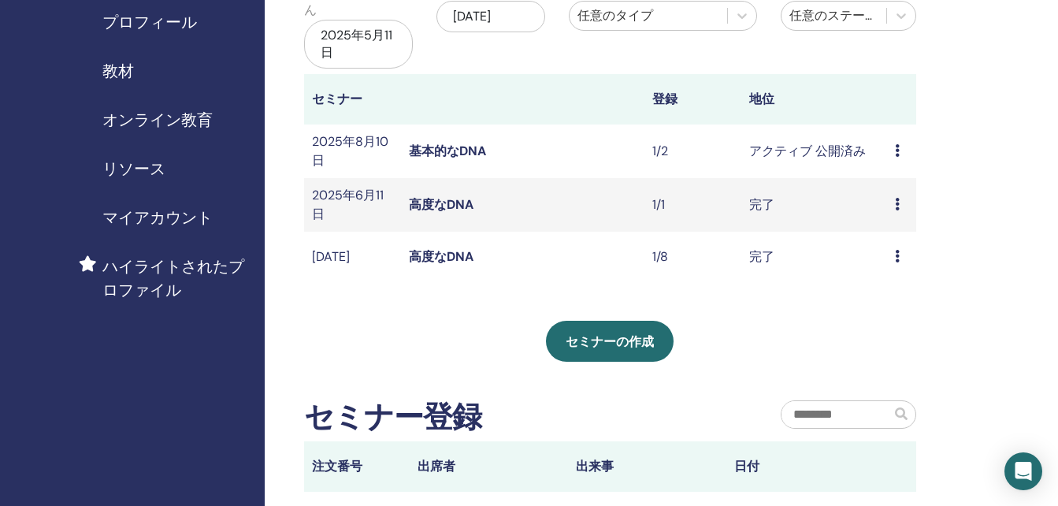
scroll to position [158, 0]
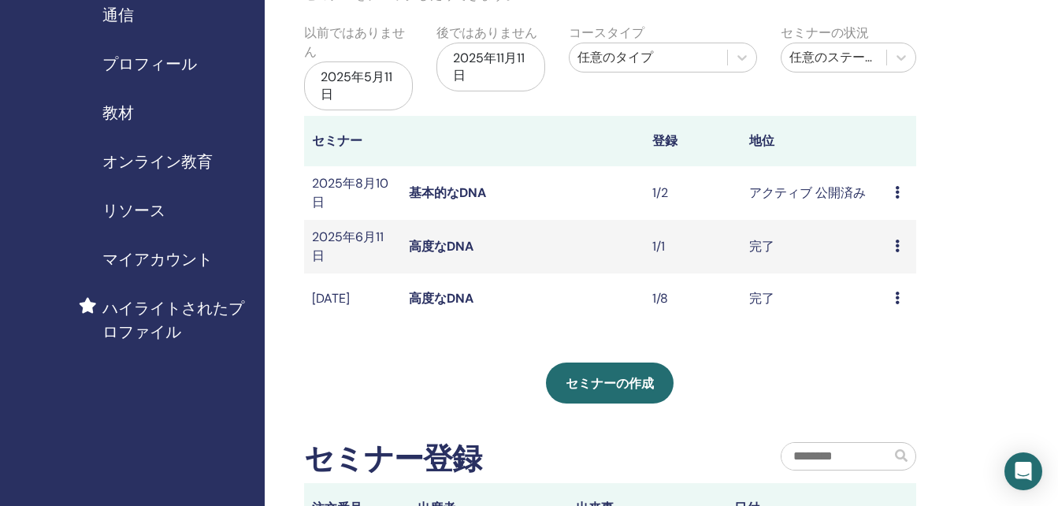
click at [352, 89] on div "2025年5月11日" at bounding box center [358, 85] width 109 height 49
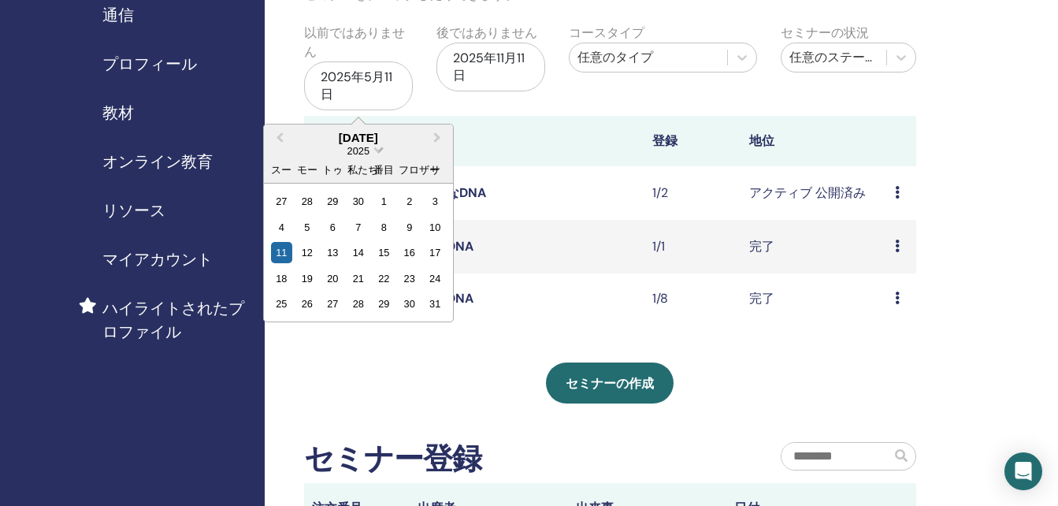
click at [379, 154] on span "日付を選択" at bounding box center [378, 148] width 10 height 10
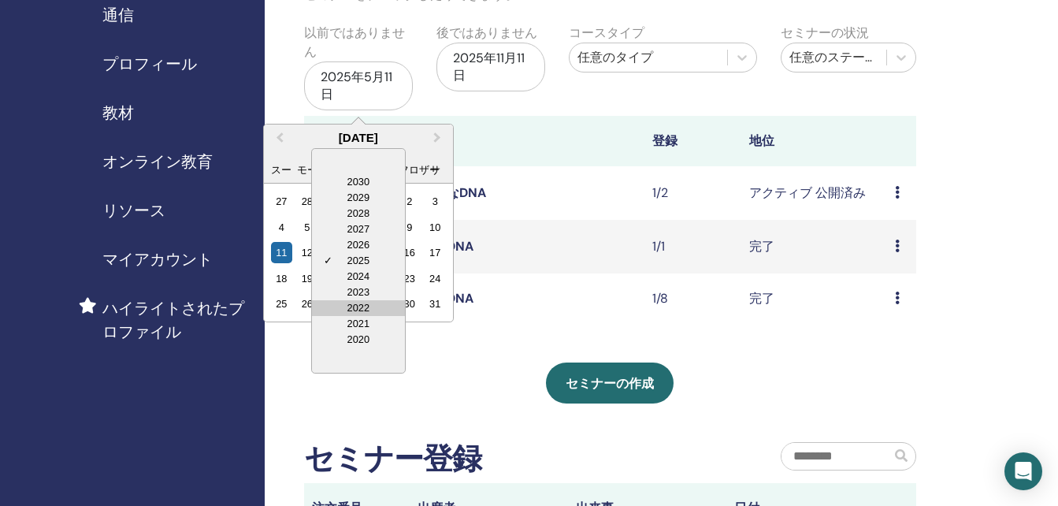
click at [362, 310] on div "2022" at bounding box center [358, 308] width 93 height 16
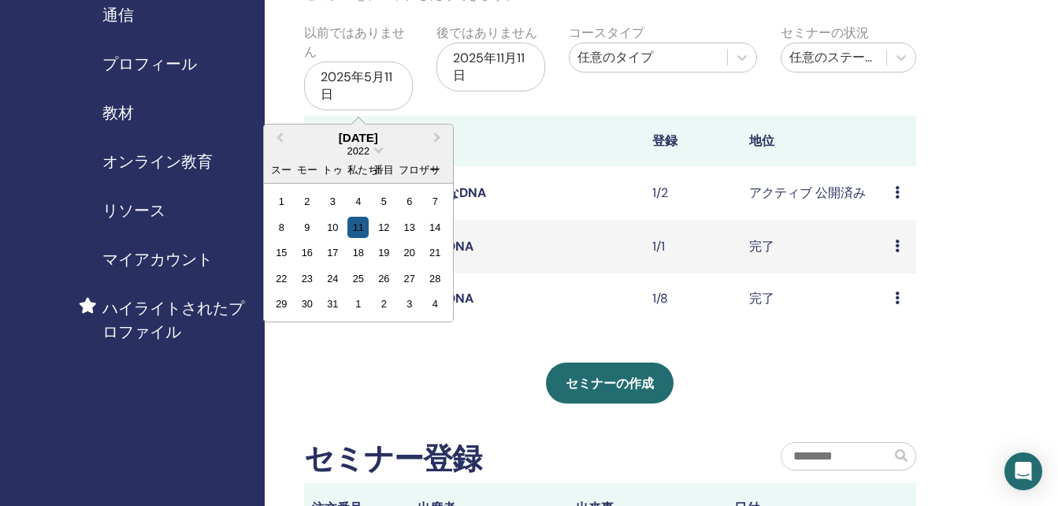
click at [361, 228] on div "11" at bounding box center [357, 227] width 21 height 21
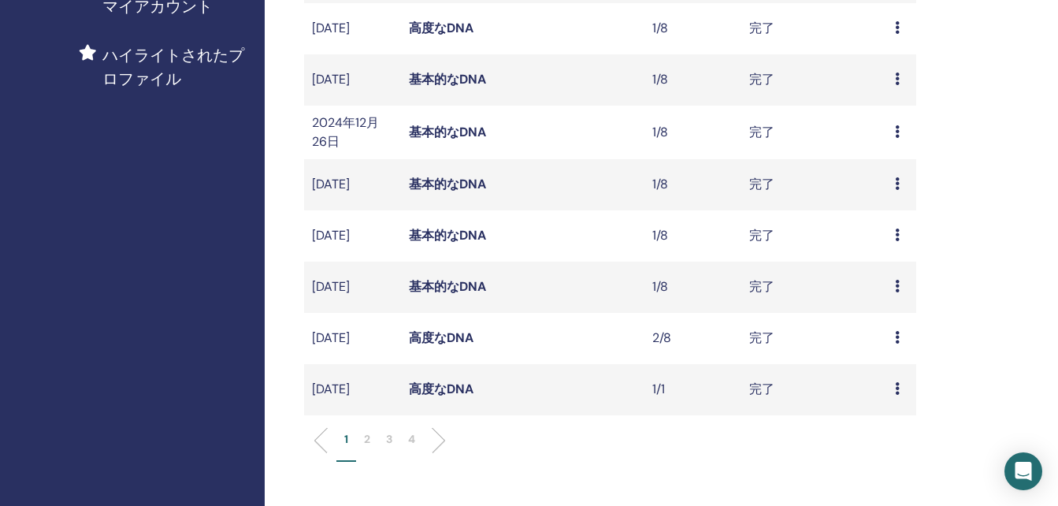
scroll to position [630, 0]
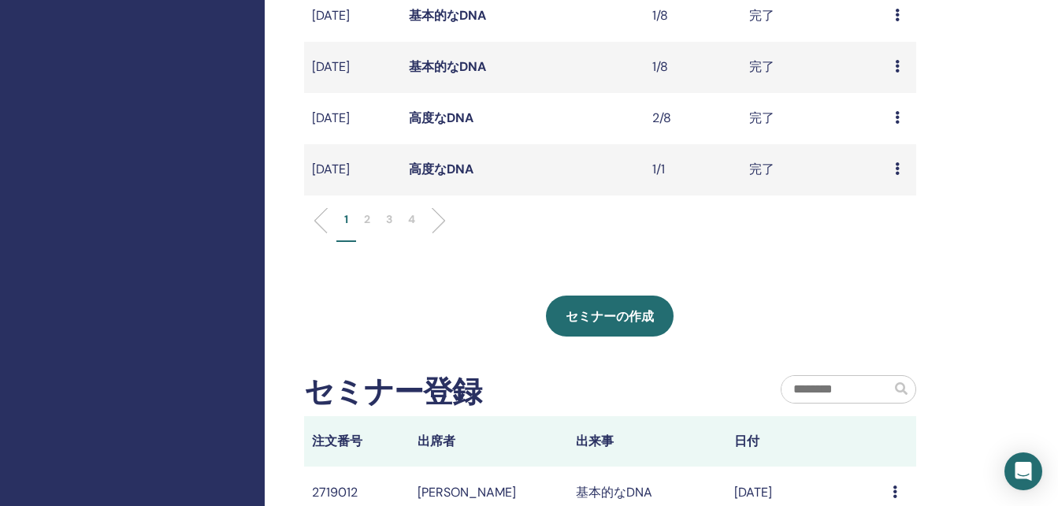
click at [438, 177] on link "高度なDNA" at bounding box center [441, 169] width 65 height 17
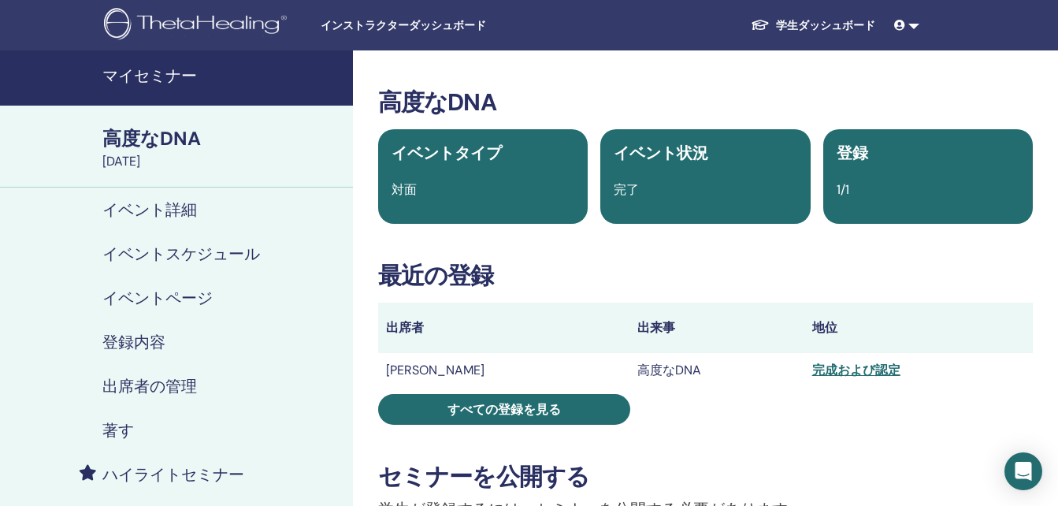
click at [181, 158] on div "[DATE]" at bounding box center [222, 161] width 241 height 19
click at [165, 147] on div "高度なDNA" at bounding box center [222, 138] width 241 height 27
click at [158, 133] on div "高度なDNA" at bounding box center [222, 138] width 241 height 27
click at [158, 134] on div "高度なDNA" at bounding box center [222, 138] width 241 height 27
click at [158, 154] on div "[DATE]" at bounding box center [222, 161] width 241 height 19
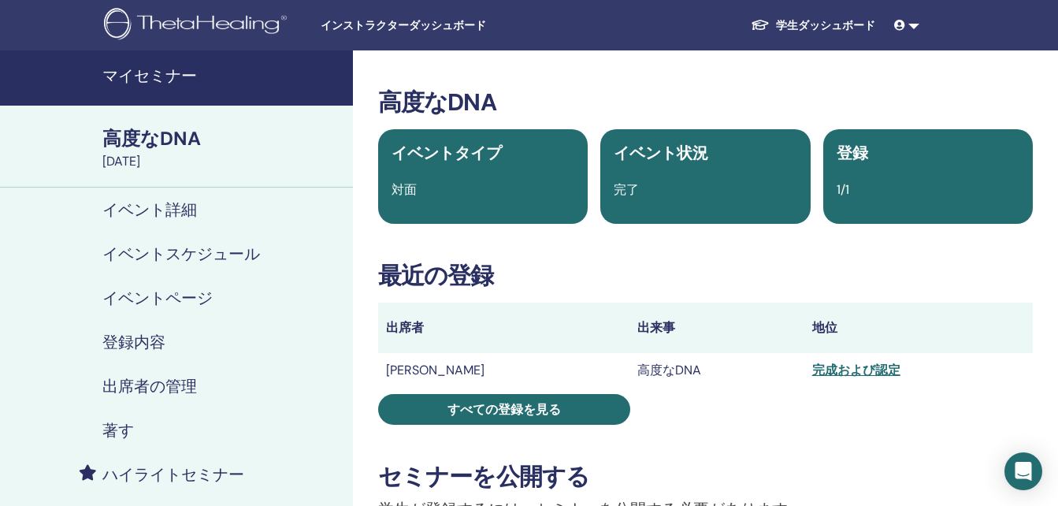
click at [158, 154] on div "[DATE]" at bounding box center [222, 161] width 241 height 19
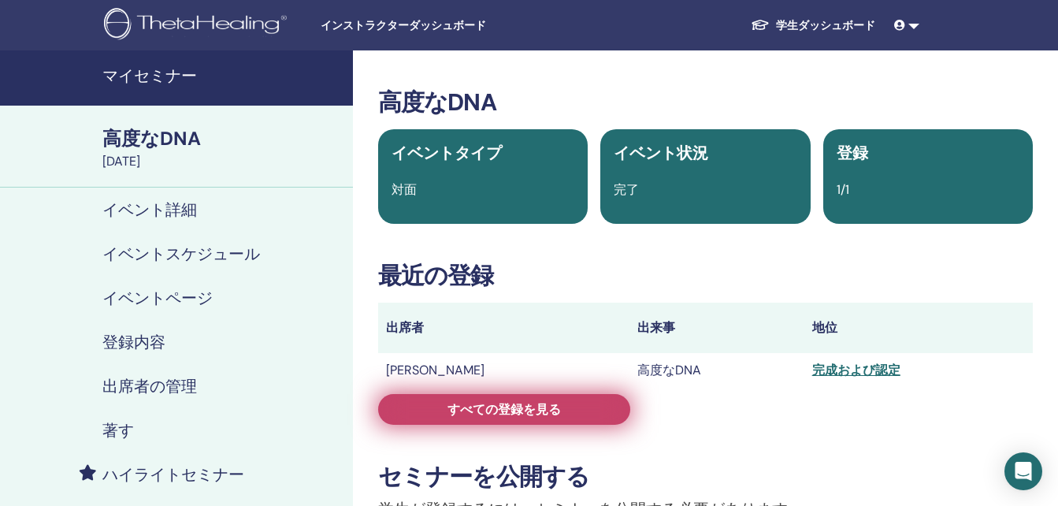
click at [481, 417] on span "すべての登録を見る" at bounding box center [503, 409] width 113 height 17
